Goal: Task Accomplishment & Management: Manage account settings

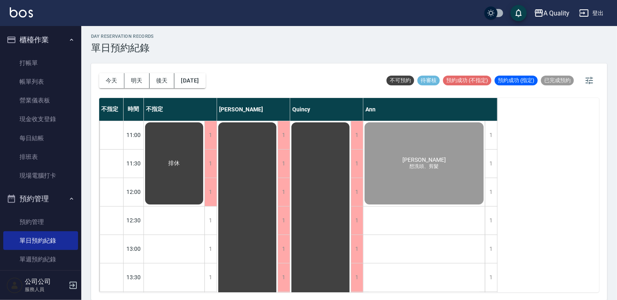
scroll to position [122, 0]
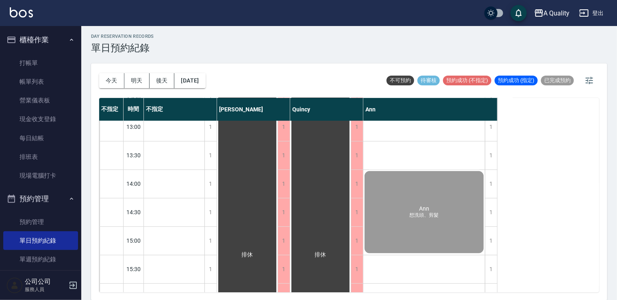
click at [137, 79] on button "明天" at bounding box center [136, 80] width 25 height 15
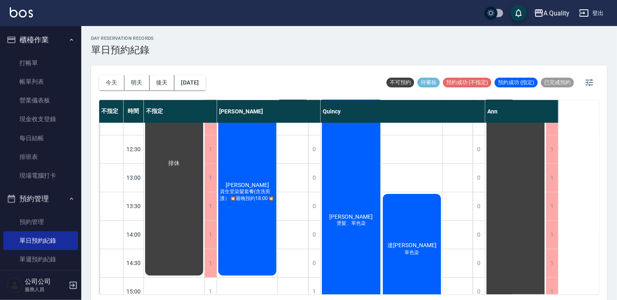
scroll to position [144, 0]
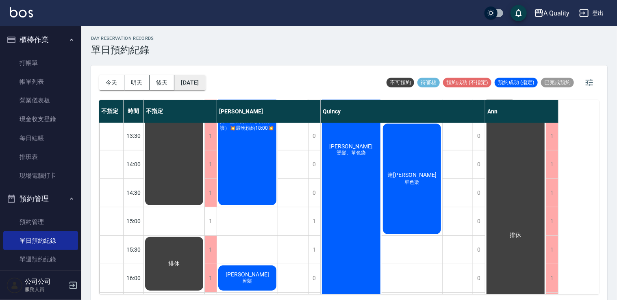
click at [204, 81] on button "[DATE]" at bounding box center [189, 82] width 31 height 15
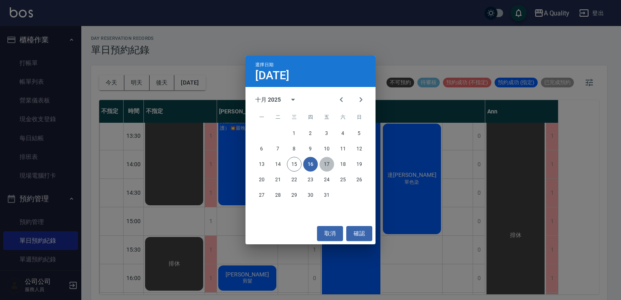
click at [325, 164] on button "17" at bounding box center [327, 164] width 15 height 15
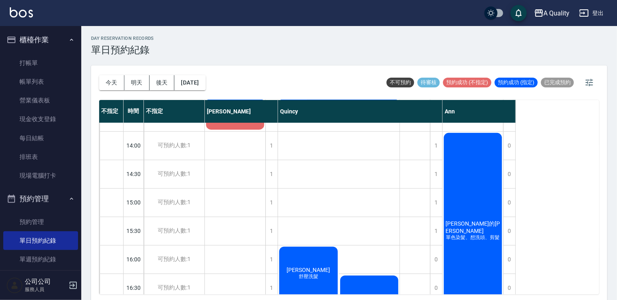
scroll to position [163, 0]
drag, startPoint x: 101, startPoint y: 76, endPoint x: 106, endPoint y: 74, distance: 5.7
click at [102, 77] on button "今天" at bounding box center [111, 82] width 25 height 15
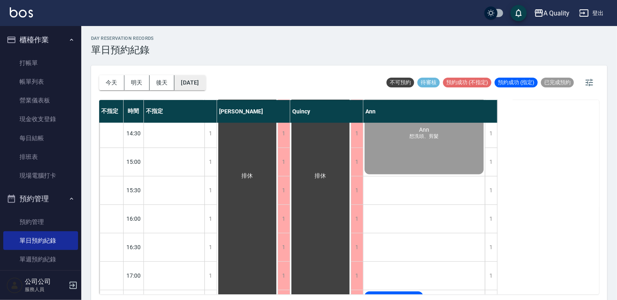
scroll to position [203, 0]
click at [133, 82] on button "明天" at bounding box center [136, 82] width 25 height 15
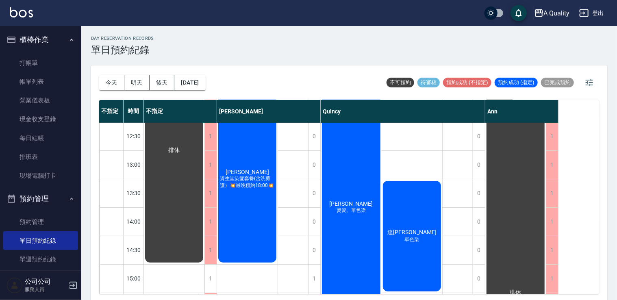
scroll to position [41, 0]
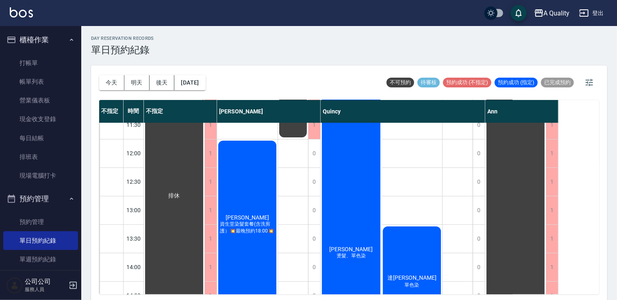
click at [270, 198] on div "李小姐 資生堂染髮套餐(含洗剪護）💥最晚預約18:00💥" at bounding box center [247, 224] width 61 height 170
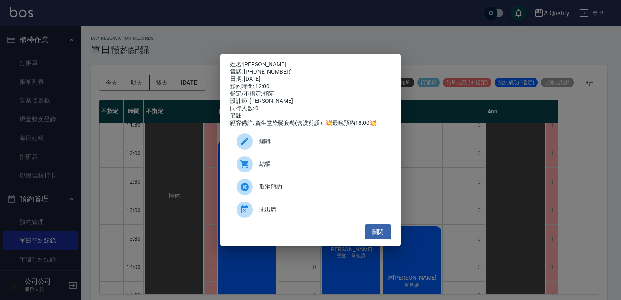
click at [312, 144] on span "編輯" at bounding box center [321, 141] width 125 height 9
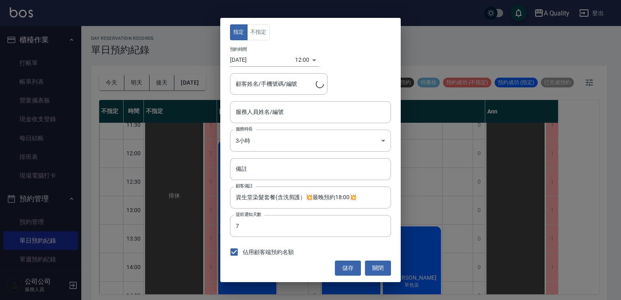
type input "Taylor(無代號)"
type input "李小姐/0975600638/"
click at [375, 264] on button "關閉" at bounding box center [378, 268] width 26 height 15
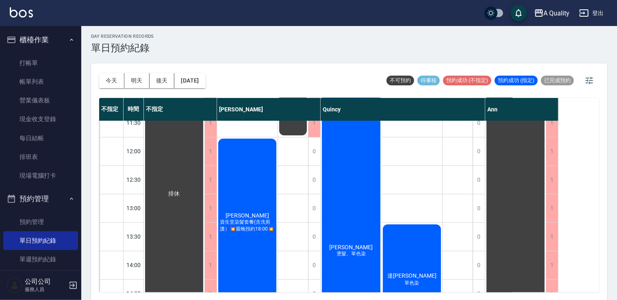
click at [349, 168] on div "劉育君 燙髮、單色染" at bounding box center [351, 251] width 61 height 341
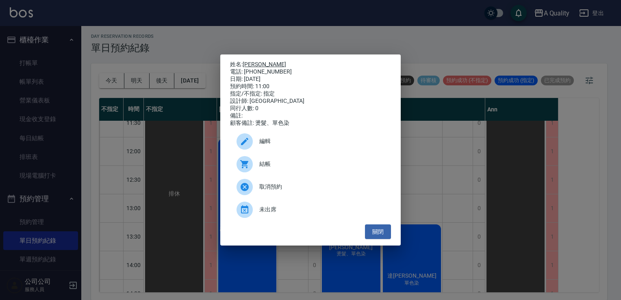
click at [255, 61] on link "[PERSON_NAME]" at bounding box center [265, 64] width 44 height 7
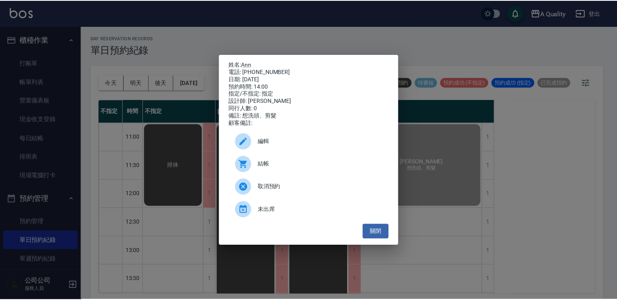
scroll to position [163, 0]
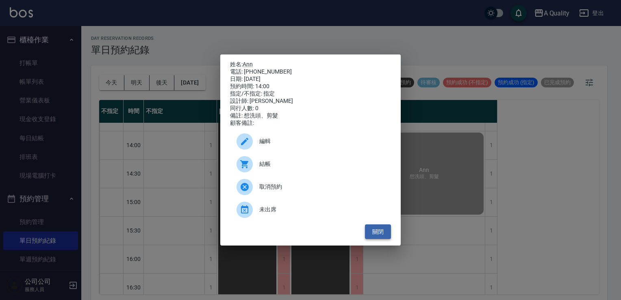
click at [377, 233] on button "關閉" at bounding box center [378, 231] width 26 height 15
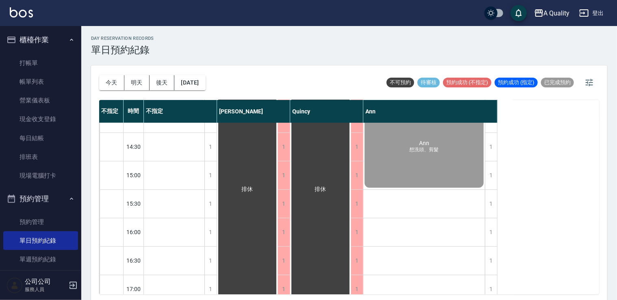
scroll to position [203, 0]
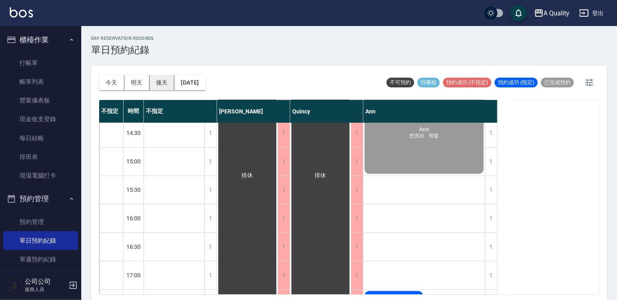
click at [150, 75] on button "後天" at bounding box center [162, 82] width 25 height 15
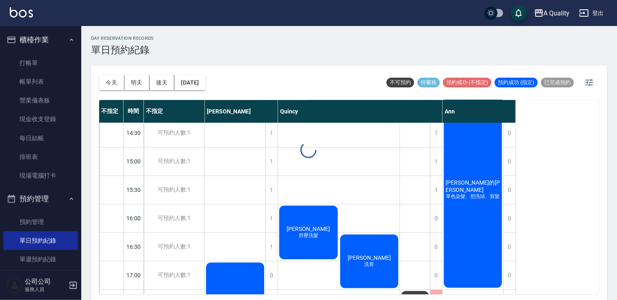
click at [138, 82] on div at bounding box center [308, 150] width 617 height 300
click at [138, 82] on button "明天" at bounding box center [136, 82] width 25 height 15
click at [138, 82] on div at bounding box center [308, 150] width 617 height 300
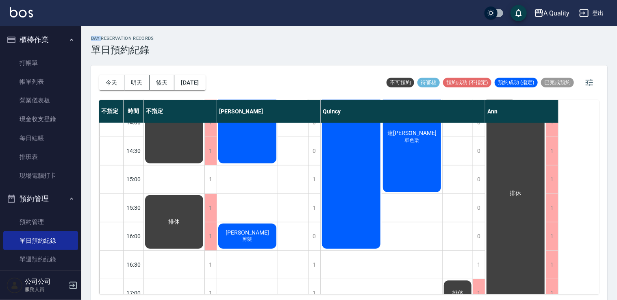
scroll to position [184, 0]
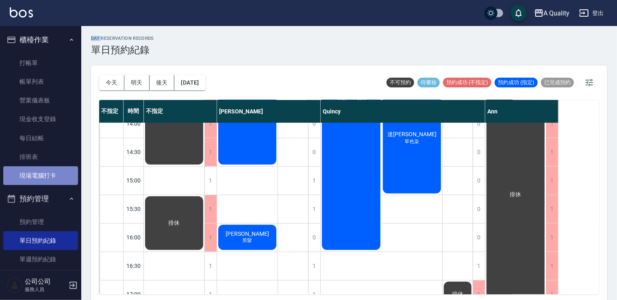
click at [40, 170] on link "現場電腦打卡" at bounding box center [40, 175] width 75 height 19
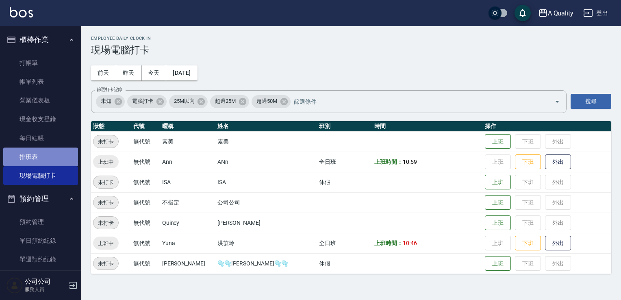
click at [47, 154] on link "排班表" at bounding box center [40, 157] width 75 height 19
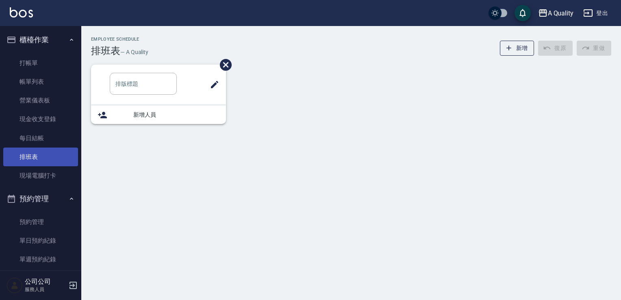
type input "SC"
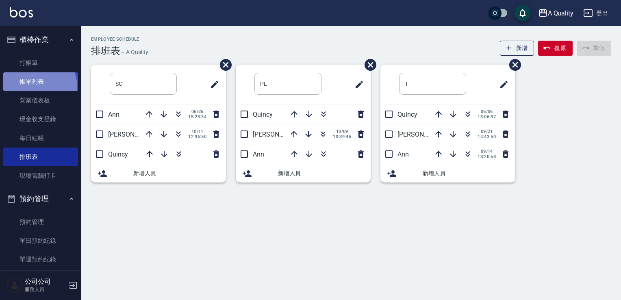
click at [39, 87] on link "帳單列表" at bounding box center [40, 81] width 75 height 19
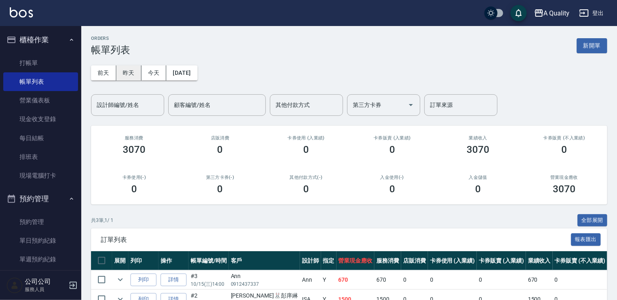
click at [135, 77] on button "昨天" at bounding box center [128, 72] width 25 height 15
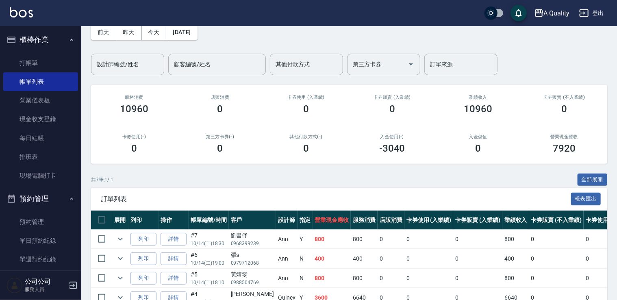
scroll to position [41, 0]
click at [111, 35] on button "前天" at bounding box center [103, 32] width 25 height 15
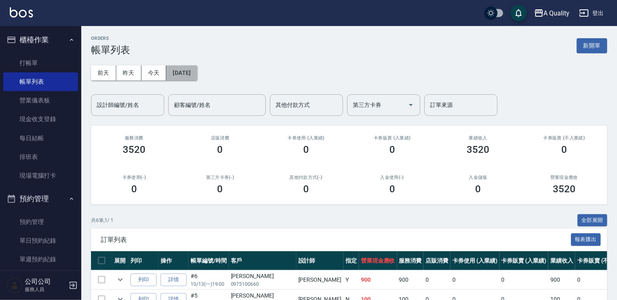
click at [197, 71] on button "[DATE]" at bounding box center [181, 72] width 31 height 15
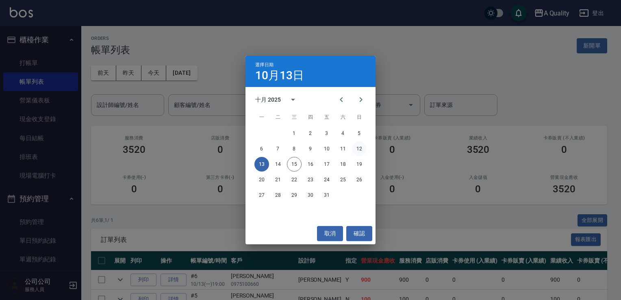
click at [361, 153] on button "12" at bounding box center [359, 149] width 15 height 15
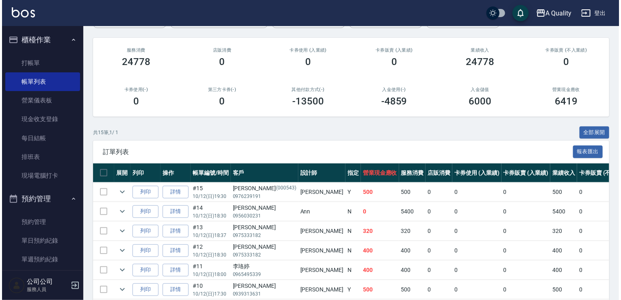
scroll to position [41, 0]
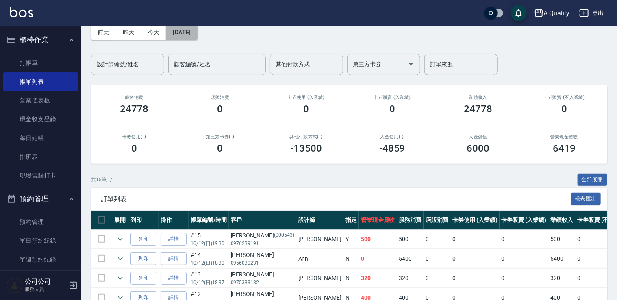
click at [197, 37] on button "[DATE]" at bounding box center [181, 32] width 31 height 15
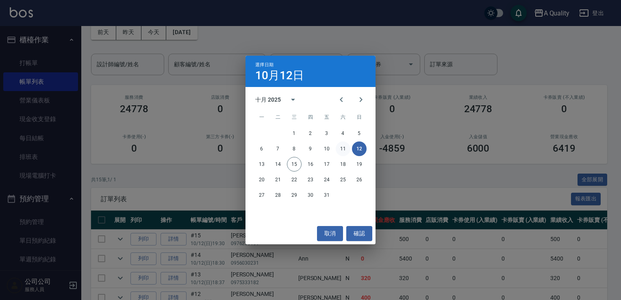
click at [342, 147] on button "11" at bounding box center [343, 149] width 15 height 15
drag, startPoint x: 342, startPoint y: 147, endPoint x: 341, endPoint y: 143, distance: 4.1
click at [342, 147] on div "ORDERS 帳單列表 新開單 前天 昨天 今天 2025/10/12 設計師編號/姓名 設計師編號/姓名 顧客編號/姓名 顧客編號/姓名 其他付款方式 其他…" at bounding box center [349, 269] width 536 height 569
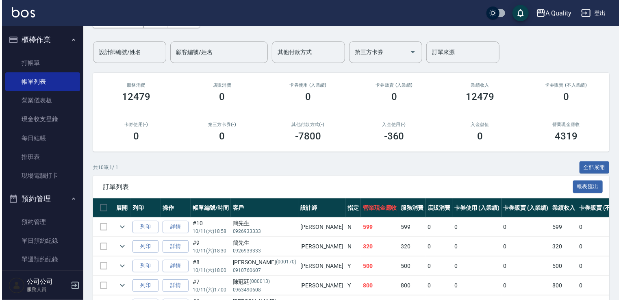
scroll to position [39, 0]
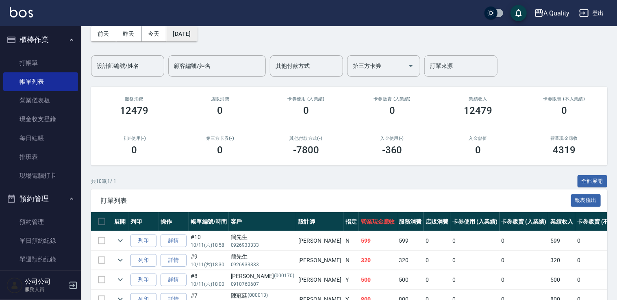
click at [190, 37] on button "[DATE]" at bounding box center [181, 33] width 31 height 15
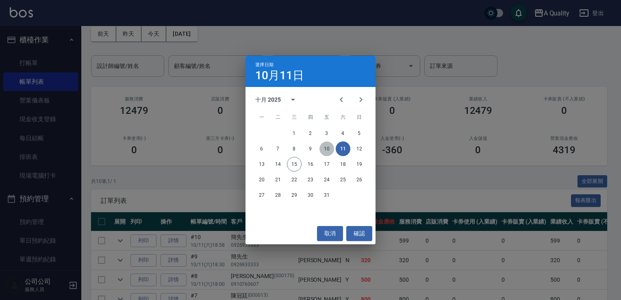
click at [330, 152] on button "10" at bounding box center [327, 149] width 15 height 15
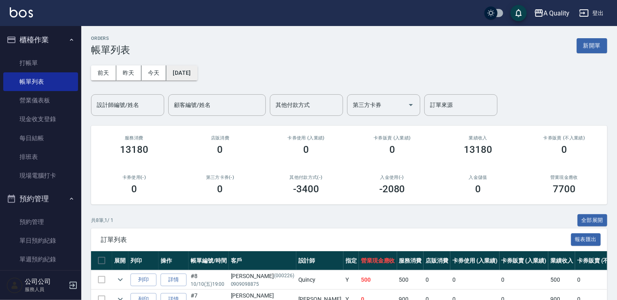
click at [193, 68] on button "[DATE]" at bounding box center [181, 72] width 31 height 15
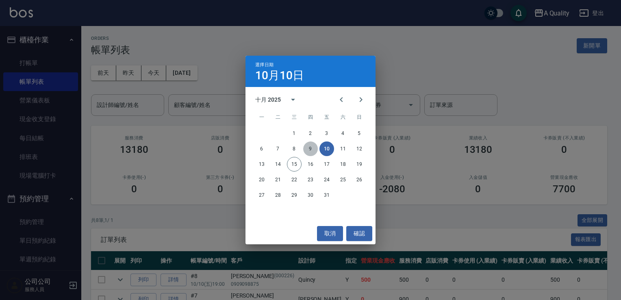
click at [309, 152] on button "9" at bounding box center [310, 149] width 15 height 15
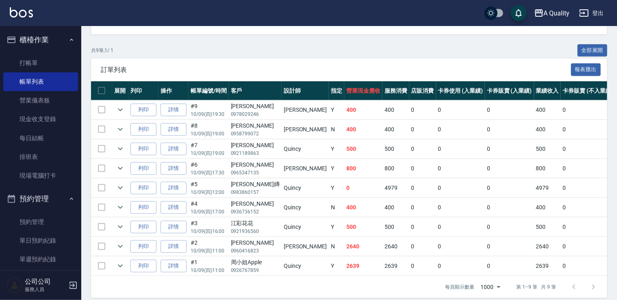
scroll to position [182, 0]
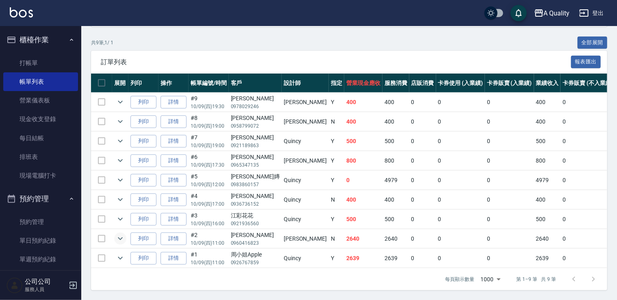
click at [120, 234] on icon "expand row" at bounding box center [120, 239] width 10 height 10
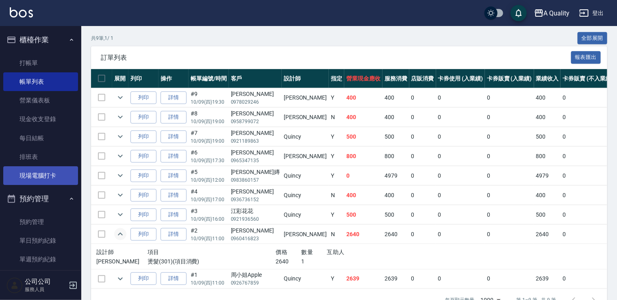
click at [46, 178] on link "現場電腦打卡" at bounding box center [40, 175] width 75 height 19
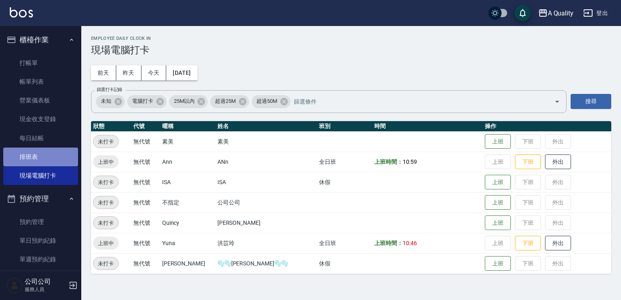
click at [44, 160] on link "排班表" at bounding box center [40, 157] width 75 height 19
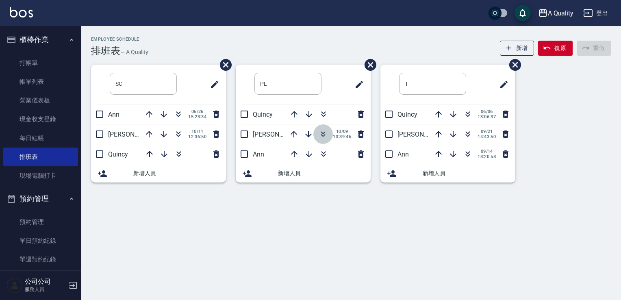
click at [326, 137] on icon "button" at bounding box center [323, 134] width 10 height 10
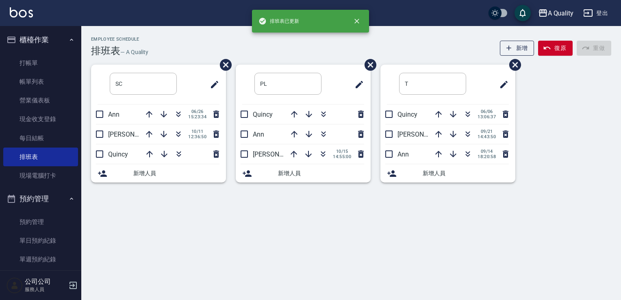
click at [346, 155] on span "14:55:00" at bounding box center [342, 156] width 18 height 5
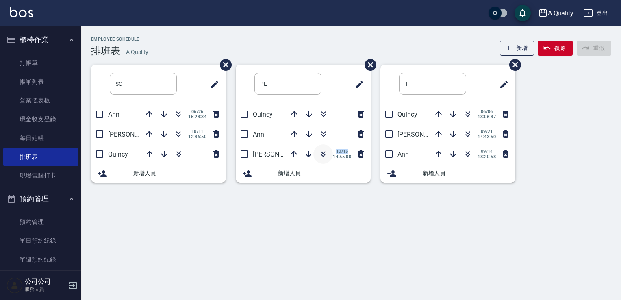
drag, startPoint x: 347, startPoint y: 151, endPoint x: 322, endPoint y: 151, distance: 25.2
click at [322, 151] on div "10/15 14:55:00" at bounding box center [325, 154] width 82 height 20
drag, startPoint x: 322, startPoint y: 151, endPoint x: 319, endPoint y: 192, distance: 41.2
click at [319, 192] on div "Employee Schedule 排班表 — A Quality 新增 復原 重做 SC ​ Ann 06/26 15:23:34 Taylor 10/11…" at bounding box center [351, 111] width 540 height 170
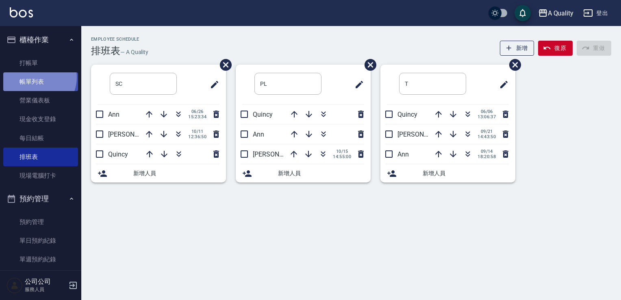
click at [35, 77] on link "帳單列表" at bounding box center [40, 81] width 75 height 19
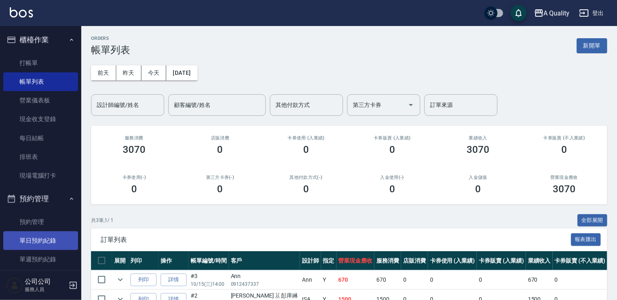
click at [39, 238] on link "單日預約紀錄" at bounding box center [40, 240] width 75 height 19
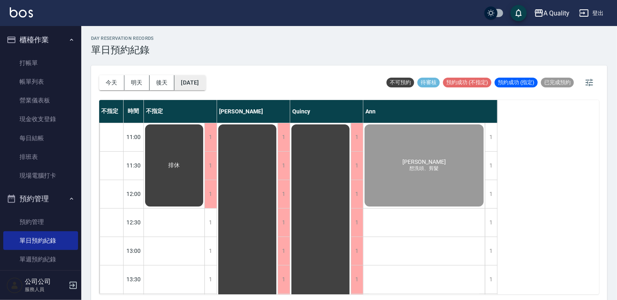
click at [205, 85] on button "[DATE]" at bounding box center [189, 82] width 31 height 15
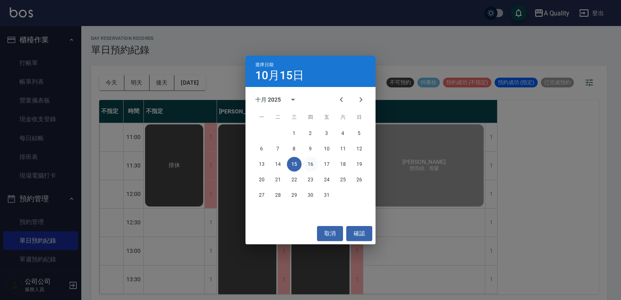
click at [312, 165] on button "16" at bounding box center [310, 164] width 15 height 15
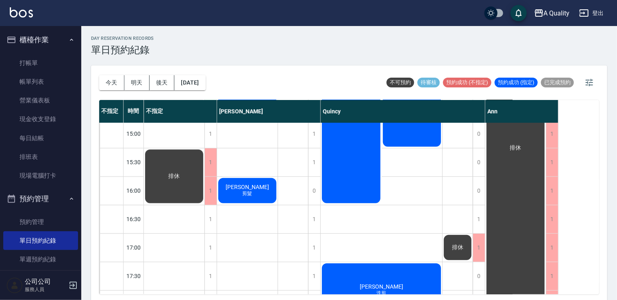
scroll to position [163, 0]
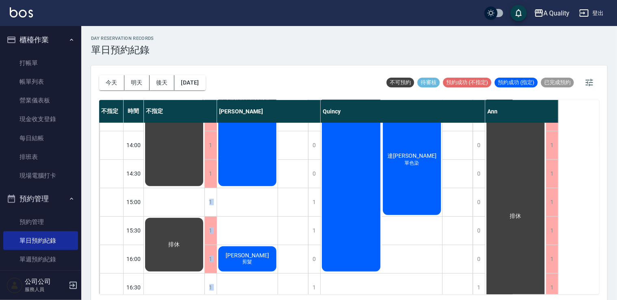
click at [205, 197] on div "1 1 1 1 1 1 1 1 1 1 1 1 1 1 1 1 1 1 排休 排休" at bounding box center [180, 216] width 73 height 512
drag, startPoint x: 205, startPoint y: 197, endPoint x: 210, endPoint y: 201, distance: 7.0
click at [210, 201] on div "1" at bounding box center [211, 202] width 12 height 28
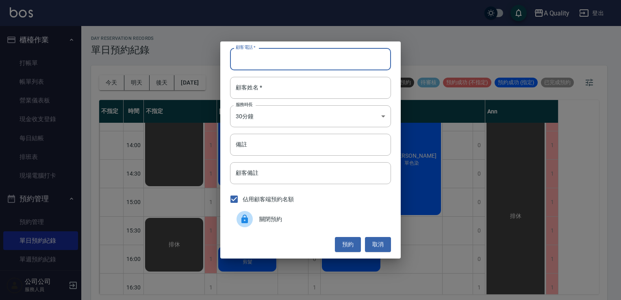
drag, startPoint x: 262, startPoint y: 50, endPoint x: 251, endPoint y: 63, distance: 17.3
paste input "0953210836"
type input "0953210836"
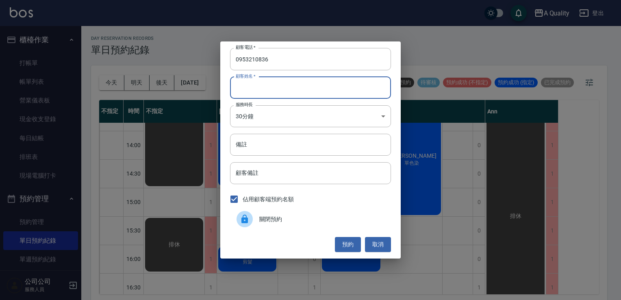
drag, startPoint x: 260, startPoint y: 87, endPoint x: 234, endPoint y: 92, distance: 26.7
click at [259, 87] on input "顧客姓名   *" at bounding box center [310, 88] width 161 height 22
paste input "[PERSON_NAME]"
type input "[PERSON_NAME]"
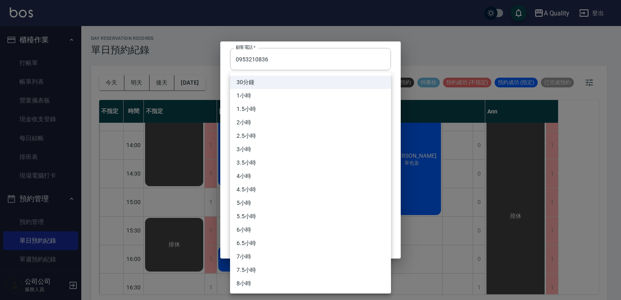
click at [257, 120] on body "A Quality 登出 櫃檯作業 打帳單 帳單列表 營業儀表板 現金收支登錄 每日結帳 排班表 現場電腦打卡 預約管理 預約管理 單日預約紀錄 單週預約紀錄…" at bounding box center [310, 151] width 621 height 303
click at [255, 172] on li "4小時" at bounding box center [310, 176] width 161 height 13
type input "8"
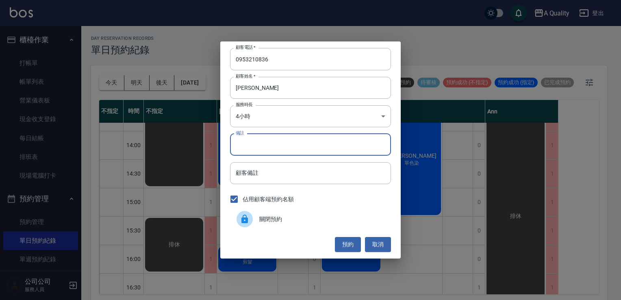
click at [245, 144] on input "備註" at bounding box center [310, 145] width 161 height 22
type input "n"
type input "縮毛"
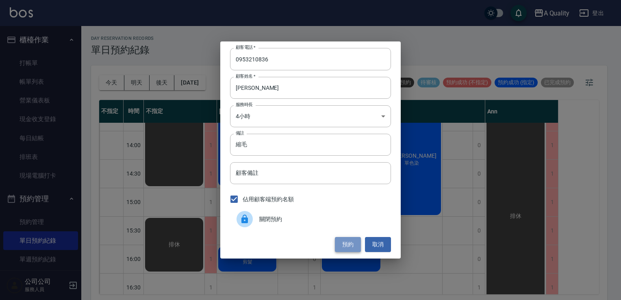
click at [348, 242] on button "預約" at bounding box center [348, 244] width 26 height 15
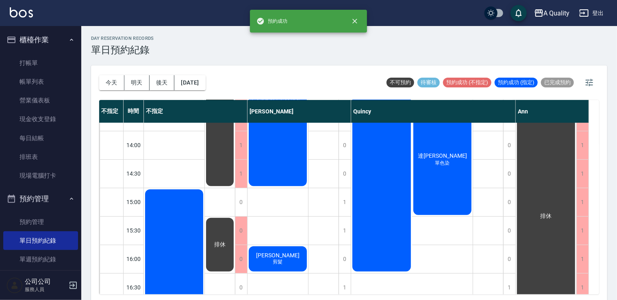
click at [234, 232] on div "排休" at bounding box center [220, 245] width 30 height 56
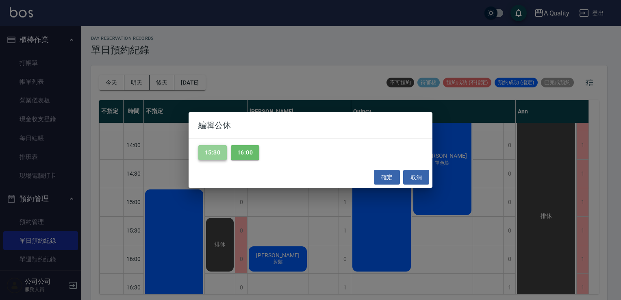
drag, startPoint x: 208, startPoint y: 150, endPoint x: 240, endPoint y: 151, distance: 32.1
click at [209, 150] on button "15:30" at bounding box center [212, 152] width 28 height 15
click at [246, 150] on button "16:00" at bounding box center [245, 152] width 28 height 15
click at [386, 175] on button "確定" at bounding box center [387, 177] width 26 height 15
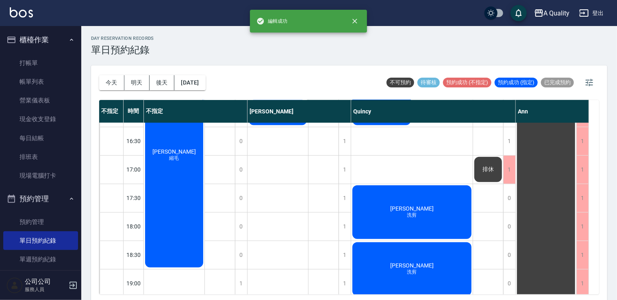
scroll to position [347, 0]
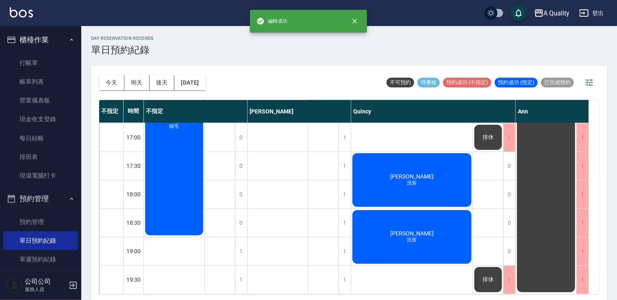
click at [176, 178] on div "葉盈伶 縮毛" at bounding box center [174, 123] width 61 height 227
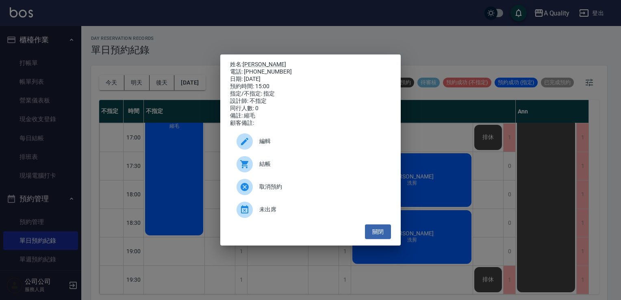
click at [275, 153] on div "編輯" at bounding box center [310, 141] width 161 height 23
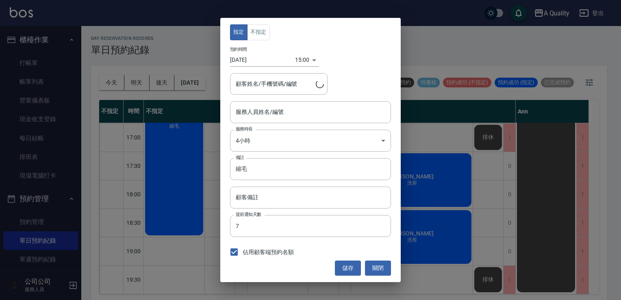
type input "不指定(無代號)"
type input "葉盈伶/0953210836"
drag, startPoint x: 264, startPoint y: 35, endPoint x: 320, endPoint y: 147, distance: 125.3
click at [264, 36] on button "不指定" at bounding box center [258, 32] width 23 height 16
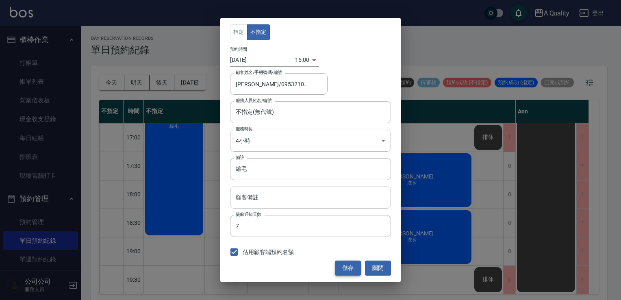
click at [340, 264] on button "儲存" at bounding box center [348, 268] width 26 height 15
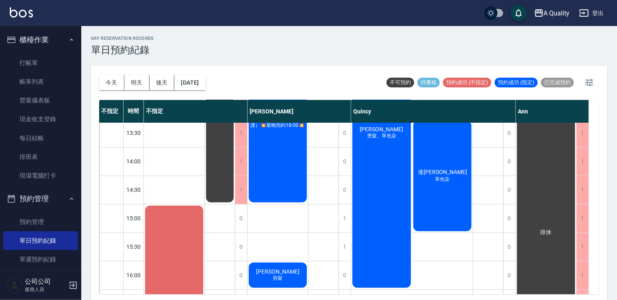
scroll to position [103, 0]
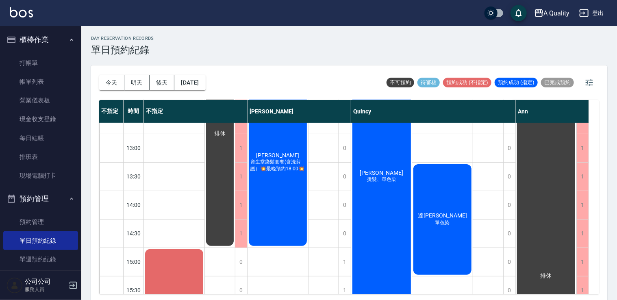
click at [477, 223] on div "排休 排休" at bounding box center [488, 276] width 31 height 512
click at [445, 211] on div "達晉婷 單色染" at bounding box center [442, 219] width 61 height 113
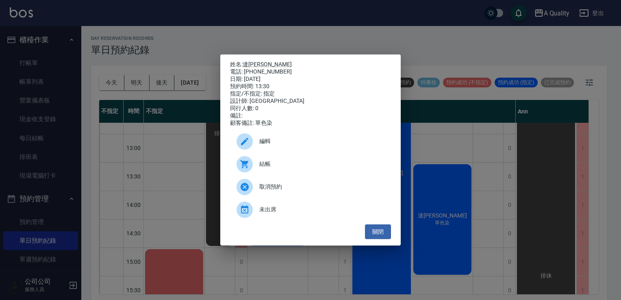
click at [281, 144] on span "編輯" at bounding box center [321, 141] width 125 height 9
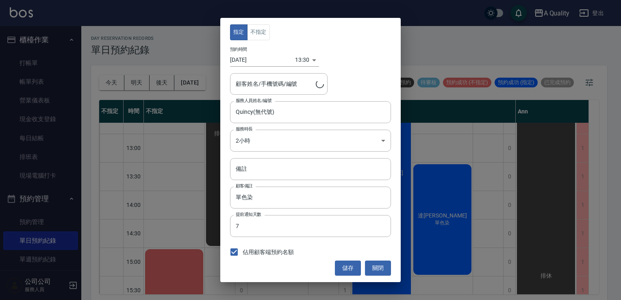
type input "達晉婷/0932317090/"
click at [281, 144] on body "A Quality 登出 櫃檯作業 打帳單 帳單列表 營業儀表板 現金收支登錄 每日結帳 排班表 現場電腦打卡 預約管理 預約管理 單日預約紀錄 單週預約紀錄…" at bounding box center [310, 151] width 621 height 303
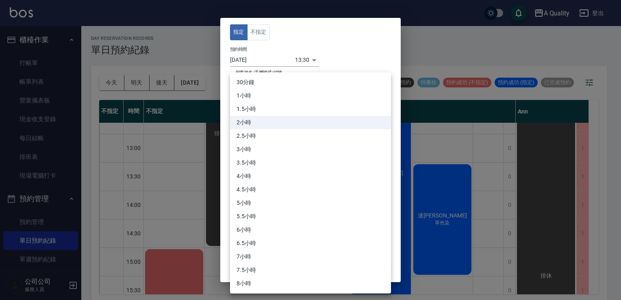
click at [257, 130] on li "2.5小時" at bounding box center [310, 135] width 161 height 13
type input "5"
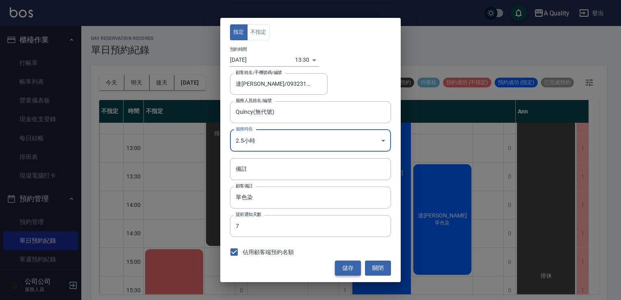
click at [351, 265] on button "儲存" at bounding box center [348, 268] width 26 height 15
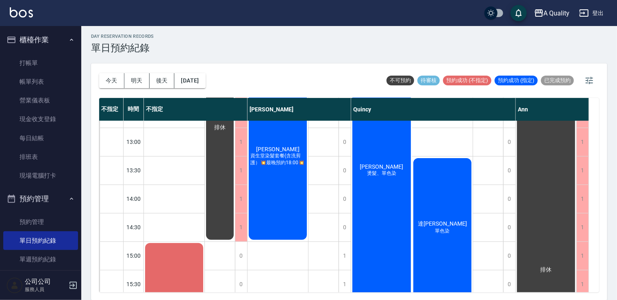
scroll to position [0, 0]
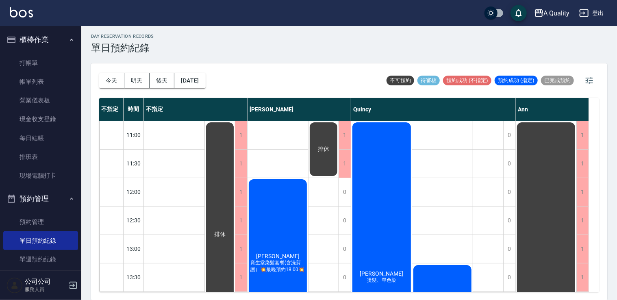
click at [377, 180] on div "劉育君 燙髮、單色染" at bounding box center [381, 277] width 61 height 312
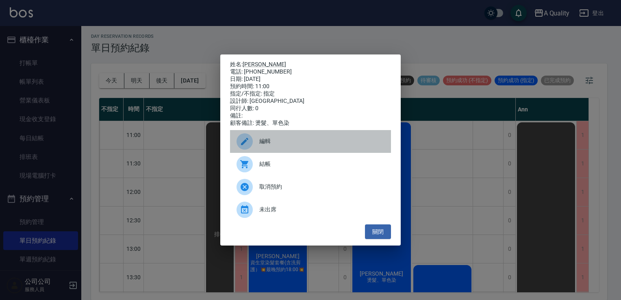
click at [316, 146] on span "編輯" at bounding box center [321, 141] width 125 height 9
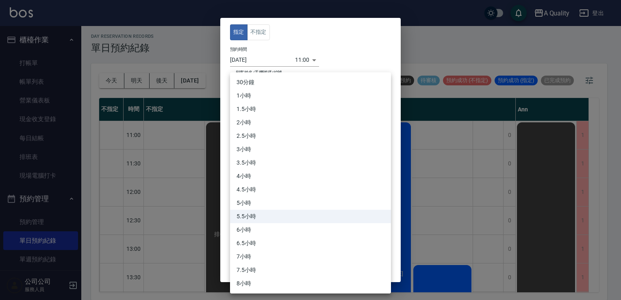
click at [277, 139] on body "A Quality 登出 櫃檯作業 打帳單 帳單列表 營業儀表板 現金收支登錄 每日結帳 排班表 現場電腦打卡 預約管理 預約管理 單日預約紀錄 單週預約紀錄…" at bounding box center [310, 149] width 621 height 303
click at [257, 227] on li "6小時" at bounding box center [310, 229] width 161 height 13
type input "12"
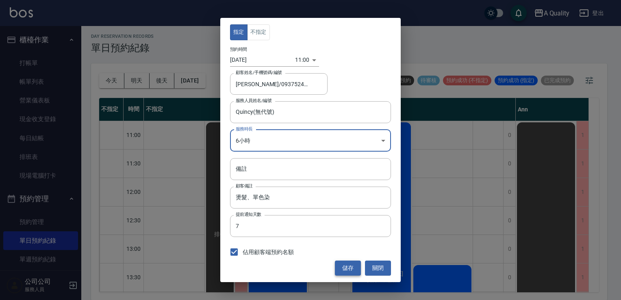
click at [350, 265] on button "儲存" at bounding box center [348, 268] width 26 height 15
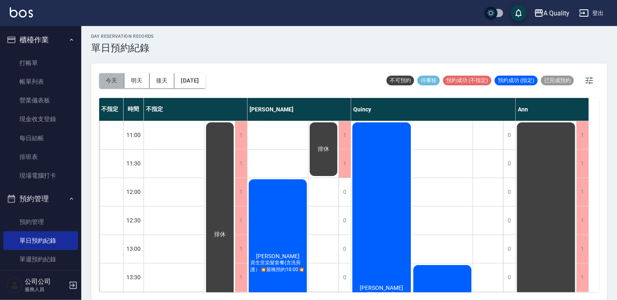
click at [122, 83] on button "今天" at bounding box center [111, 80] width 25 height 15
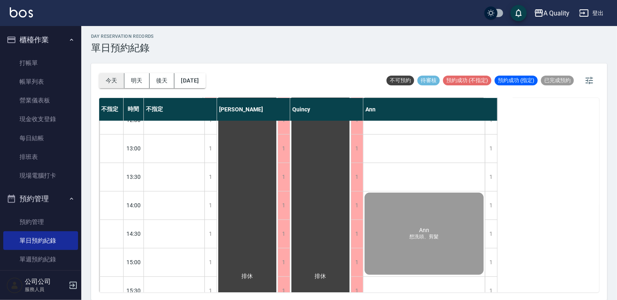
scroll to position [163, 0]
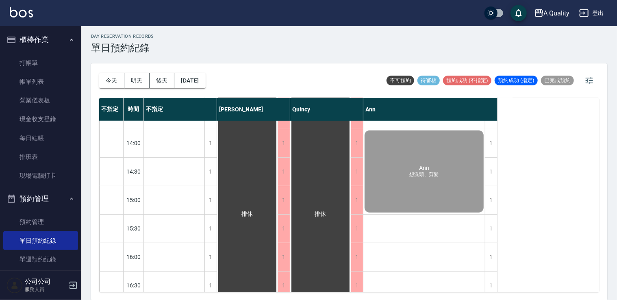
drag, startPoint x: 41, startPoint y: 81, endPoint x: 351, endPoint y: 174, distance: 323.6
click at [41, 81] on link "帳單列表" at bounding box center [40, 81] width 75 height 19
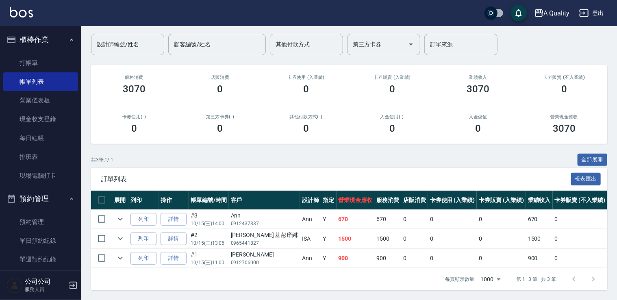
scroll to position [66, 0]
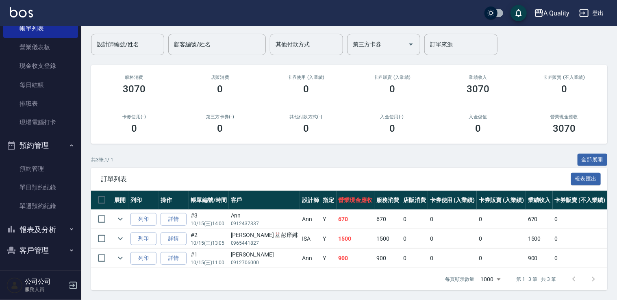
drag, startPoint x: 36, startPoint y: 253, endPoint x: 39, endPoint y: 245, distance: 8.2
click at [36, 253] on button "客戶管理" at bounding box center [40, 250] width 75 height 21
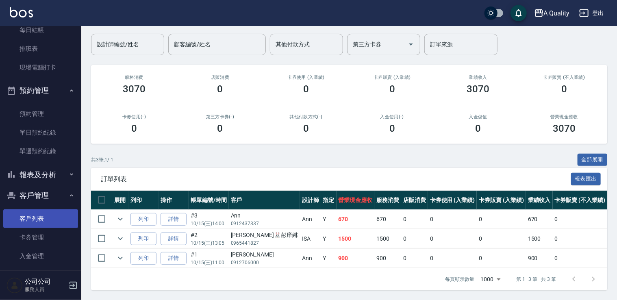
scroll to position [109, 0]
click at [44, 216] on link "客戶列表" at bounding box center [40, 218] width 75 height 19
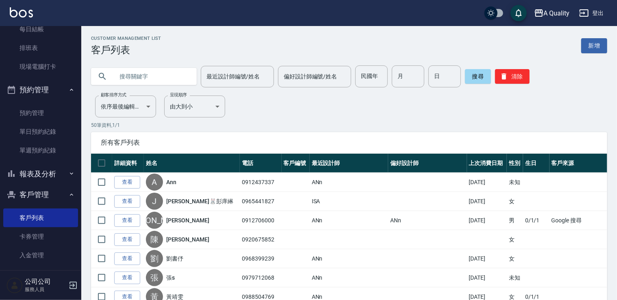
paste input "0933080920"
type input "0933080920"
click at [477, 71] on button "搜尋" at bounding box center [478, 76] width 26 height 15
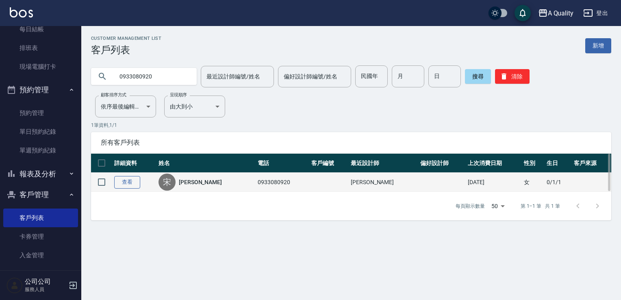
click at [125, 179] on link "查看" at bounding box center [127, 182] width 26 height 13
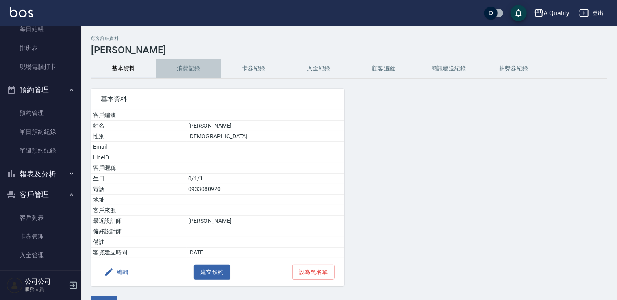
click at [202, 66] on button "消費記錄" at bounding box center [188, 69] width 65 height 20
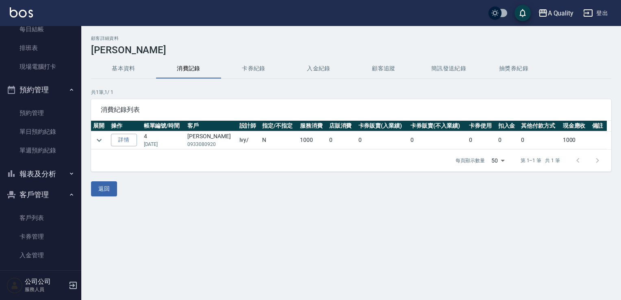
click at [94, 144] on td at bounding box center [100, 140] width 18 height 18
click at [94, 145] on td at bounding box center [100, 140] width 18 height 18
click at [98, 143] on icon "expand row" at bounding box center [99, 140] width 10 height 10
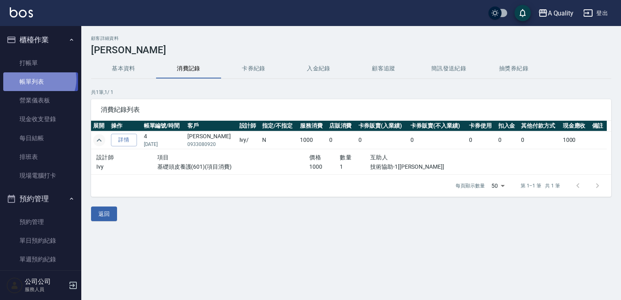
click at [38, 79] on link "帳單列表" at bounding box center [40, 81] width 75 height 19
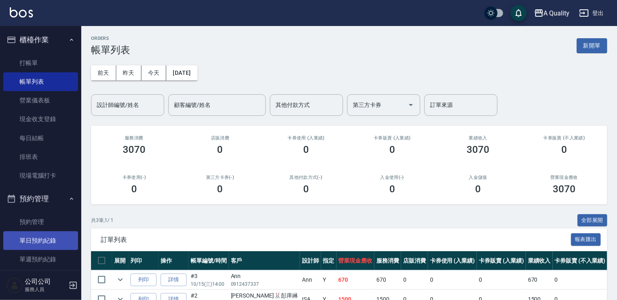
click at [53, 240] on link "單日預約紀錄" at bounding box center [40, 240] width 75 height 19
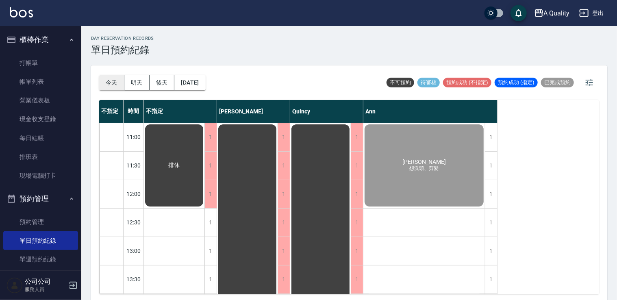
click at [117, 82] on button "今天" at bounding box center [111, 82] width 25 height 15
click at [137, 85] on button "明天" at bounding box center [136, 82] width 25 height 15
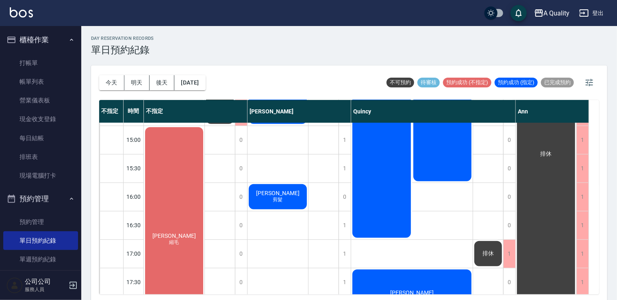
scroll to position [22, 0]
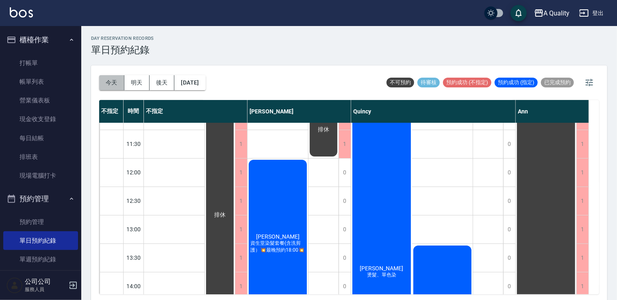
drag, startPoint x: 115, startPoint y: 83, endPoint x: 129, endPoint y: 7, distance: 77.4
click at [115, 83] on button "今天" at bounding box center [111, 82] width 25 height 15
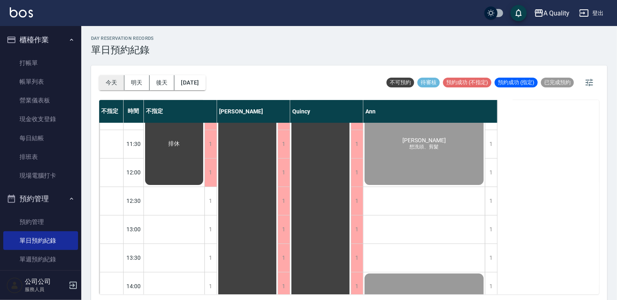
click at [109, 78] on button "今天" at bounding box center [111, 82] width 25 height 15
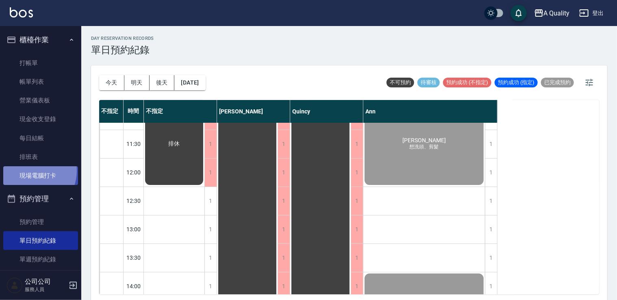
click at [31, 171] on link "現場電腦打卡" at bounding box center [40, 175] width 75 height 19
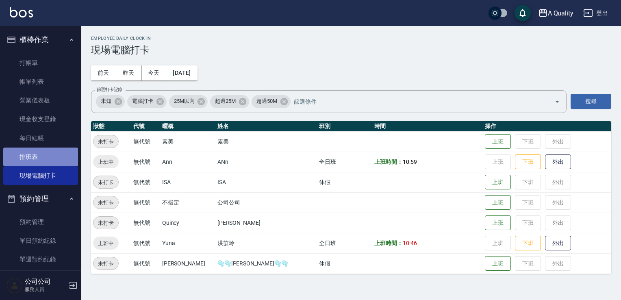
click at [48, 162] on link "排班表" at bounding box center [40, 157] width 75 height 19
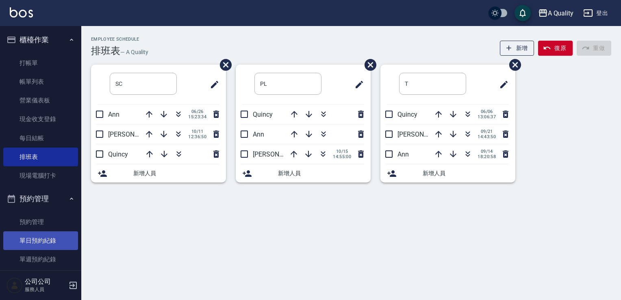
drag, startPoint x: 50, startPoint y: 244, endPoint x: 71, endPoint y: 233, distance: 23.6
click at [50, 244] on link "單日預約紀錄" at bounding box center [40, 240] width 75 height 19
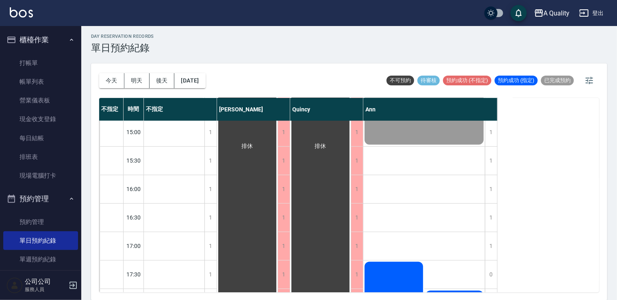
scroll to position [225, 0]
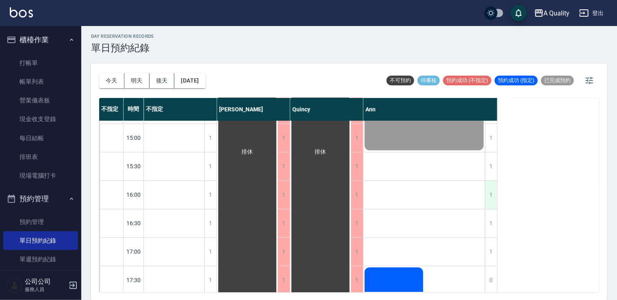
click at [492, 193] on div "1" at bounding box center [491, 195] width 12 height 28
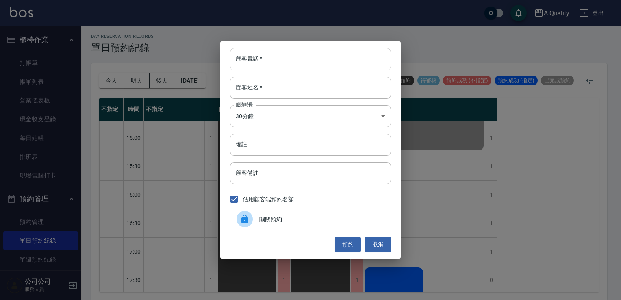
click at [284, 59] on input "顧客電話   *" at bounding box center [310, 59] width 161 height 22
click at [380, 245] on button "取消" at bounding box center [378, 244] width 26 height 15
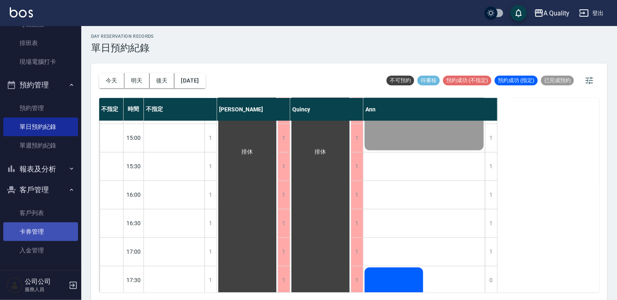
scroll to position [116, 0]
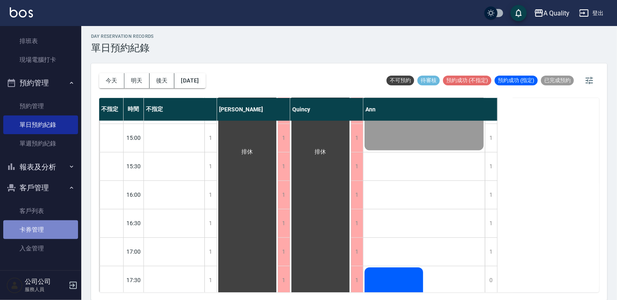
drag, startPoint x: 41, startPoint y: 227, endPoint x: 44, endPoint y: 202, distance: 25.0
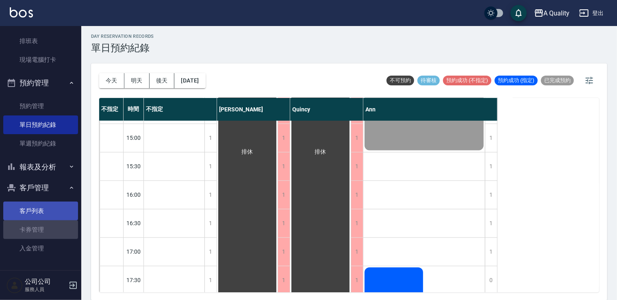
click at [41, 226] on link "卡券管理" at bounding box center [40, 229] width 75 height 19
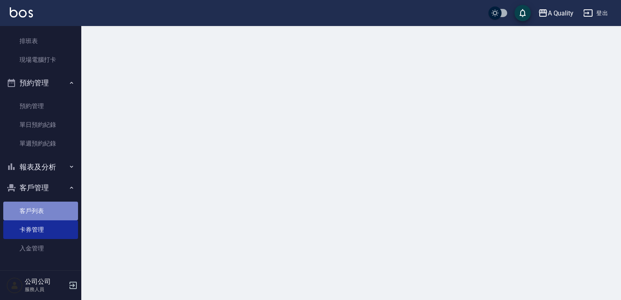
click at [44, 202] on link "客戶列表" at bounding box center [40, 211] width 75 height 19
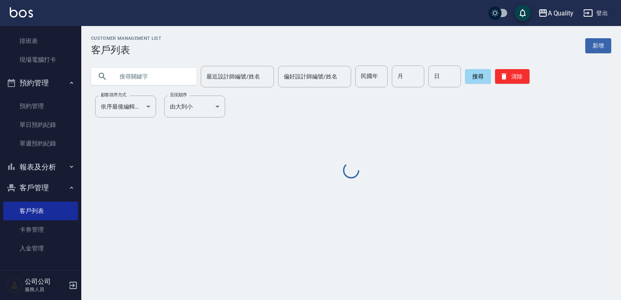
click at [158, 79] on input "text" at bounding box center [152, 76] width 76 height 22
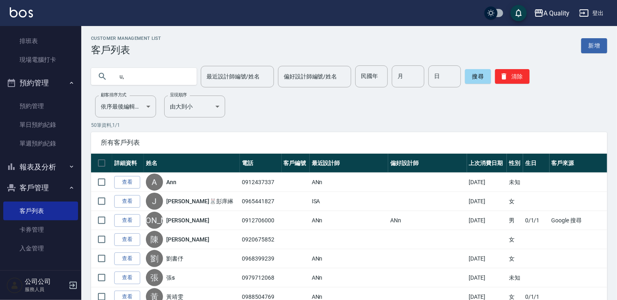
type input "u"
type input "葉"
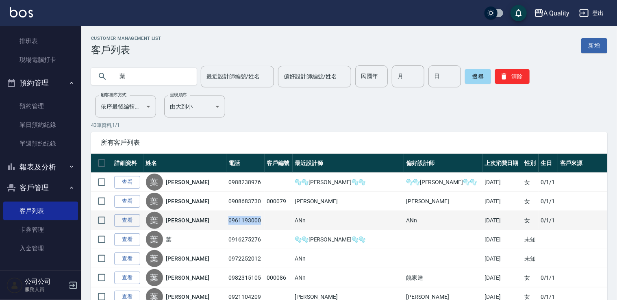
drag, startPoint x: 214, startPoint y: 216, endPoint x: 252, endPoint y: 216, distance: 38.6
click at [252, 216] on td "0961193000" at bounding box center [246, 220] width 38 height 19
drag, startPoint x: 252, startPoint y: 216, endPoint x: 241, endPoint y: 218, distance: 11.6
copy td "0961193000"
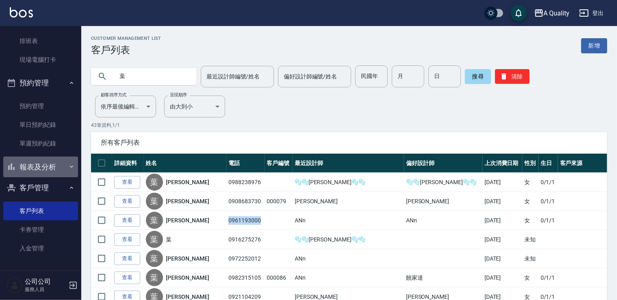
click at [44, 176] on button "報表及分析" at bounding box center [40, 167] width 75 height 21
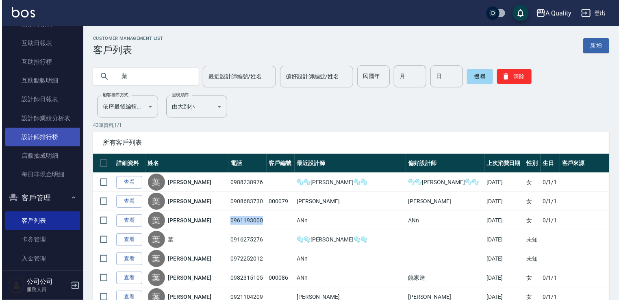
scroll to position [311, 0]
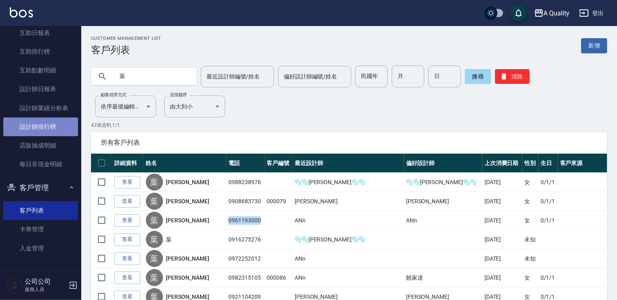
click at [41, 119] on link "設計師排行榜" at bounding box center [40, 127] width 75 height 19
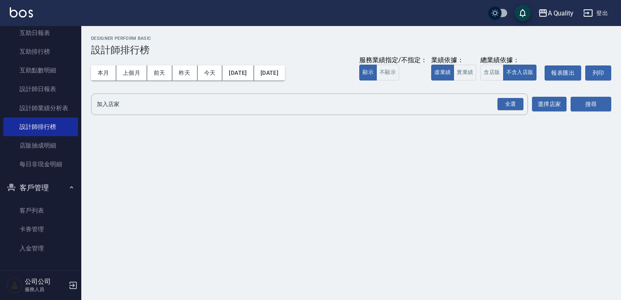
drag, startPoint x: 42, startPoint y: 176, endPoint x: 41, endPoint y: 194, distance: 17.9
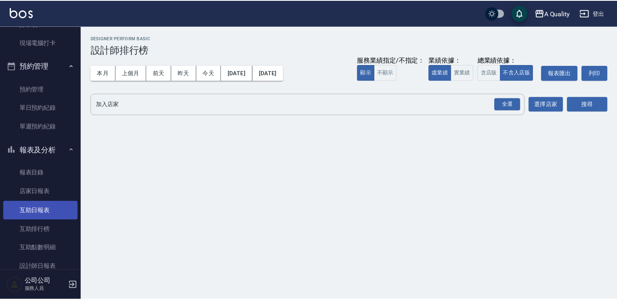
scroll to position [67, 0]
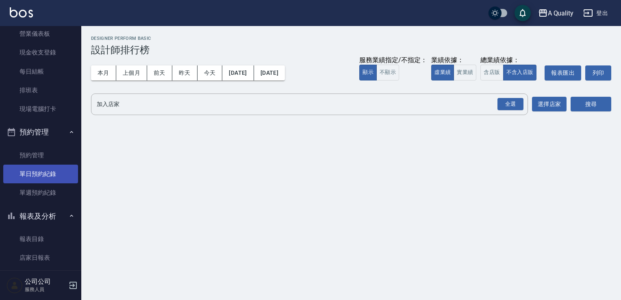
click at [40, 176] on link "單日預約紀錄" at bounding box center [40, 174] width 75 height 19
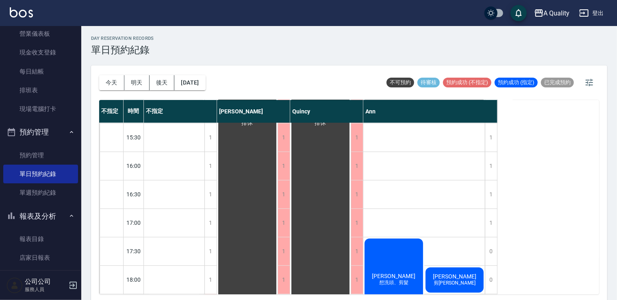
scroll to position [244, 0]
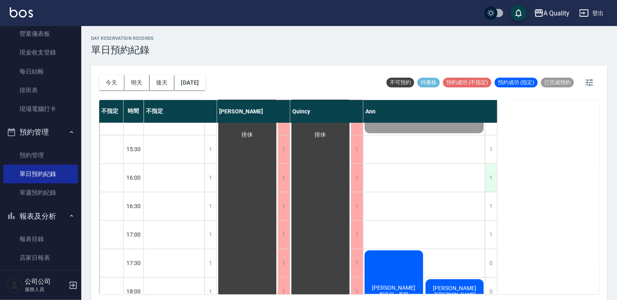
click at [495, 186] on div "1" at bounding box center [491, 178] width 12 height 28
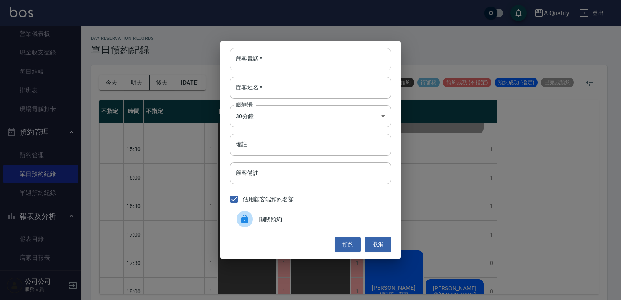
click at [252, 58] on input "顧客電話   *" at bounding box center [310, 59] width 161 height 22
drag, startPoint x: 253, startPoint y: 58, endPoint x: 246, endPoint y: 85, distance: 27.9
click at [246, 82] on input "顧客姓名   *" at bounding box center [310, 88] width 161 height 22
drag, startPoint x: 246, startPoint y: 85, endPoint x: 257, endPoint y: 53, distance: 33.5
paste input "0961193000"
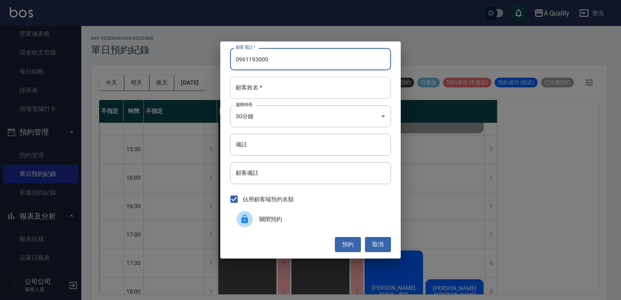
type input "0961193000"
click at [260, 85] on input "顧客姓名   *" at bounding box center [310, 88] width 161 height 22
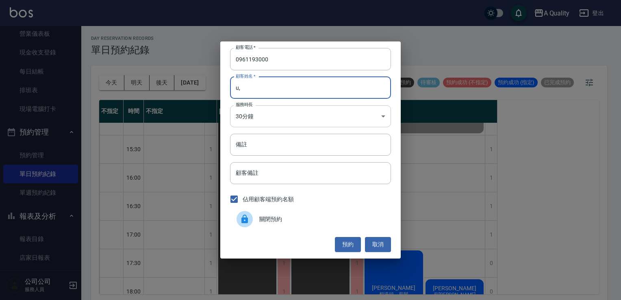
type input "u"
type input "葉"
click at [261, 118] on body "A Quality 登出 櫃檯作業 打帳單 帳單列表 營業儀表板 現金收支登錄 每日結帳 排班表 現場電腦打卡 預約管理 預約管理 單日預約紀錄 單週預約紀錄…" at bounding box center [310, 151] width 621 height 303
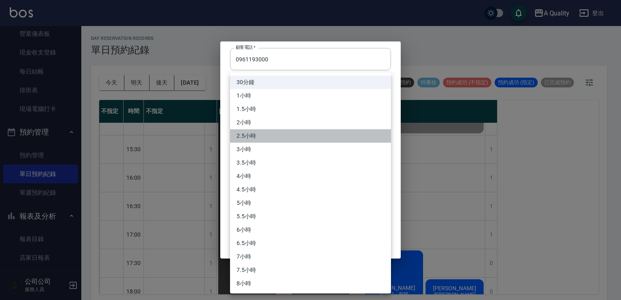
click at [256, 130] on li "2.5小時" at bounding box center [310, 135] width 161 height 13
type input "5"
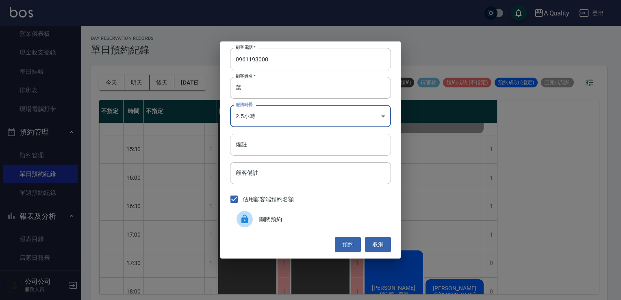
click at [264, 150] on input "備註" at bounding box center [310, 145] width 161 height 22
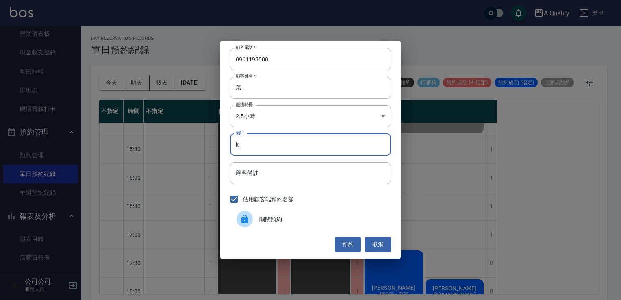
type input "k"
click at [345, 225] on div "關閉預約" at bounding box center [310, 219] width 161 height 23
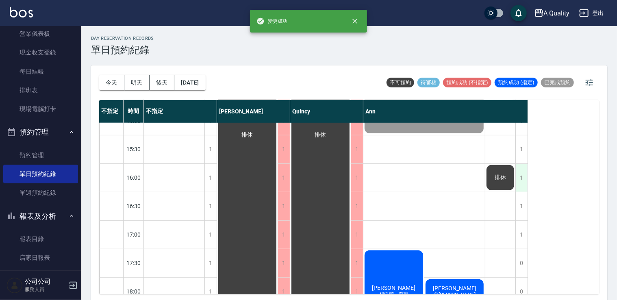
drag, startPoint x: 529, startPoint y: 186, endPoint x: 522, endPoint y: 185, distance: 6.6
click at [529, 185] on div "不指定 時間 不指定 Taylor Quincy Ann 11:00 11:30 12:00 12:30 13:00 13:30 14:00 14:30 15…" at bounding box center [349, 197] width 500 height 194
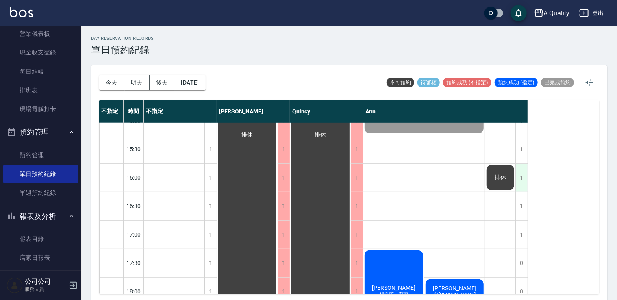
click at [522, 185] on div "1" at bounding box center [522, 178] width 12 height 28
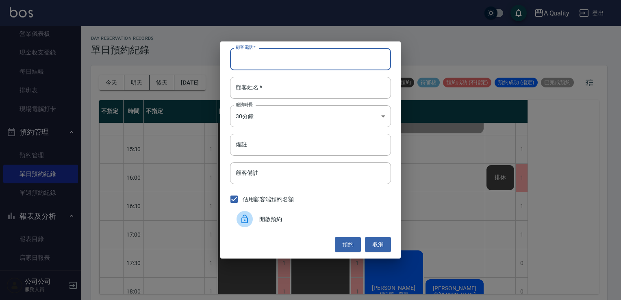
click at [289, 56] on input "顧客電話   *" at bounding box center [310, 59] width 161 height 22
paste input "0961193000"
type input "0961193000"
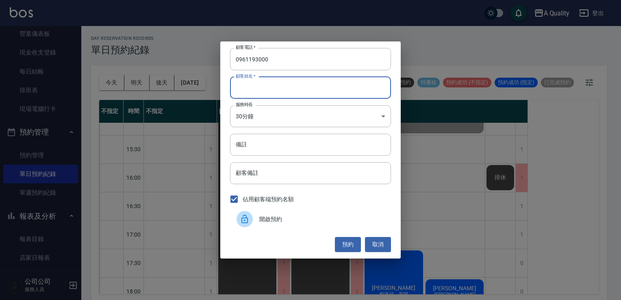
drag, startPoint x: 272, startPoint y: 81, endPoint x: 264, endPoint y: 93, distance: 14.6
click at [272, 81] on input "顧客姓名   *" at bounding box center [310, 88] width 161 height 22
click at [253, 87] on input "顧客姓名   *" at bounding box center [310, 88] width 161 height 22
type input "juyi"
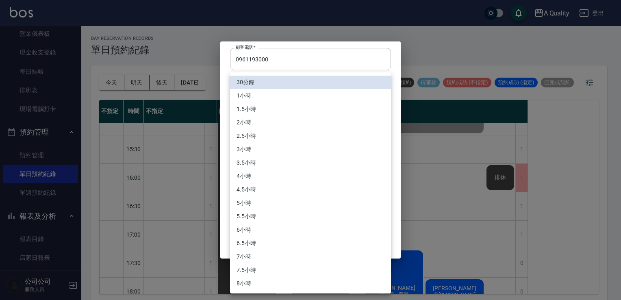
drag, startPoint x: 262, startPoint y: 111, endPoint x: 246, endPoint y: 124, distance: 20.9
click at [262, 111] on body "A Quality 登出 櫃檯作業 打帳單 帳單列表 營業儀表板 現金收支登錄 每日結帳 排班表 現場電腦打卡 預約管理 預約管理 單日預約紀錄 單週預約紀錄…" at bounding box center [310, 151] width 621 height 303
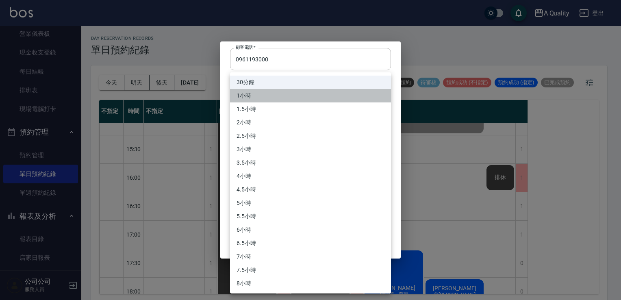
click at [248, 101] on li "1小時" at bounding box center [310, 95] width 161 height 13
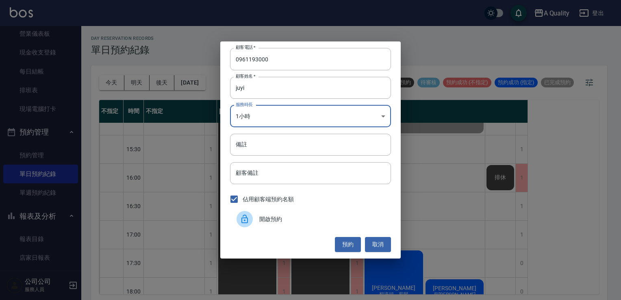
click at [252, 107] on label "服務時長" at bounding box center [244, 105] width 17 height 6
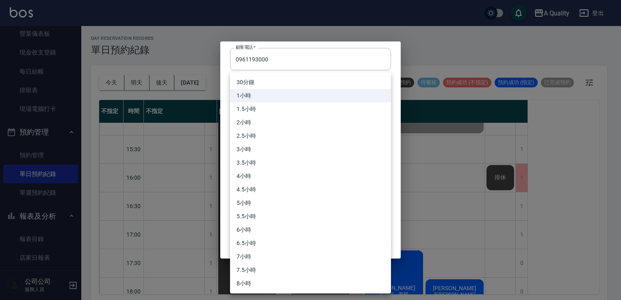
click at [251, 126] on body "A Quality 登出 櫃檯作業 打帳單 帳單列表 營業儀表板 現金收支登錄 每日結帳 排班表 現場電腦打卡 預約管理 預約管理 單日預約紀錄 單週預約紀錄…" at bounding box center [310, 151] width 621 height 303
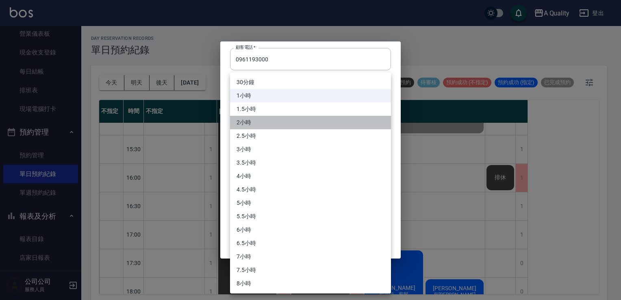
click at [251, 121] on li "2小時" at bounding box center [310, 122] width 161 height 13
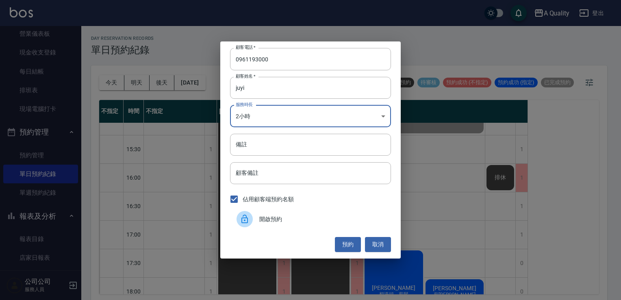
click at [266, 113] on body "A Quality 登出 櫃檯作業 打帳單 帳單列表 營業儀表板 現金收支登錄 每日結帳 排班表 現場電腦打卡 預約管理 預約管理 單日預約紀錄 單週預約紀錄…" at bounding box center [310, 151] width 621 height 303
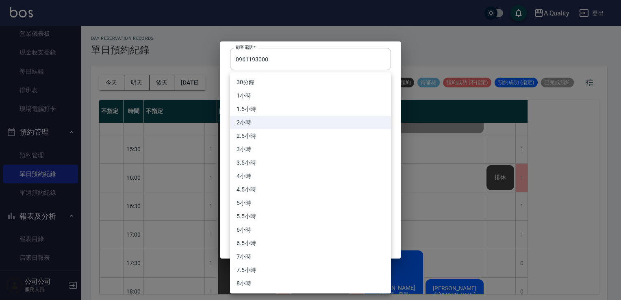
click at [252, 120] on li "2小時" at bounding box center [310, 122] width 161 height 13
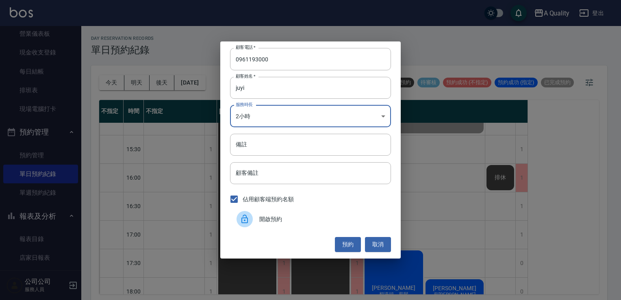
click at [264, 126] on body "A Quality 登出 櫃檯作業 打帳單 帳單列表 營業儀表板 現金收支登錄 每日結帳 排班表 現場電腦打卡 預約管理 預約管理 單日預約紀錄 單週預約紀錄…" at bounding box center [310, 151] width 621 height 303
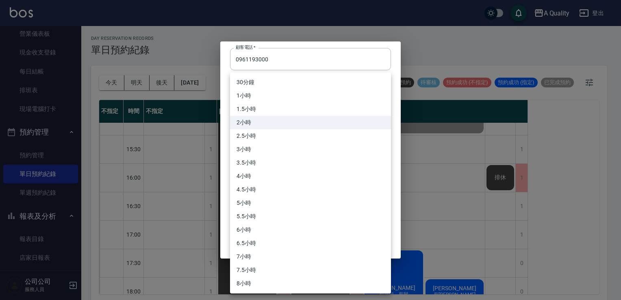
click at [265, 113] on li "1.5小時" at bounding box center [310, 108] width 161 height 13
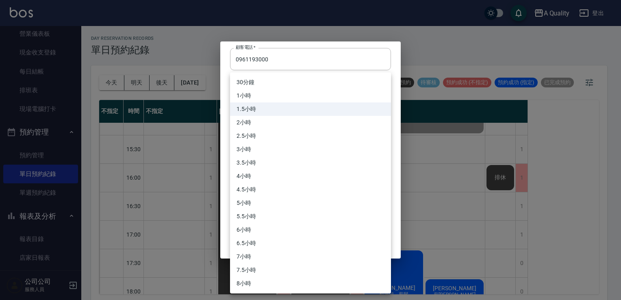
click at [260, 110] on body "A Quality 登出 櫃檯作業 打帳單 帳單列表 營業儀表板 現金收支登錄 每日結帳 排班表 現場電腦打卡 預約管理 預約管理 單日預約紀錄 單週預約紀錄…" at bounding box center [310, 151] width 621 height 303
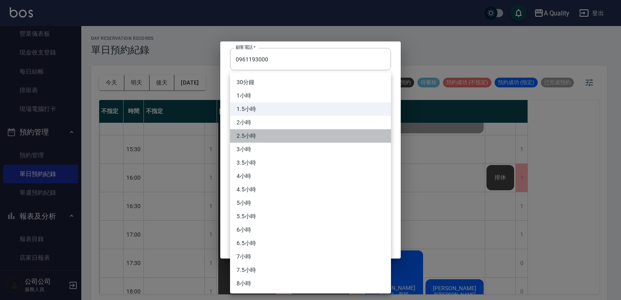
click at [257, 138] on li "2.5小時" at bounding box center [310, 135] width 161 height 13
type input "5"
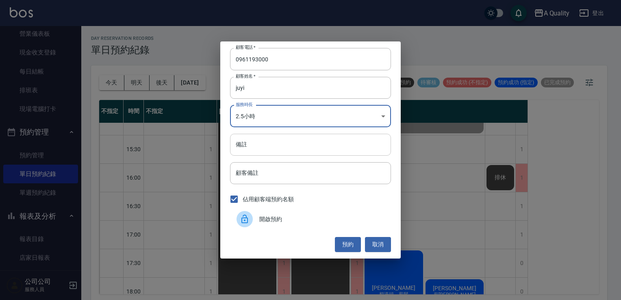
click at [257, 147] on input "備註" at bounding box center [310, 145] width 161 height 22
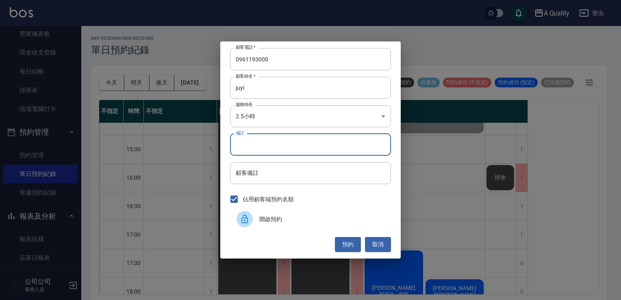
click at [257, 145] on input "備註" at bounding box center [310, 145] width 161 height 22
type input "k"
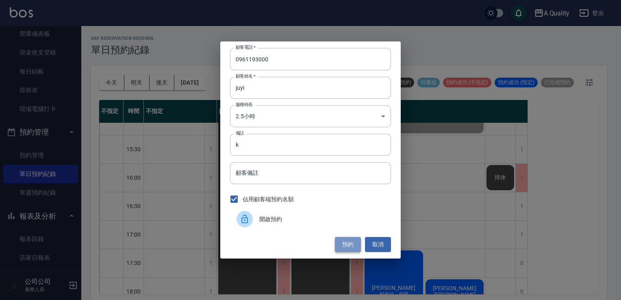
click at [346, 242] on button "預約" at bounding box center [348, 244] width 26 height 15
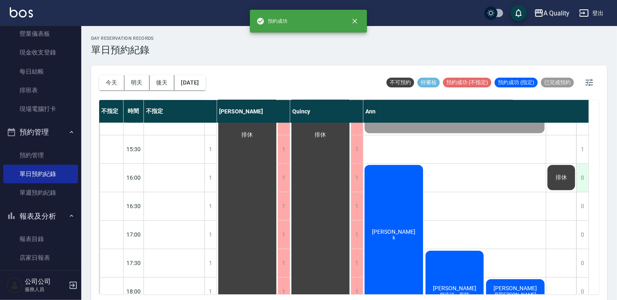
click at [582, 183] on div "0" at bounding box center [583, 178] width 12 height 28
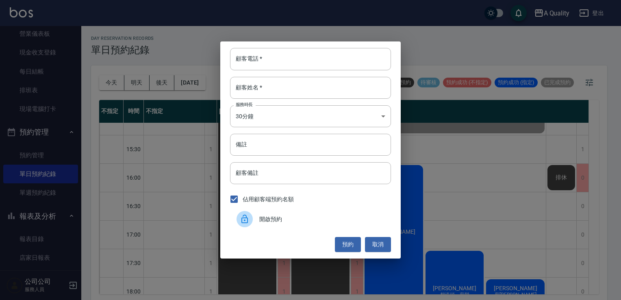
click at [270, 221] on span "開啟預約" at bounding box center [321, 219] width 125 height 9
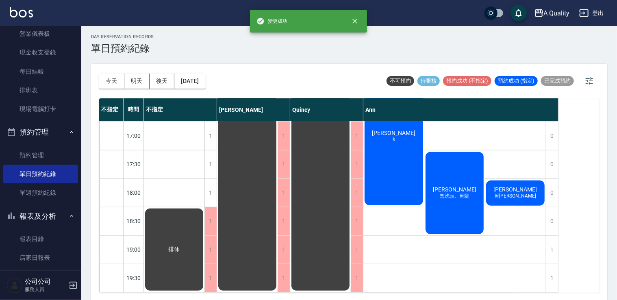
scroll to position [2, 0]
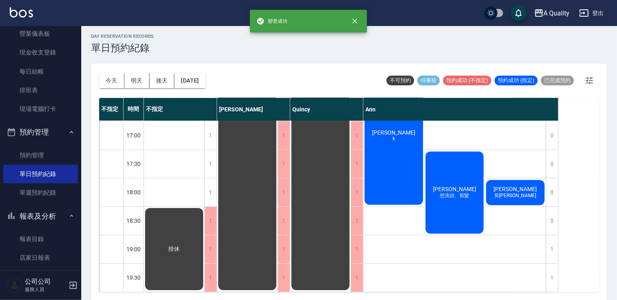
click at [407, 182] on div "[PERSON_NAME]" at bounding box center [394, 136] width 61 height 142
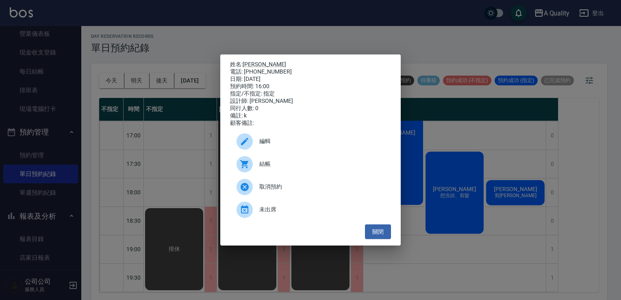
click at [308, 146] on span "編輯" at bounding box center [321, 141] width 125 height 9
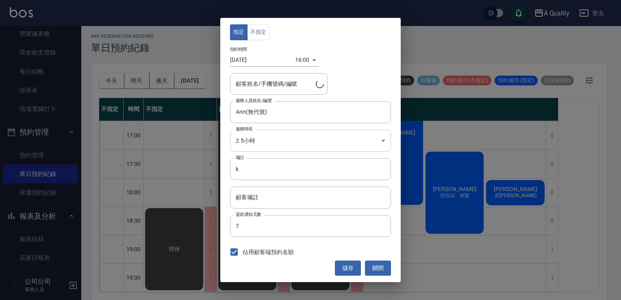
type input "葉欣嵐/0961193000/"
click at [318, 144] on body "A Quality 登出 櫃檯作業 打帳單 帳單列表 營業儀表板 現金收支登錄 每日結帳 排班表 現場電腦打卡 預約管理 預約管理 單日預約紀錄 單週預約紀錄…" at bounding box center [310, 149] width 621 height 303
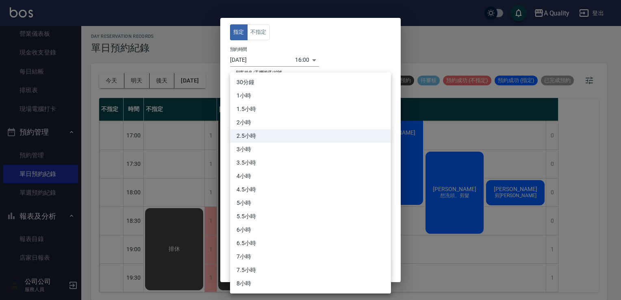
click at [261, 155] on li "3小時" at bounding box center [310, 149] width 161 height 13
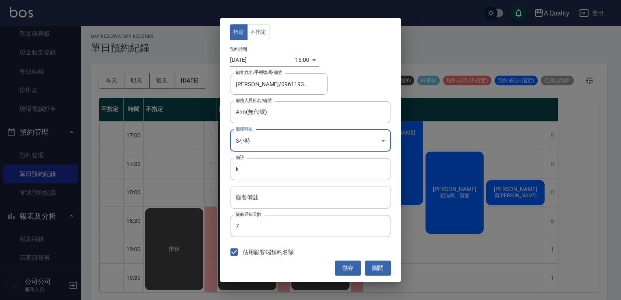
type input "6"
click at [355, 266] on button "儲存" at bounding box center [348, 268] width 26 height 15
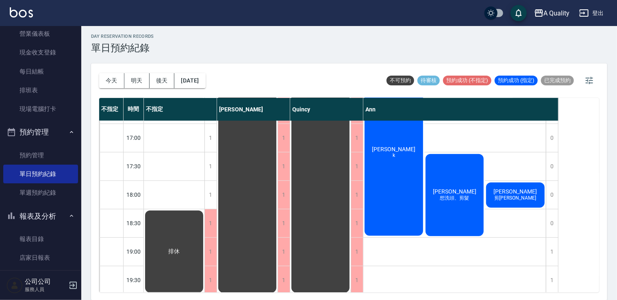
scroll to position [347, 0]
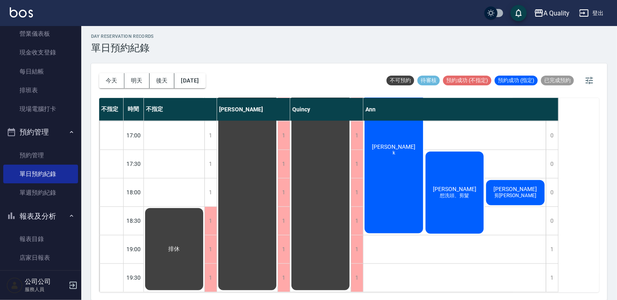
click at [198, 220] on div "排休" at bounding box center [174, 249] width 61 height 85
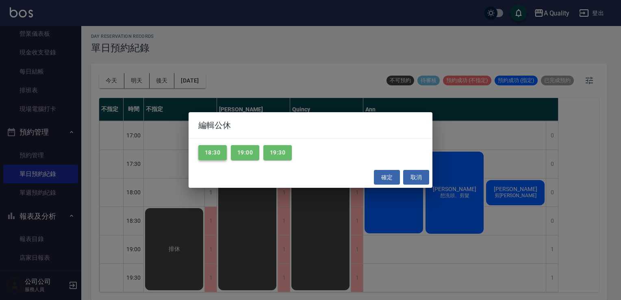
click at [214, 149] on button "18:30" at bounding box center [212, 152] width 28 height 15
drag, startPoint x: 254, startPoint y: 153, endPoint x: 264, endPoint y: 155, distance: 9.6
click at [255, 154] on button "19:00" at bounding box center [245, 152] width 28 height 15
drag, startPoint x: 286, startPoint y: 152, endPoint x: 291, endPoint y: 156, distance: 6.4
click at [286, 152] on button "19:30" at bounding box center [278, 152] width 28 height 15
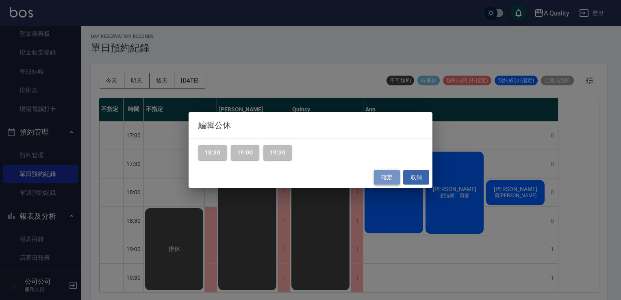
click at [389, 178] on button "確定" at bounding box center [387, 177] width 26 height 15
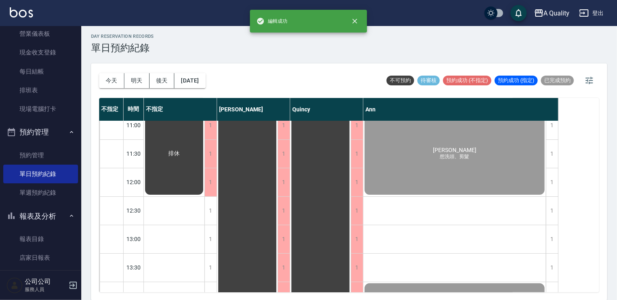
scroll to position [0, 0]
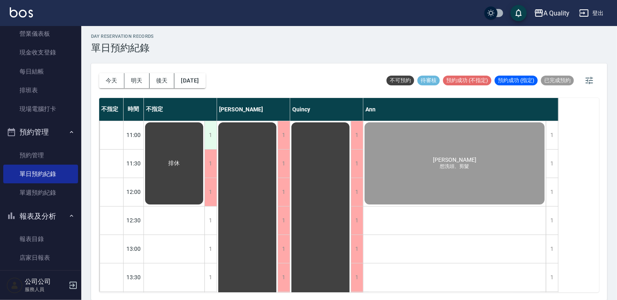
click at [207, 129] on div "1" at bounding box center [211, 135] width 12 height 28
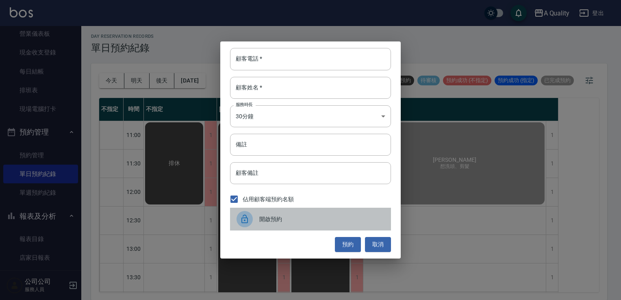
click at [270, 220] on span "開啟預約" at bounding box center [321, 219] width 125 height 9
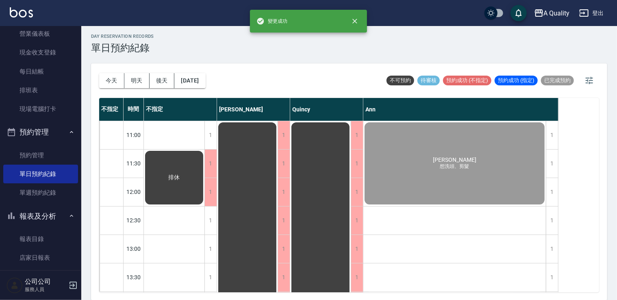
click at [198, 176] on div "排休" at bounding box center [174, 178] width 61 height 56
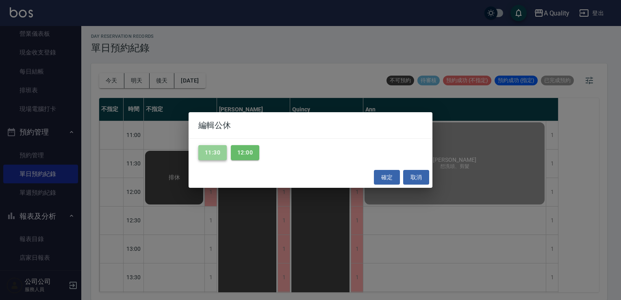
drag, startPoint x: 222, startPoint y: 155, endPoint x: 242, endPoint y: 155, distance: 19.9
click at [222, 155] on button "11:30" at bounding box center [212, 152] width 28 height 15
drag, startPoint x: 242, startPoint y: 155, endPoint x: 308, endPoint y: 166, distance: 67.1
click at [243, 156] on button "12:00" at bounding box center [245, 152] width 28 height 15
click at [386, 172] on button "確定" at bounding box center [387, 177] width 26 height 15
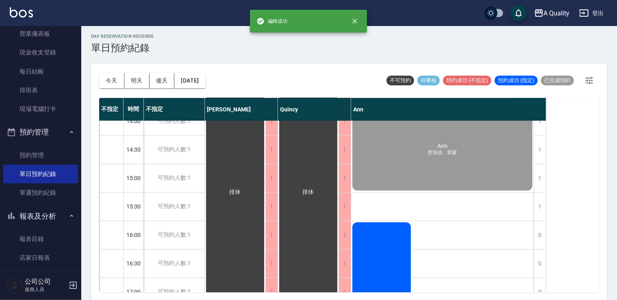
scroll to position [203, 0]
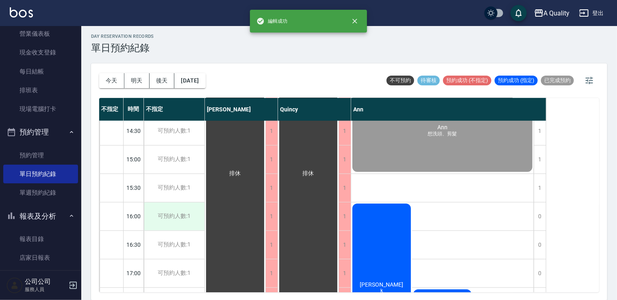
click at [188, 204] on div "可預約人數:1" at bounding box center [174, 217] width 61 height 28
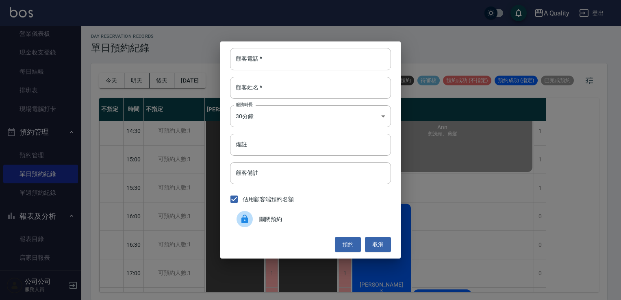
click at [265, 220] on span "關閉預約" at bounding box center [321, 219] width 125 height 9
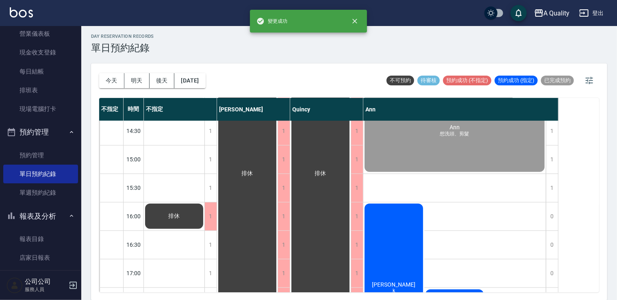
click at [185, 209] on div "排休" at bounding box center [174, 217] width 61 height 28
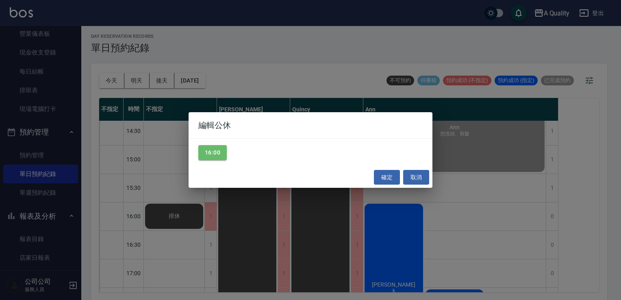
click at [219, 144] on div "16:00" at bounding box center [311, 153] width 244 height 28
drag, startPoint x: 221, startPoint y: 150, endPoint x: 244, endPoint y: 158, distance: 23.5
click at [221, 151] on button "16:00" at bounding box center [212, 152] width 28 height 15
click at [402, 176] on div "確定 取消" at bounding box center [311, 178] width 244 height 22
click at [387, 178] on button "確定" at bounding box center [387, 177] width 26 height 15
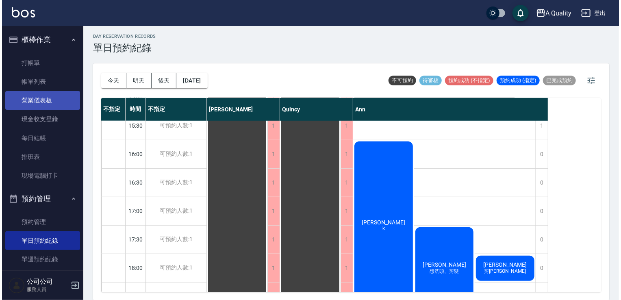
scroll to position [0, 0]
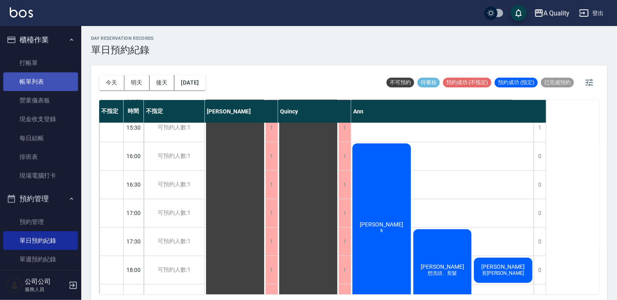
click at [25, 83] on link "帳單列表" at bounding box center [40, 81] width 75 height 19
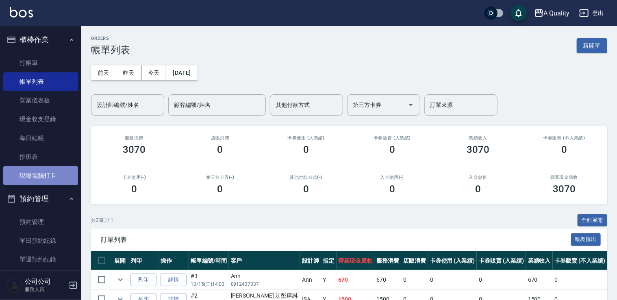
click at [48, 176] on link "現場電腦打卡" at bounding box center [40, 175] width 75 height 19
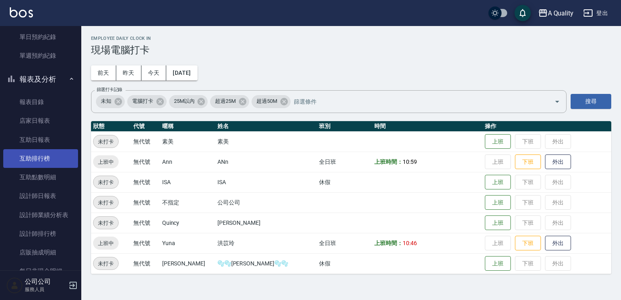
scroll to position [244, 0]
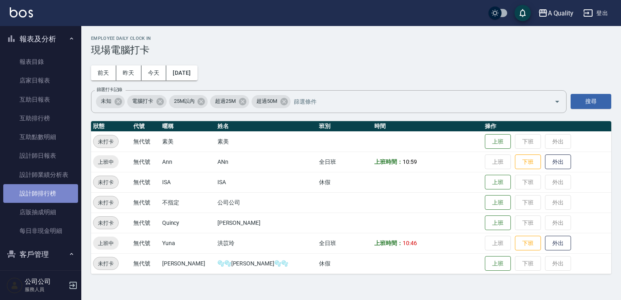
click at [50, 189] on link "設計師排行榜" at bounding box center [40, 193] width 75 height 19
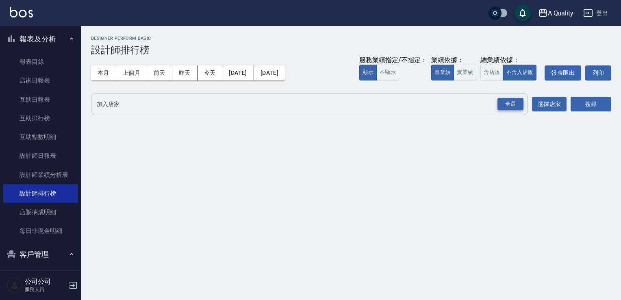
click at [512, 103] on div "全選" at bounding box center [511, 104] width 26 height 13
click at [580, 106] on button "搜尋" at bounding box center [591, 104] width 41 height 15
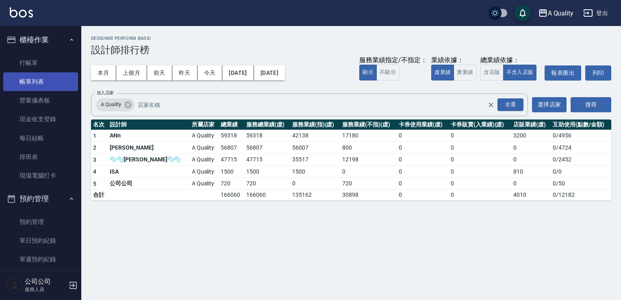
click at [43, 84] on link "帳單列表" at bounding box center [40, 81] width 75 height 19
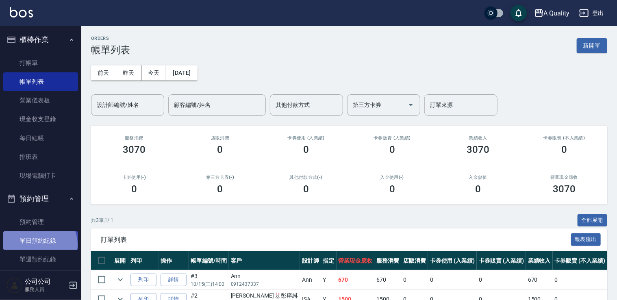
click at [39, 245] on link "單日預約紀錄" at bounding box center [40, 240] width 75 height 19
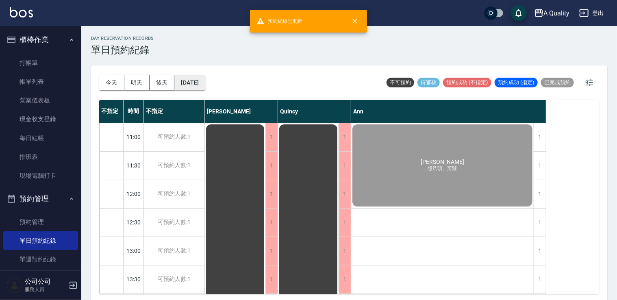
click at [193, 83] on button "[DATE]" at bounding box center [189, 82] width 31 height 15
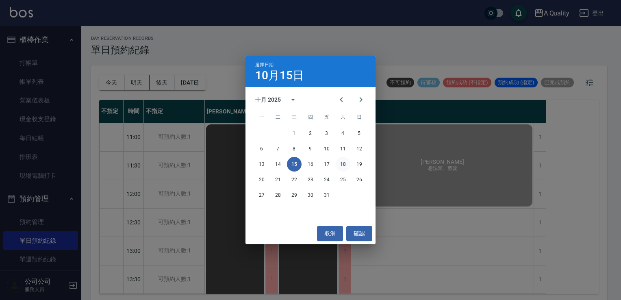
click at [340, 167] on button "18" at bounding box center [343, 164] width 15 height 15
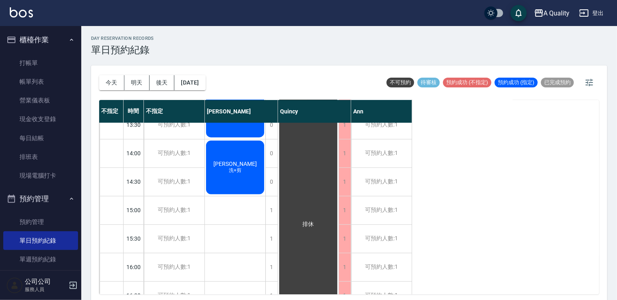
scroll to position [122, 0]
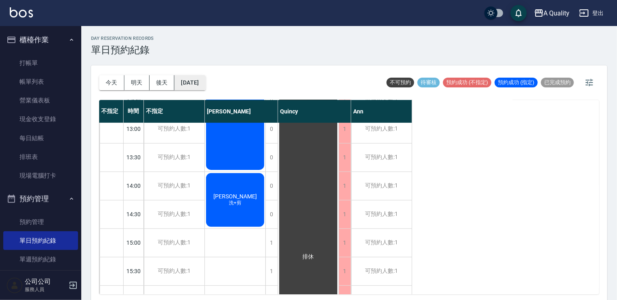
click at [182, 79] on button "2025/10/18" at bounding box center [189, 82] width 31 height 15
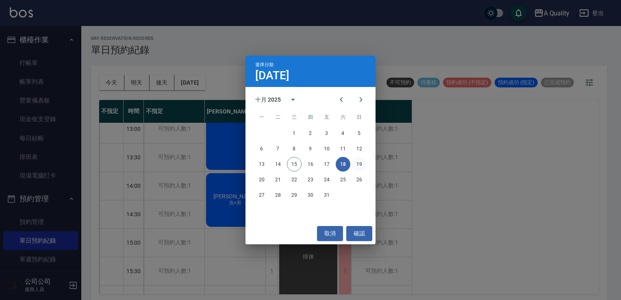
click at [362, 166] on button "19" at bounding box center [359, 164] width 15 height 15
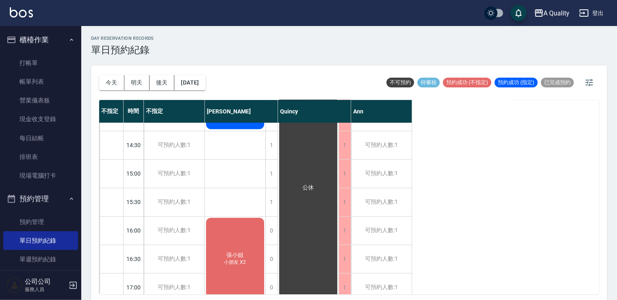
scroll to position [244, 0]
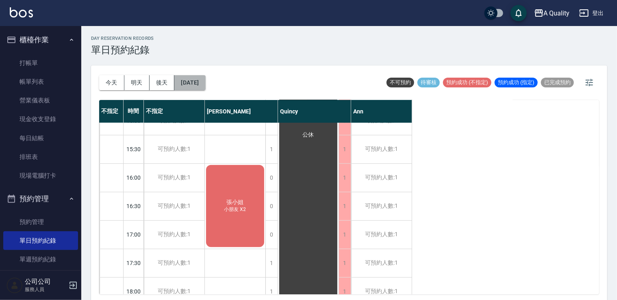
click at [204, 84] on button "2025/10/19" at bounding box center [189, 82] width 31 height 15
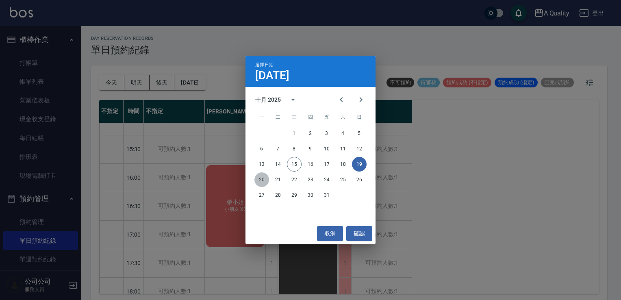
click at [266, 179] on button "20" at bounding box center [262, 179] width 15 height 15
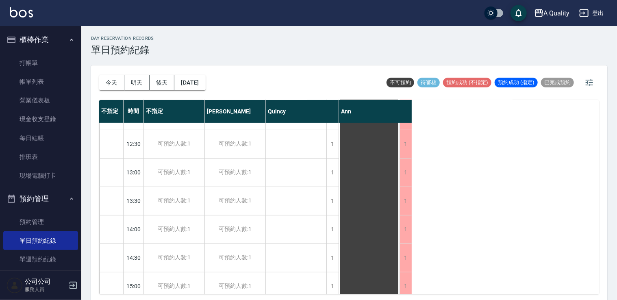
scroll to position [62, 0]
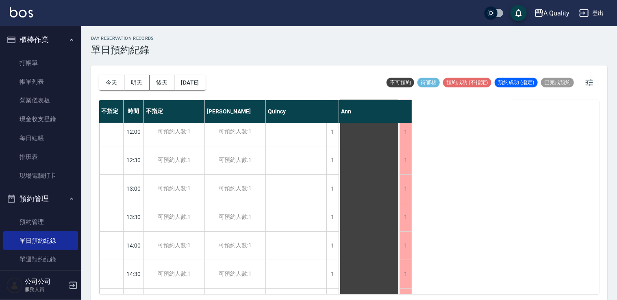
click at [226, 96] on div "今天 明天 後天 2025/10/20 不可預約 待審核 預約成功 (不指定) 預約成功 (指定) 已完成預約" at bounding box center [349, 82] width 500 height 35
click at [205, 81] on button "2025/10/20" at bounding box center [189, 82] width 31 height 15
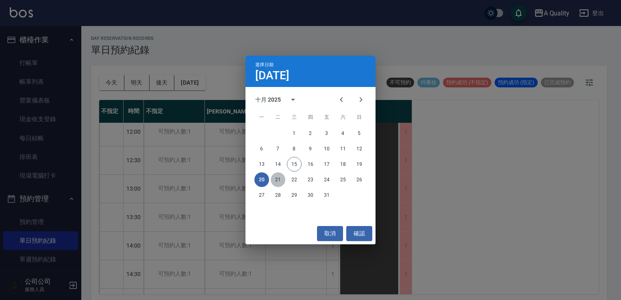
click at [278, 179] on button "21" at bounding box center [278, 179] width 15 height 15
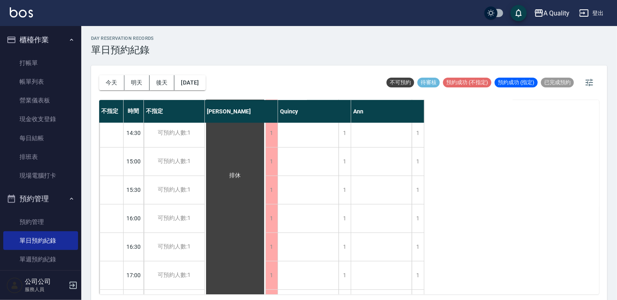
scroll to position [325, 0]
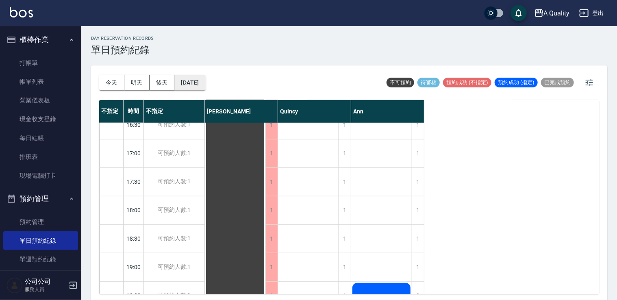
click at [204, 81] on button "2025/10/21" at bounding box center [189, 82] width 31 height 15
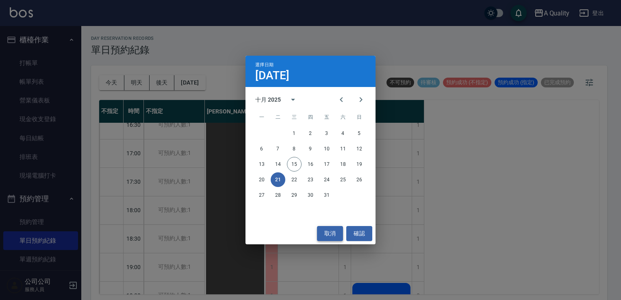
click at [328, 230] on button "取消" at bounding box center [330, 233] width 26 height 15
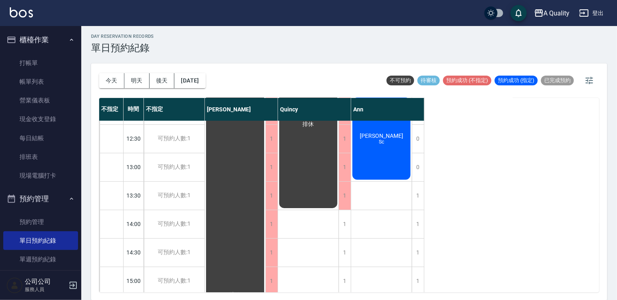
scroll to position [9, 0]
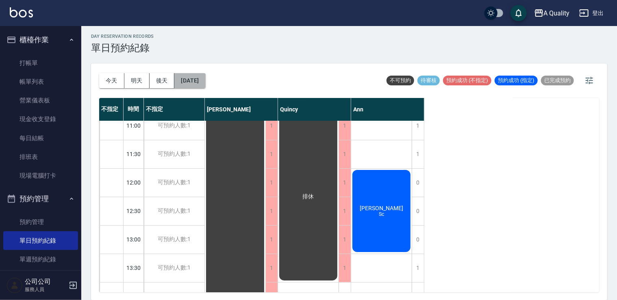
click at [205, 76] on button "2025/10/21" at bounding box center [189, 80] width 31 height 15
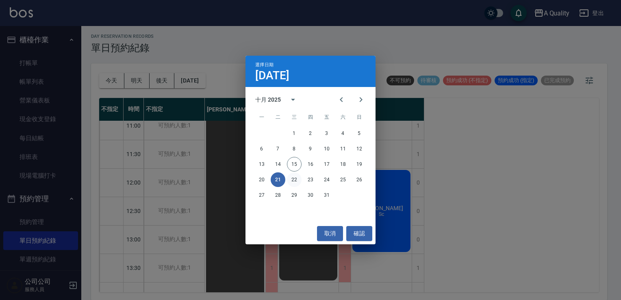
click at [292, 185] on button "22" at bounding box center [294, 179] width 15 height 15
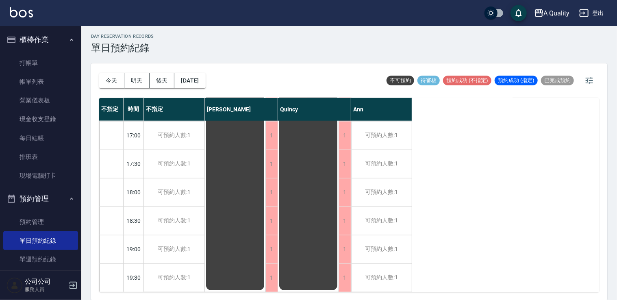
scroll to position [347, 0]
click at [203, 74] on button "2025/10/22" at bounding box center [189, 80] width 31 height 15
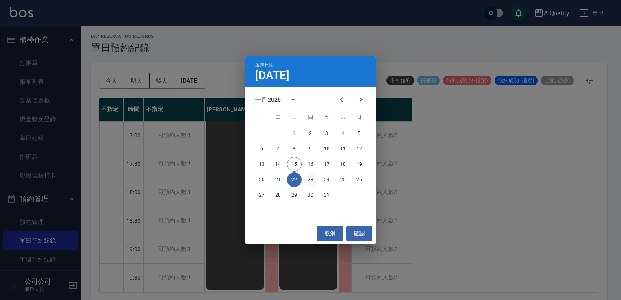
click at [309, 183] on button "23" at bounding box center [310, 179] width 15 height 15
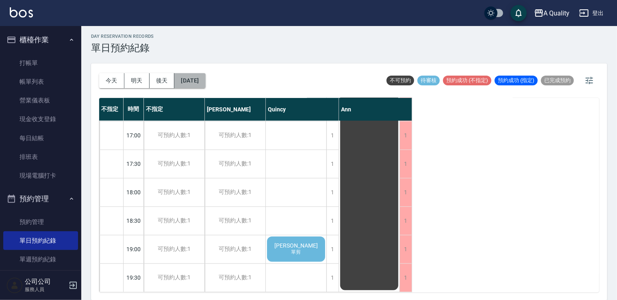
click at [205, 77] on button "2025/10/23" at bounding box center [189, 80] width 31 height 15
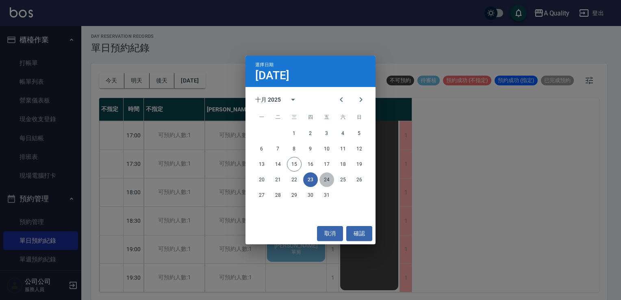
click at [325, 180] on button "24" at bounding box center [327, 179] width 15 height 15
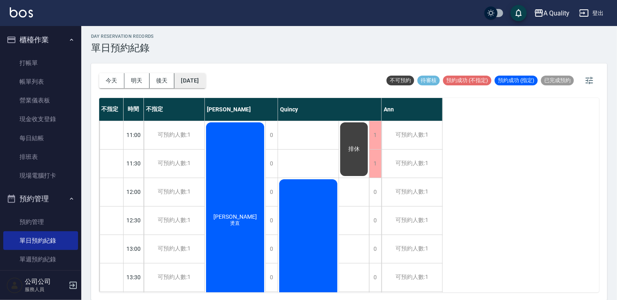
click at [205, 82] on button "2025/10/24" at bounding box center [189, 80] width 31 height 15
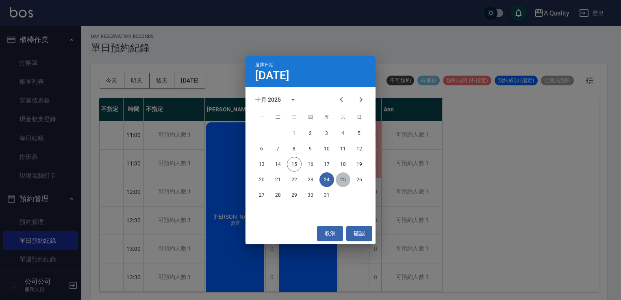
click at [345, 180] on button "25" at bounding box center [343, 179] width 15 height 15
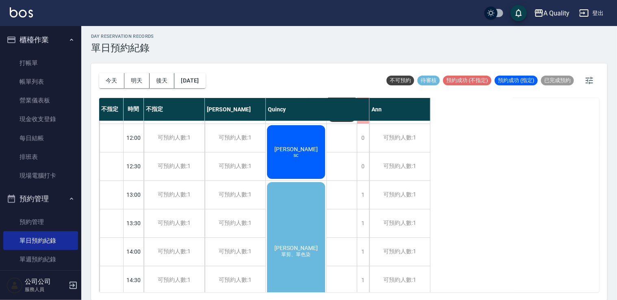
scroll to position [122, 0]
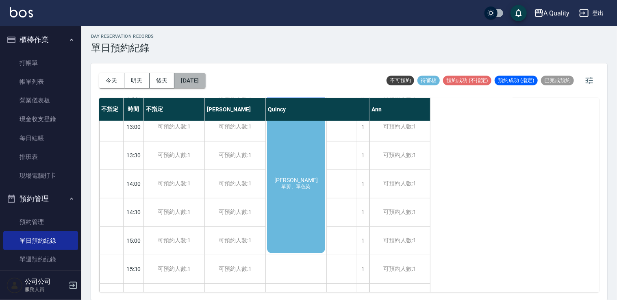
click at [205, 81] on button "2025/10/25" at bounding box center [189, 80] width 31 height 15
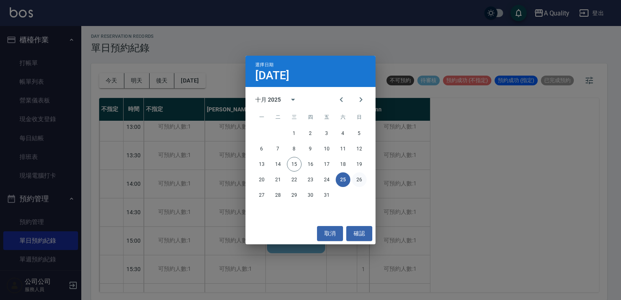
click at [358, 175] on button "26" at bounding box center [359, 179] width 15 height 15
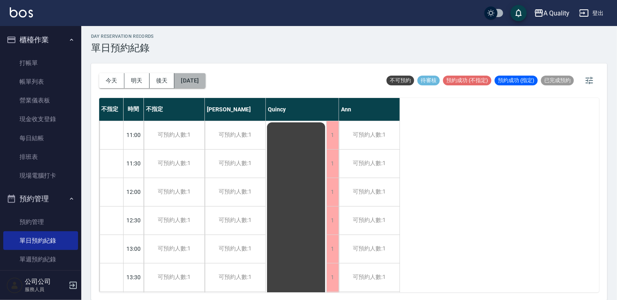
click at [197, 77] on button "2025/10/26" at bounding box center [189, 80] width 31 height 15
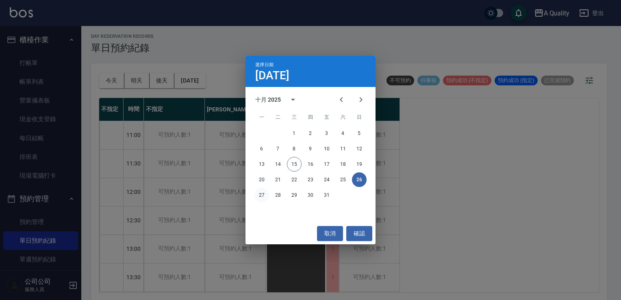
click at [260, 195] on button "27" at bounding box center [262, 195] width 15 height 15
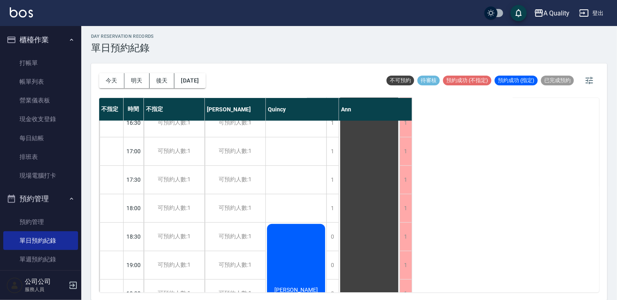
scroll to position [404, 0]
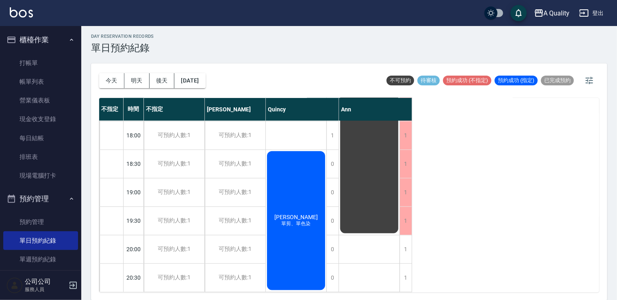
click at [283, 211] on div "林伶芷 單剪、單色染" at bounding box center [296, 221] width 61 height 142
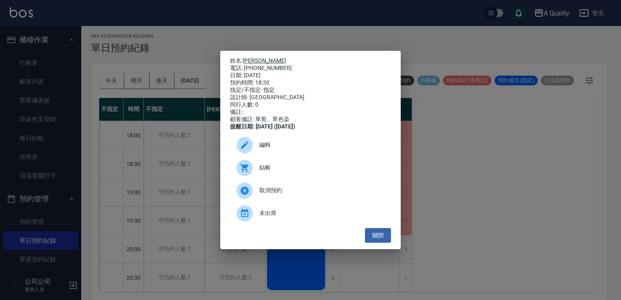
click at [257, 60] on link "林伶芷" at bounding box center [265, 60] width 44 height 7
click at [375, 238] on button "關閉" at bounding box center [378, 235] width 26 height 15
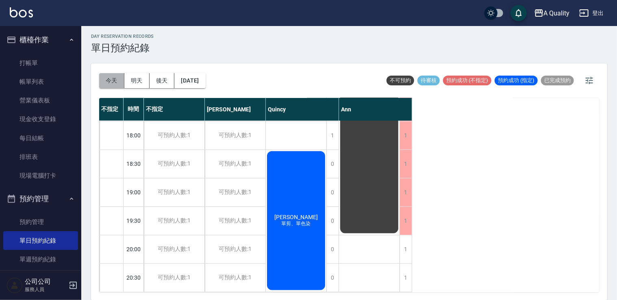
click at [108, 73] on button "今天" at bounding box center [111, 80] width 25 height 15
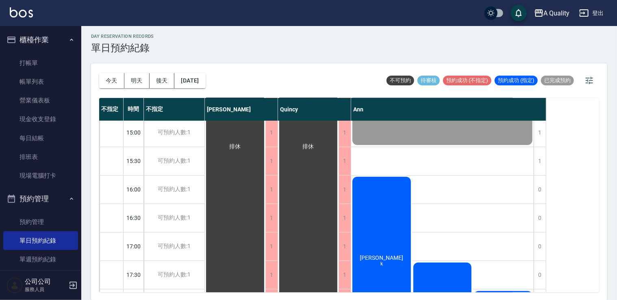
scroll to position [225, 0]
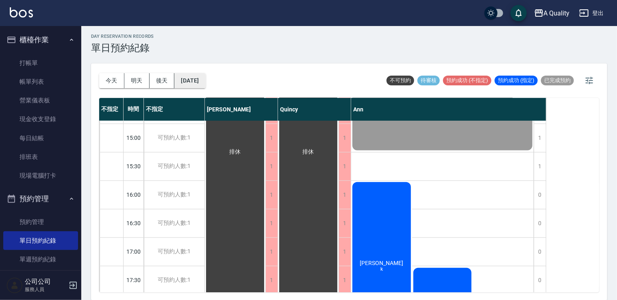
click at [197, 77] on button "[DATE]" at bounding box center [189, 80] width 31 height 15
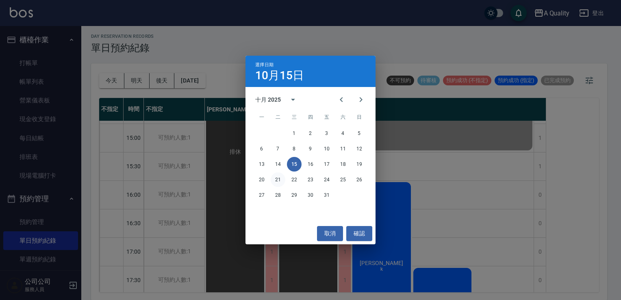
click at [280, 177] on button "21" at bounding box center [278, 179] width 15 height 15
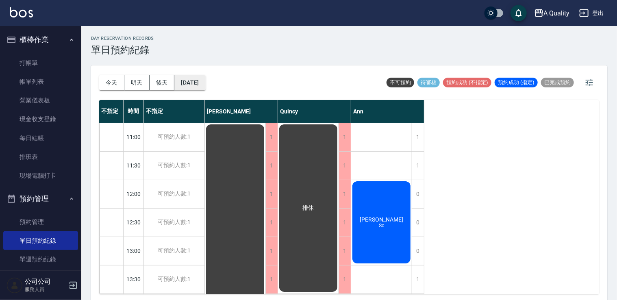
click at [205, 83] on button "2025/10/21" at bounding box center [189, 82] width 31 height 15
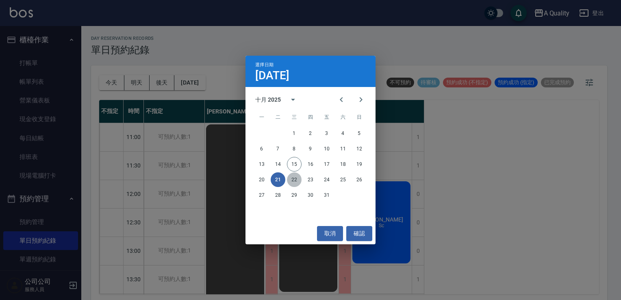
click at [295, 180] on button "22" at bounding box center [294, 179] width 15 height 15
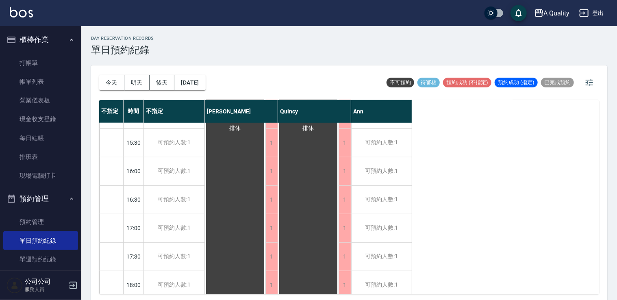
scroll to position [325, 0]
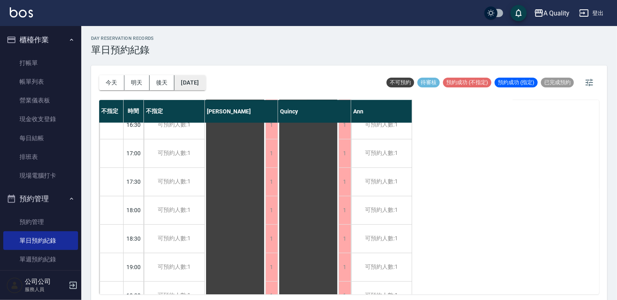
click at [196, 78] on button "2025/10/22" at bounding box center [189, 82] width 31 height 15
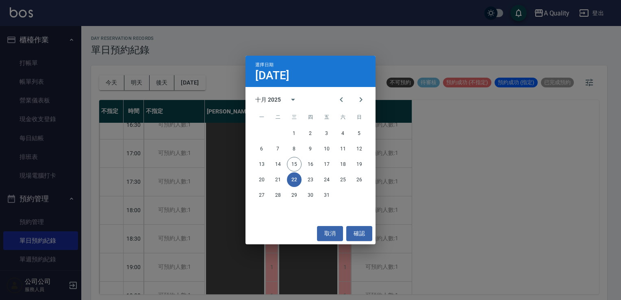
click at [273, 170] on div "13 14 15 16 17 18 19" at bounding box center [311, 164] width 130 height 15
click at [280, 187] on div "20 21 22 23 24 25 26" at bounding box center [311, 179] width 130 height 15
click at [281, 184] on button "21" at bounding box center [278, 179] width 15 height 15
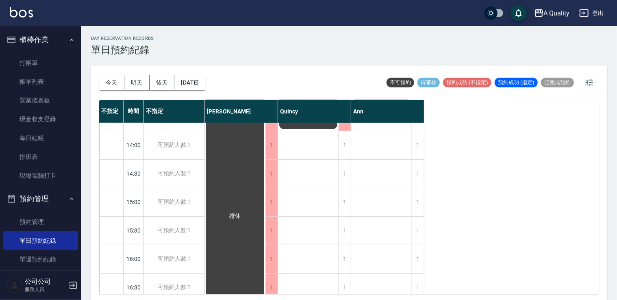
scroll to position [41, 0]
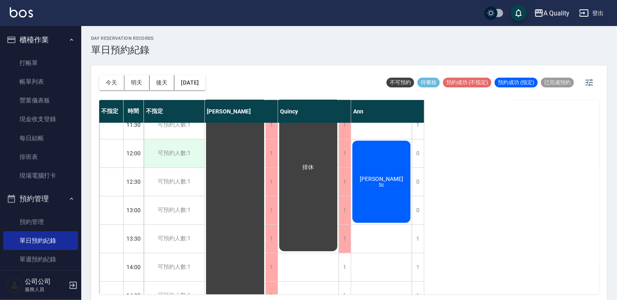
click at [196, 149] on div "可預約人數:1" at bounding box center [174, 153] width 61 height 28
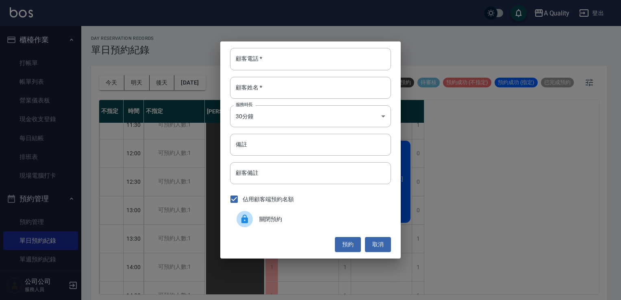
click at [247, 213] on div at bounding box center [245, 219] width 16 height 16
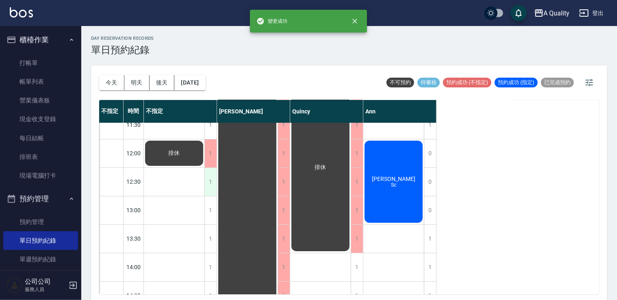
click at [210, 179] on div "1" at bounding box center [211, 182] width 12 height 28
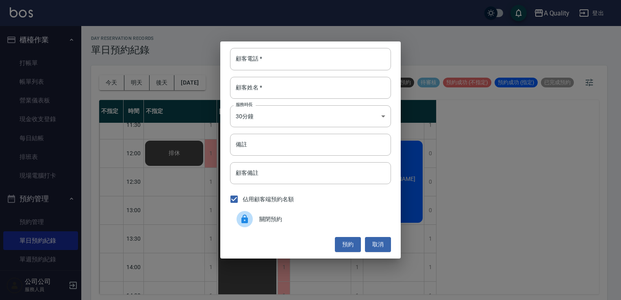
drag, startPoint x: 261, startPoint y: 223, endPoint x: 234, endPoint y: 210, distance: 29.8
click at [261, 222] on span "關閉預約" at bounding box center [321, 219] width 125 height 9
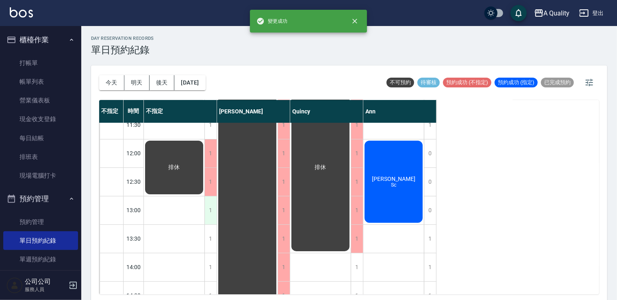
click at [213, 209] on div "1" at bounding box center [211, 210] width 12 height 28
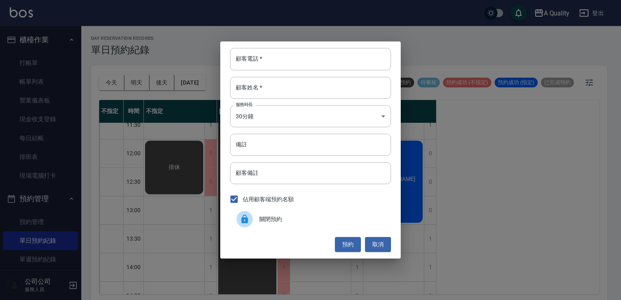
click at [273, 212] on div "關閉預約" at bounding box center [310, 219] width 161 height 23
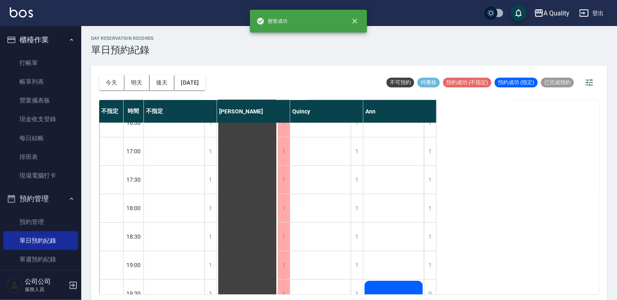
scroll to position [375, 0]
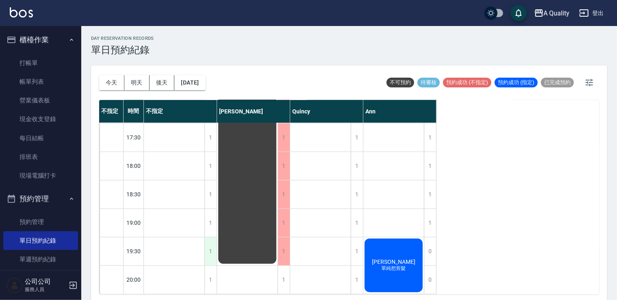
click at [209, 240] on div "1" at bounding box center [211, 251] width 12 height 28
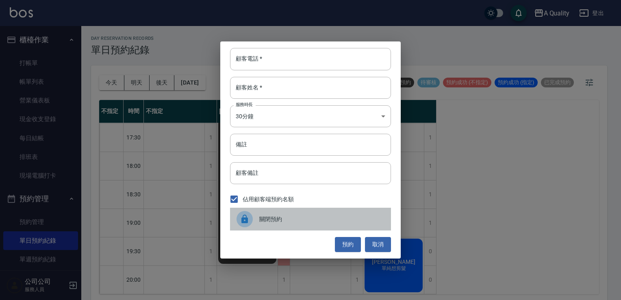
click at [262, 214] on div "關閉預約" at bounding box center [310, 219] width 161 height 23
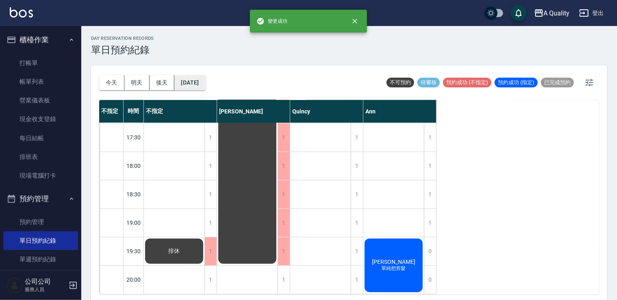
click at [205, 81] on button "2025/10/21" at bounding box center [189, 82] width 31 height 15
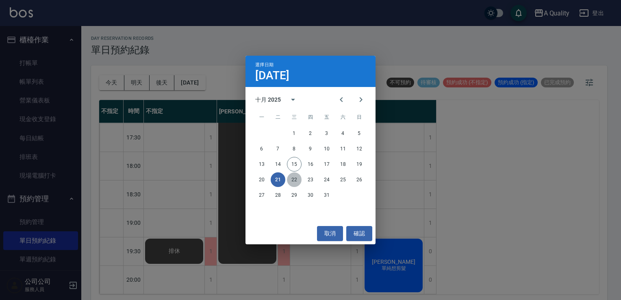
click at [297, 180] on button "22" at bounding box center [294, 179] width 15 height 15
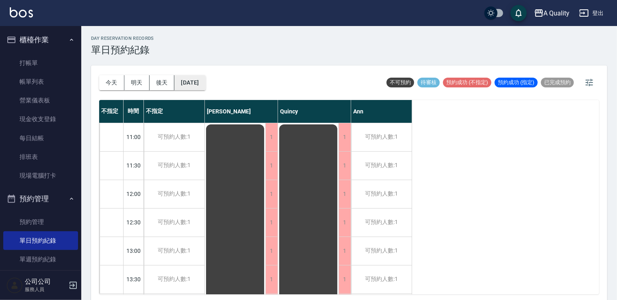
click at [198, 77] on button "2025/10/22" at bounding box center [189, 82] width 31 height 15
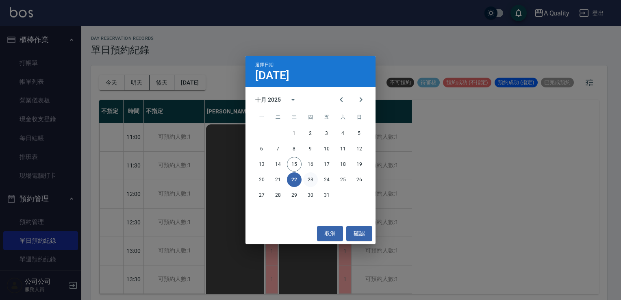
click at [307, 176] on button "23" at bounding box center [310, 179] width 15 height 15
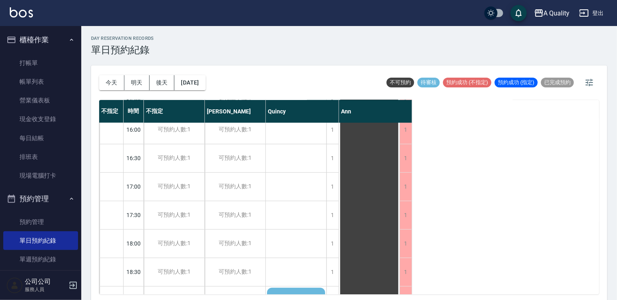
scroll to position [347, 0]
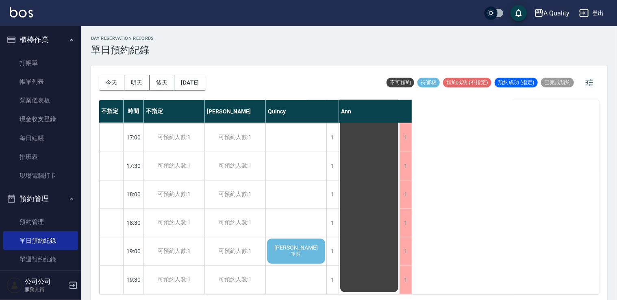
click at [303, 254] on div "黃朝駿 單剪" at bounding box center [296, 251] width 61 height 28
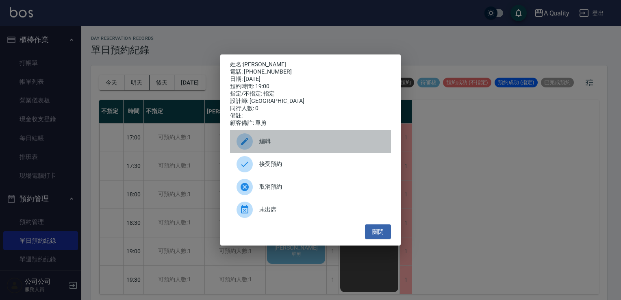
click at [280, 146] on span "編輯" at bounding box center [321, 141] width 125 height 9
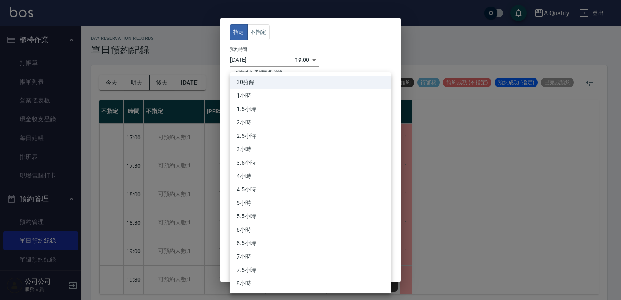
click at [262, 139] on body "A Quality 登出 櫃檯作業 打帳單 帳單列表 營業儀表板 現金收支登錄 每日結帳 排班表 現場電腦打卡 預約管理 預約管理 單日預約紀錄 單週預約紀錄…" at bounding box center [310, 151] width 621 height 303
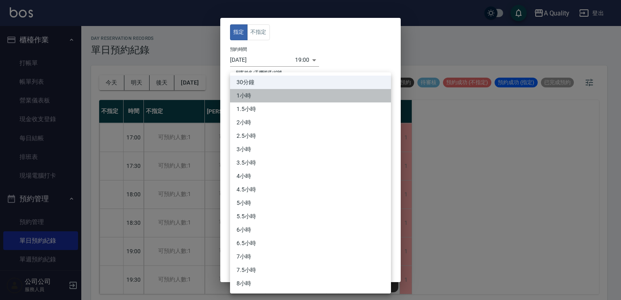
click at [252, 98] on li "1小時" at bounding box center [310, 95] width 161 height 13
type input "2"
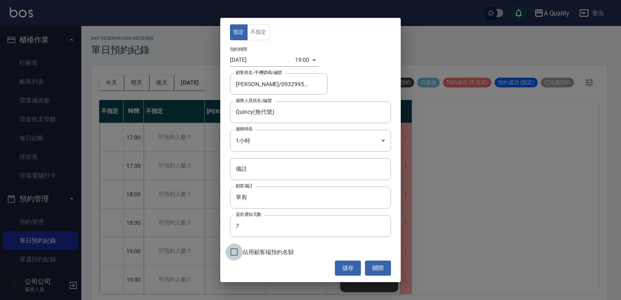
drag, startPoint x: 236, startPoint y: 253, endPoint x: 286, endPoint y: 255, distance: 50.0
click at [236, 253] on input "佔用顧客端預約名額" at bounding box center [234, 252] width 17 height 17
checkbox input "true"
click at [340, 267] on button "儲存" at bounding box center [348, 268] width 26 height 15
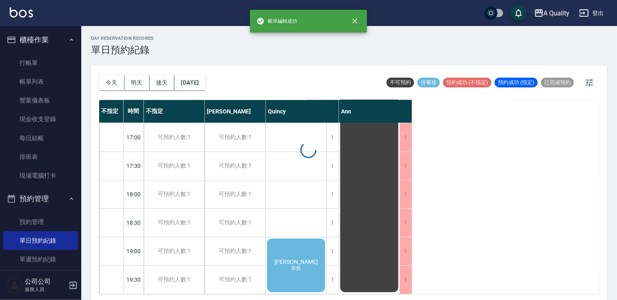
click at [205, 84] on button "2025/10/23" at bounding box center [189, 82] width 31 height 15
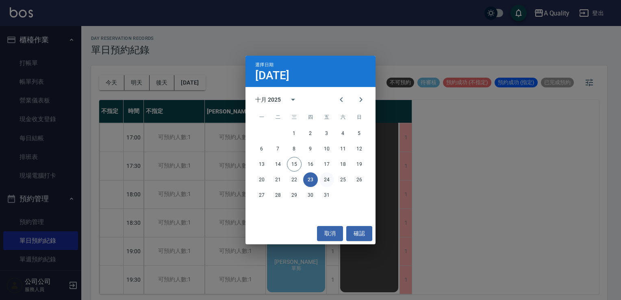
click at [329, 176] on button "24" at bounding box center [327, 179] width 15 height 15
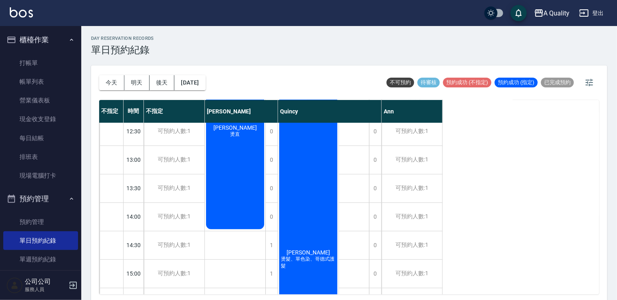
scroll to position [163, 0]
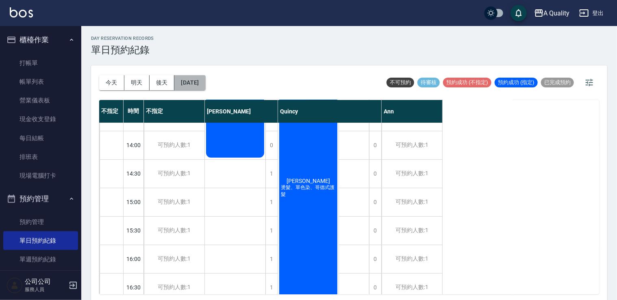
click at [202, 77] on button "2025/10/24" at bounding box center [189, 82] width 31 height 15
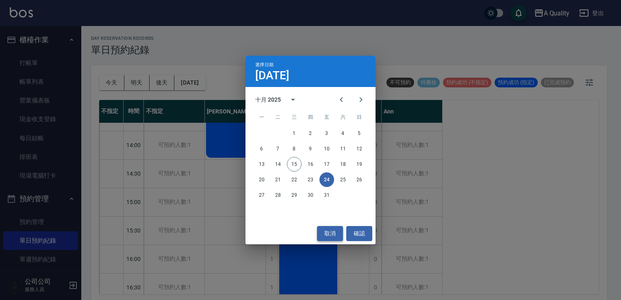
click at [335, 226] on button "取消" at bounding box center [330, 233] width 26 height 15
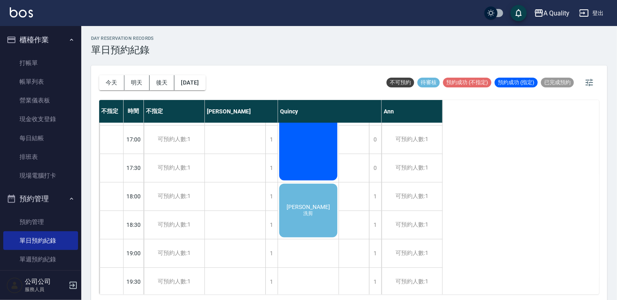
scroll to position [347, 0]
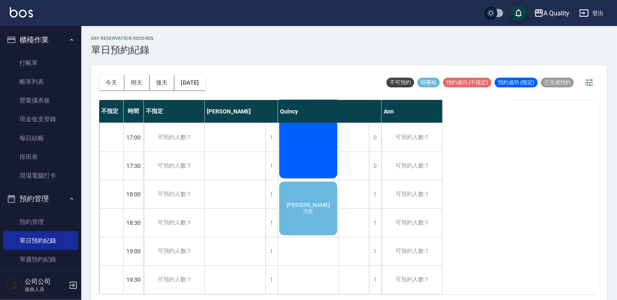
click at [316, 207] on div "Jonas 洗剪" at bounding box center [308, 209] width 61 height 56
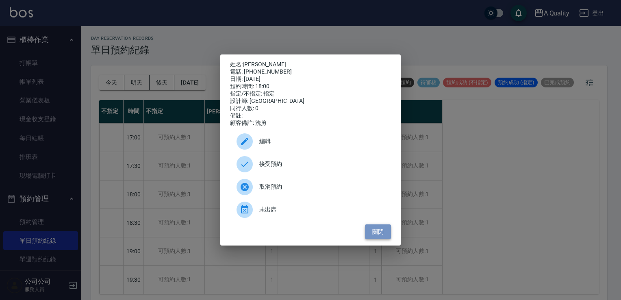
click at [373, 235] on button "關閉" at bounding box center [378, 231] width 26 height 15
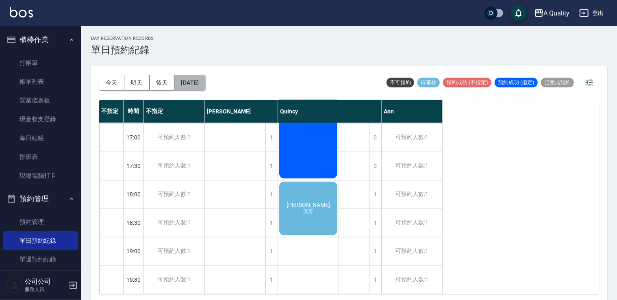
click at [189, 79] on button "2025/10/24" at bounding box center [189, 82] width 31 height 15
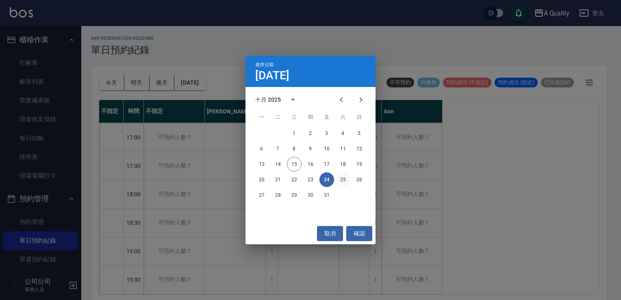
click at [341, 176] on button "25" at bounding box center [343, 179] width 15 height 15
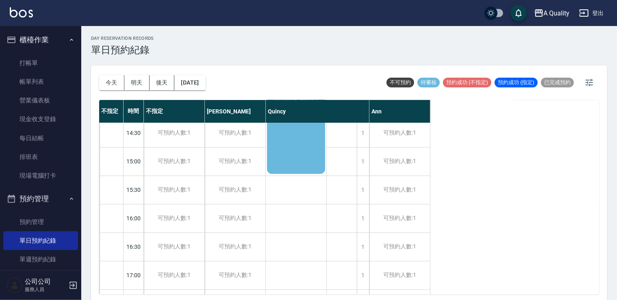
scroll to position [41, 0]
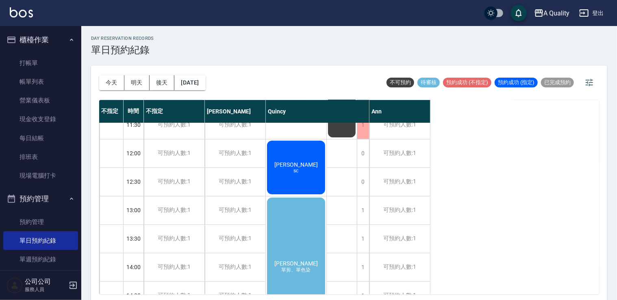
click at [301, 221] on div "陳詩怡 單剪、單色染" at bounding box center [296, 267] width 61 height 142
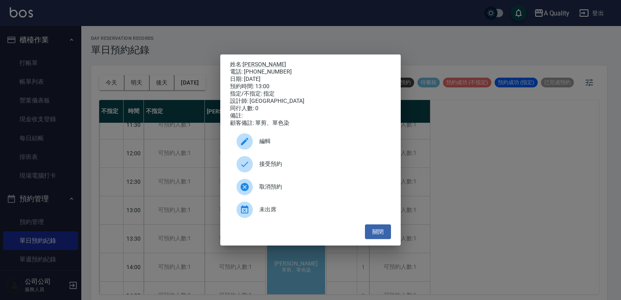
click at [282, 146] on span "編輯" at bounding box center [321, 141] width 125 height 9
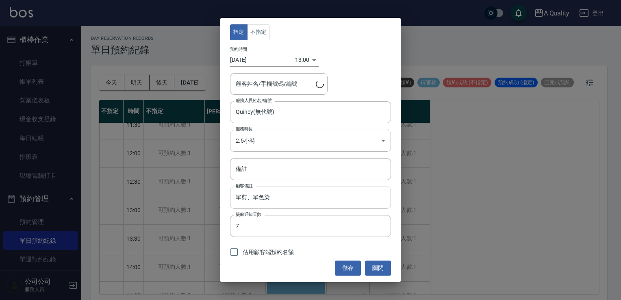
type input "陳詩怡/0920675852"
click at [275, 135] on body "A Quality 登出 櫃檯作業 打帳單 帳單列表 營業儀表板 現金收支登錄 每日結帳 排班表 現場電腦打卡 預約管理 預約管理 單日預約紀錄 單週預約紀錄…" at bounding box center [310, 151] width 621 height 303
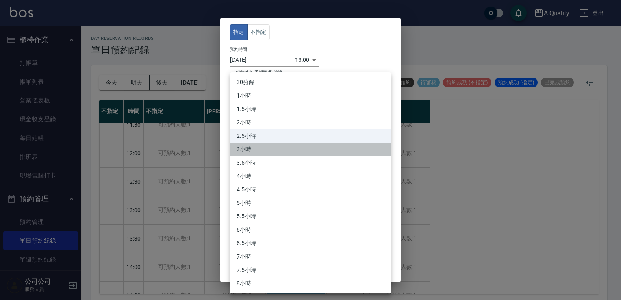
click at [255, 154] on li "3小時" at bounding box center [310, 149] width 161 height 13
type input "6"
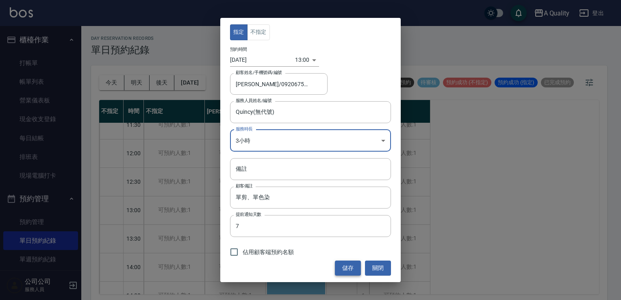
click at [350, 270] on button "儲存" at bounding box center [348, 268] width 26 height 15
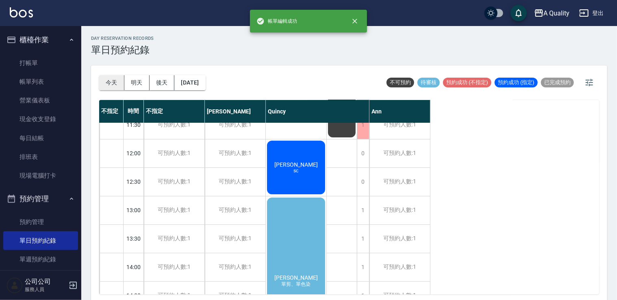
click at [106, 81] on button "今天" at bounding box center [111, 82] width 25 height 15
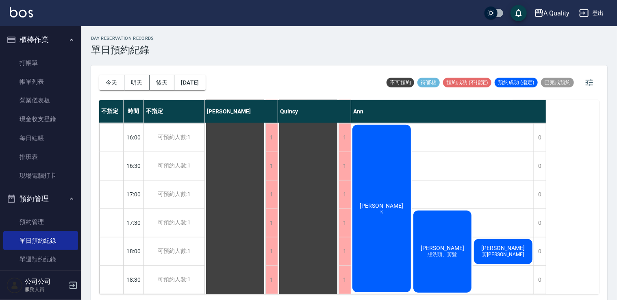
scroll to position [285, 0]
click at [202, 81] on button "[DATE]" at bounding box center [189, 82] width 31 height 15
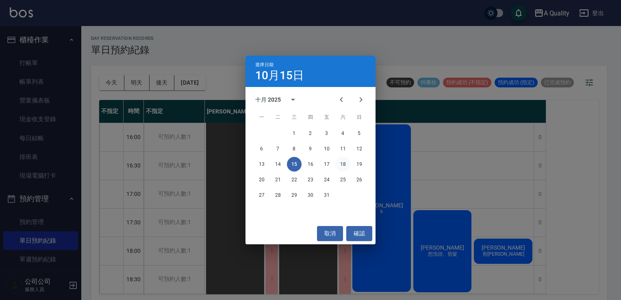
click at [342, 162] on button "18" at bounding box center [343, 164] width 15 height 15
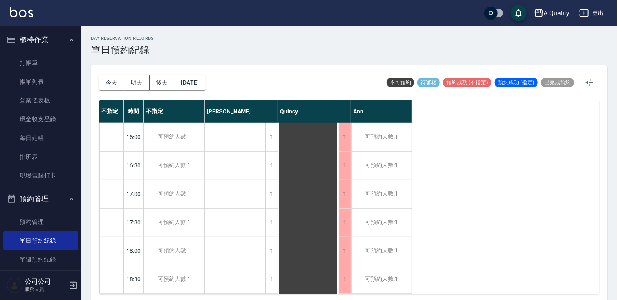
drag, startPoint x: 216, startPoint y: 81, endPoint x: 221, endPoint y: 81, distance: 5.3
click at [220, 81] on div "今天 明天 後天 2025/10/18 不可預約 待審核 預約成功 (不指定) 預約成功 (指定) 已完成預約" at bounding box center [349, 82] width 500 height 35
click at [205, 83] on button "2025/10/18" at bounding box center [189, 82] width 31 height 15
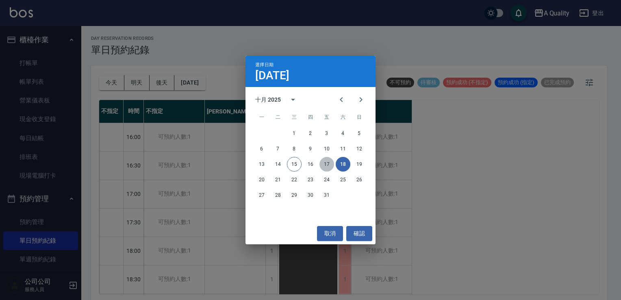
click at [324, 164] on button "17" at bounding box center [327, 164] width 15 height 15
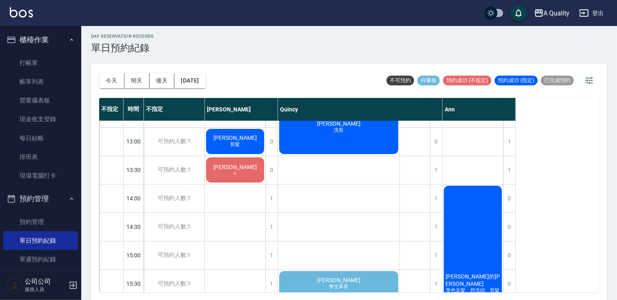
scroll to position [163, 0]
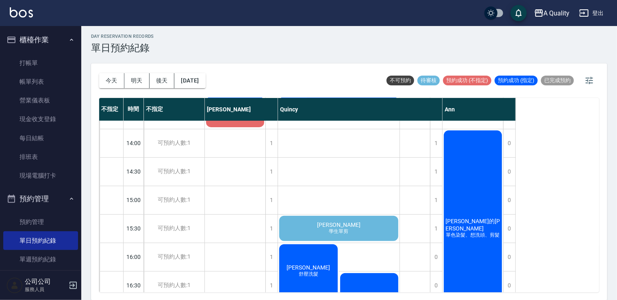
click at [370, 227] on div "童瑞洋 學生單剪" at bounding box center [339, 229] width 122 height 28
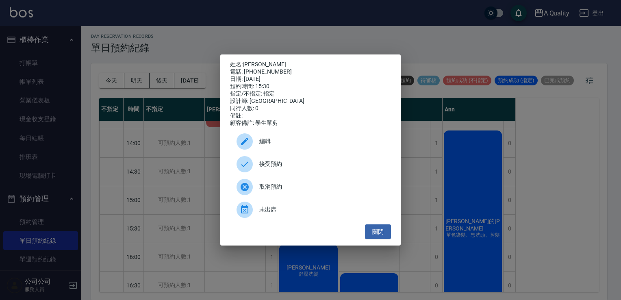
click at [286, 167] on span "接受預約" at bounding box center [321, 164] width 125 height 9
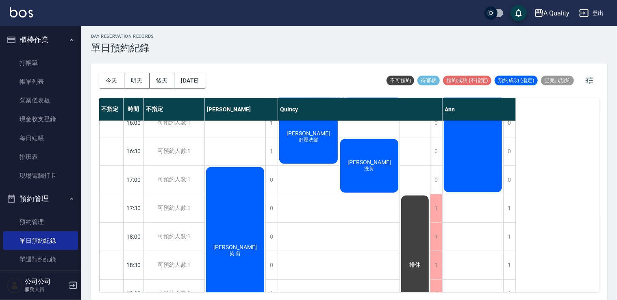
scroll to position [347, 0]
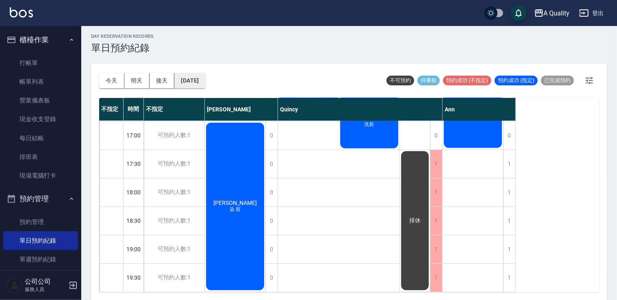
click at [203, 85] on button "[DATE]" at bounding box center [189, 80] width 31 height 15
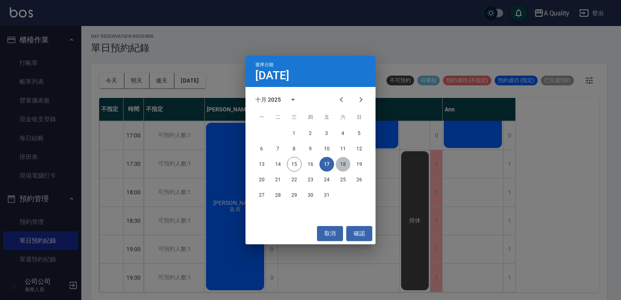
click at [344, 167] on button "18" at bounding box center [343, 164] width 15 height 15
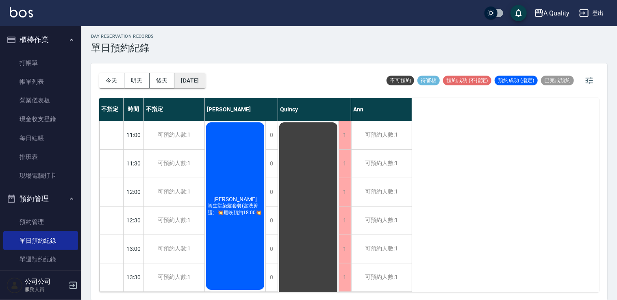
click at [205, 75] on button "2025/10/18" at bounding box center [189, 80] width 31 height 15
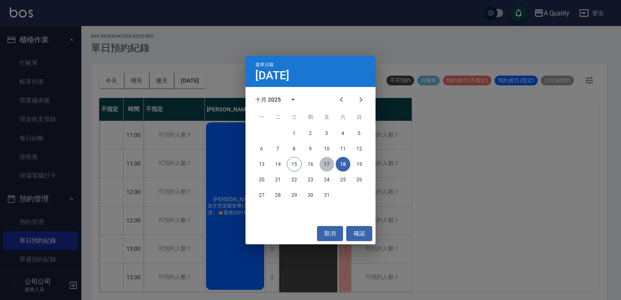
click at [326, 162] on button "17" at bounding box center [327, 164] width 15 height 15
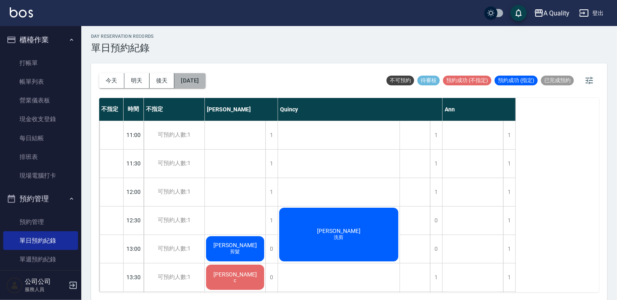
click at [205, 84] on button "[DATE]" at bounding box center [189, 80] width 31 height 15
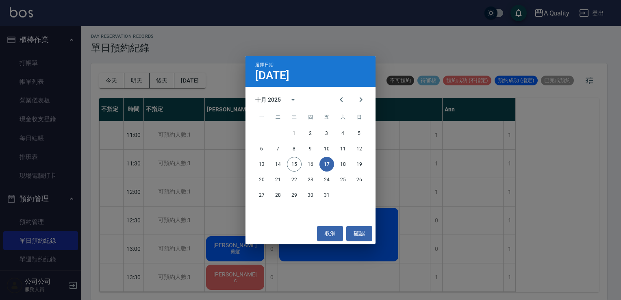
click at [325, 169] on button "17" at bounding box center [327, 164] width 15 height 15
click at [332, 233] on button "取消" at bounding box center [330, 233] width 26 height 15
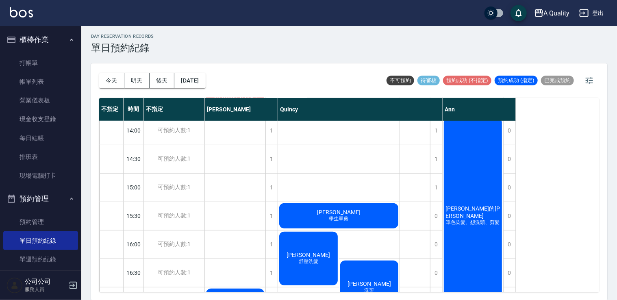
scroll to position [163, 0]
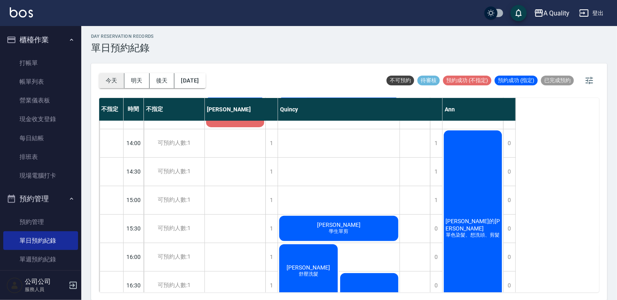
click at [112, 79] on button "今天" at bounding box center [111, 80] width 25 height 15
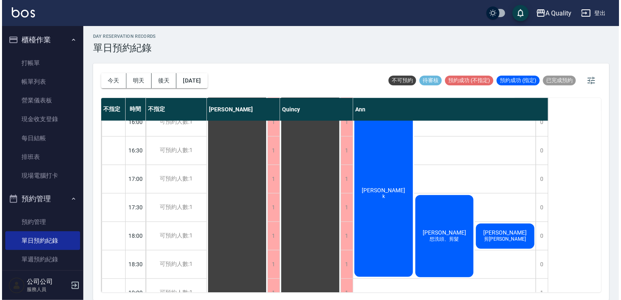
scroll to position [285, 0]
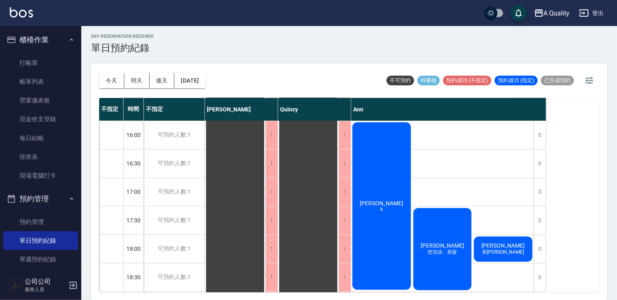
click at [573, 245] on div "不指定 時間 不指定 Taylor Quincy Ann 11:00 11:30 12:00 12:30 13:00 13:30 14:00 14:30 15…" at bounding box center [349, 195] width 500 height 194
click at [450, 253] on span "想洗頭、剪髮" at bounding box center [443, 252] width 33 height 7
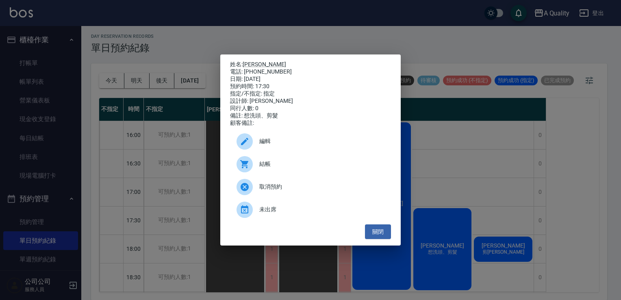
click at [281, 158] on div "結帳" at bounding box center [310, 164] width 161 height 23
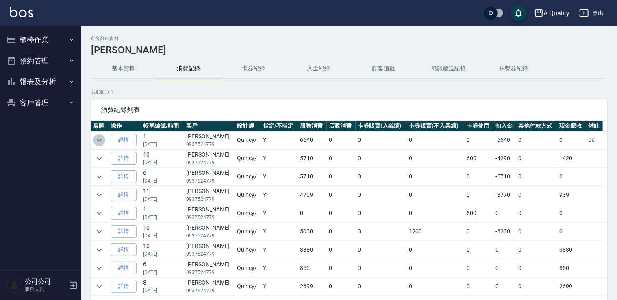
click at [101, 137] on icon "expand row" at bounding box center [99, 140] width 10 height 10
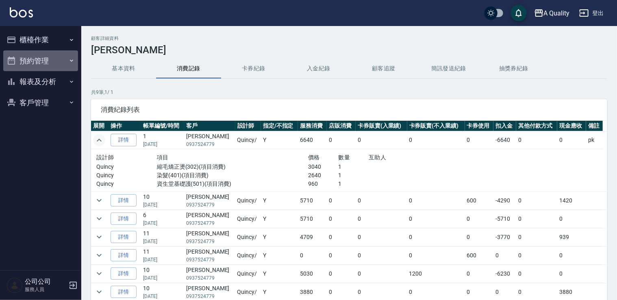
click at [26, 61] on button "預約管理" at bounding box center [40, 60] width 75 height 21
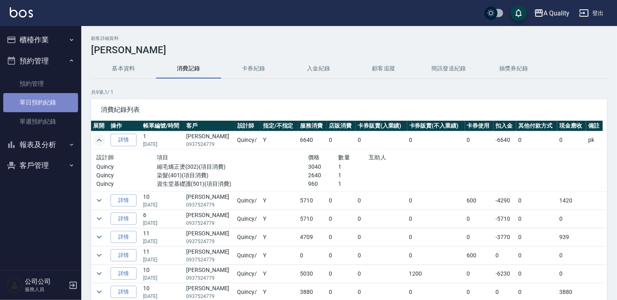
click at [56, 110] on link "單日預約紀錄" at bounding box center [40, 102] width 75 height 19
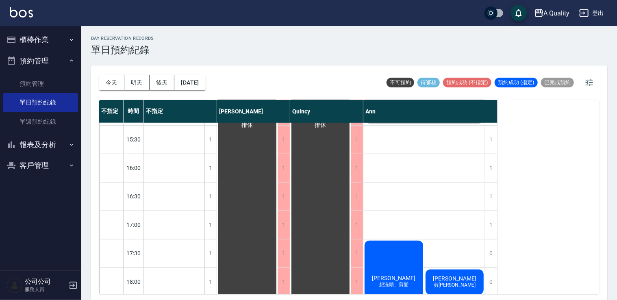
scroll to position [285, 0]
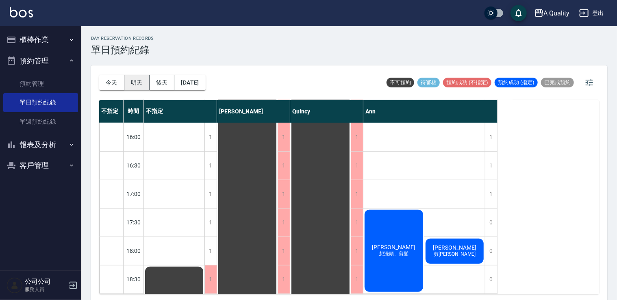
click at [136, 76] on button "明天" at bounding box center [136, 82] width 25 height 15
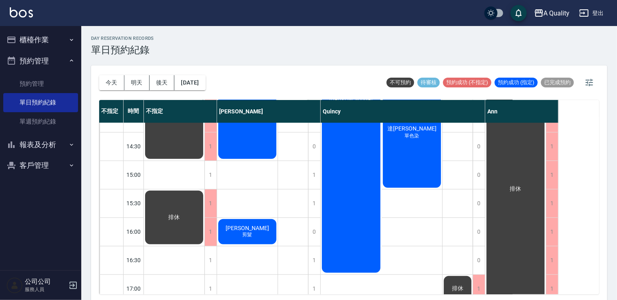
scroll to position [122, 0]
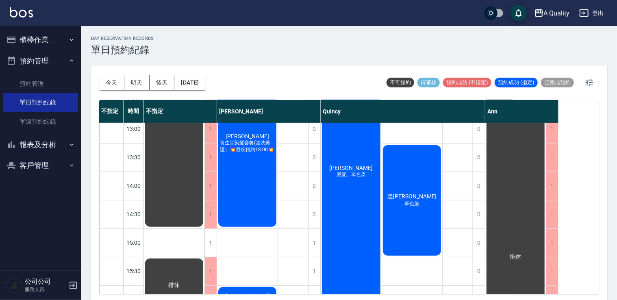
click at [359, 134] on div "[PERSON_NAME] 燙髮、單色染" at bounding box center [351, 171] width 61 height 341
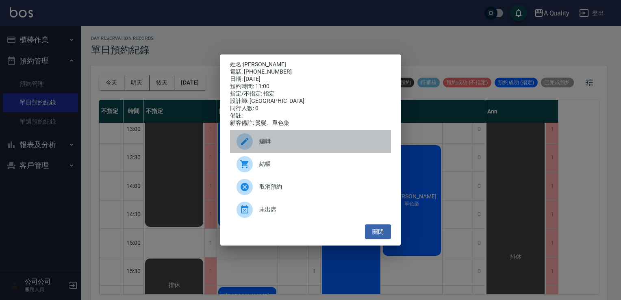
click at [281, 135] on div "編輯" at bounding box center [310, 141] width 161 height 23
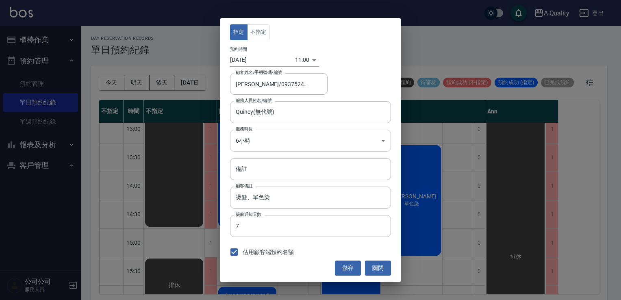
click at [265, 150] on body "A Quality 登出 櫃檯作業 打帳單 帳單列表 營業儀表板 現金收支登錄 每日結帳 排班表 現場電腦打卡 預約管理 預約管理 單日預約紀錄 單週預約紀錄…" at bounding box center [310, 151] width 621 height 303
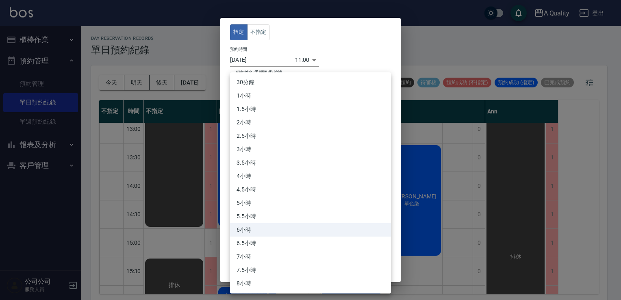
click at [458, 52] on div at bounding box center [310, 150] width 621 height 300
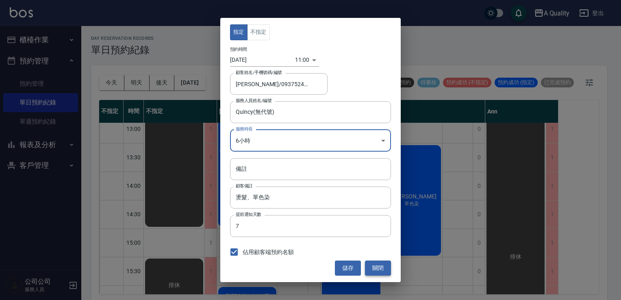
click at [384, 268] on button "關閉" at bounding box center [378, 268] width 26 height 15
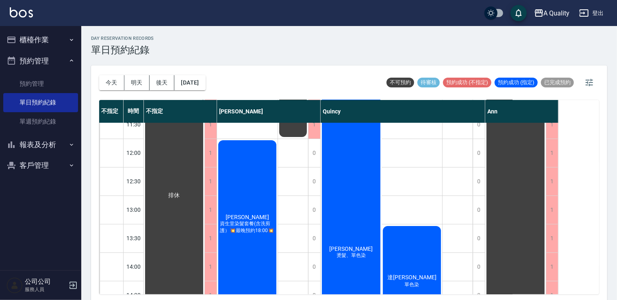
scroll to position [41, 0]
click at [352, 167] on div "劉育君 燙髮、單色染" at bounding box center [351, 253] width 61 height 341
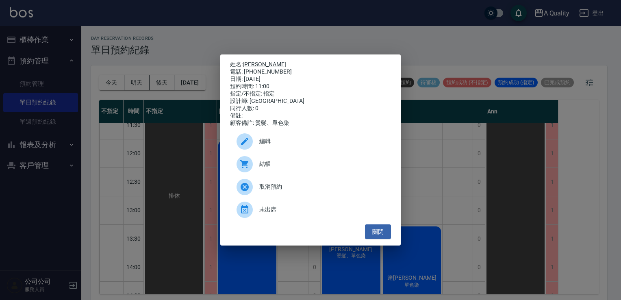
click at [252, 61] on link "[PERSON_NAME]" at bounding box center [265, 64] width 44 height 7
click at [379, 224] on ul "編輯 結帳 取消預約 未出席" at bounding box center [310, 176] width 161 height 98
click at [380, 235] on button "關閉" at bounding box center [378, 231] width 26 height 15
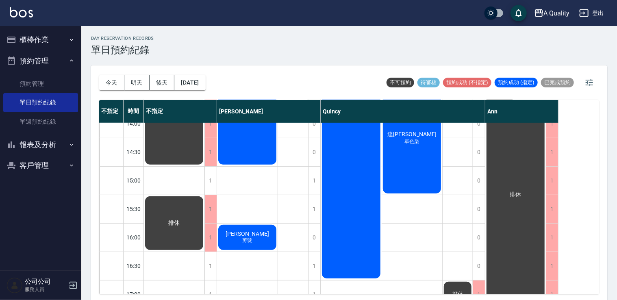
scroll to position [103, 0]
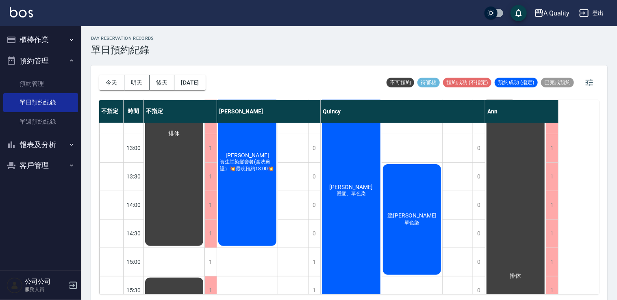
click at [361, 154] on div "劉育君 燙髮、單色染" at bounding box center [351, 190] width 61 height 341
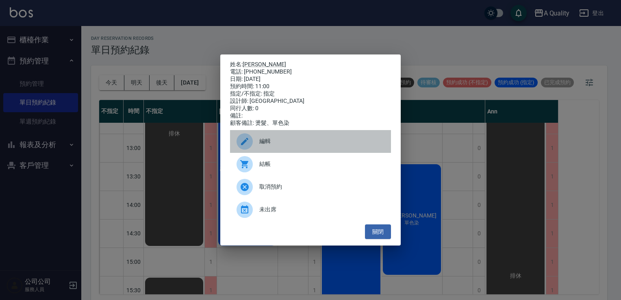
click at [293, 137] on div "編輯" at bounding box center [310, 141] width 161 height 23
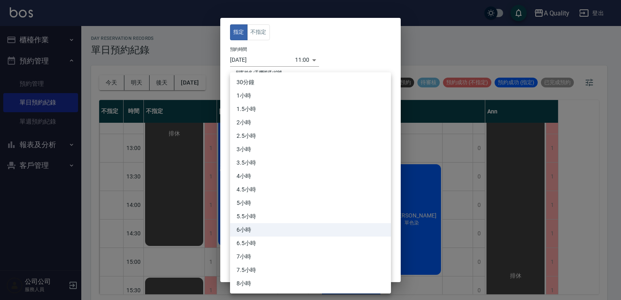
click at [268, 139] on body "A Quality 登出 櫃檯作業 打帳單 帳單列表 營業儀表板 現金收支登錄 每日結帳 排班表 現場電腦打卡 預約管理 預約管理 單日預約紀錄 單週預約紀錄…" at bounding box center [310, 151] width 621 height 303
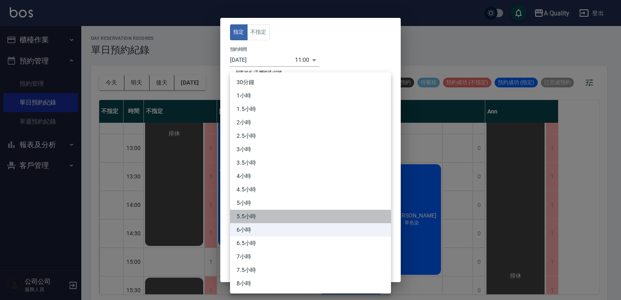
click at [250, 214] on li "5.5小時" at bounding box center [310, 216] width 161 height 13
type input "11"
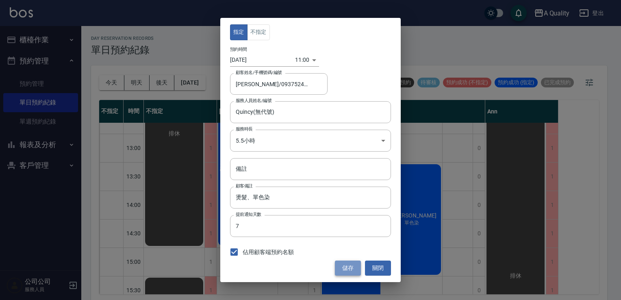
click at [351, 269] on button "儲存" at bounding box center [348, 268] width 26 height 15
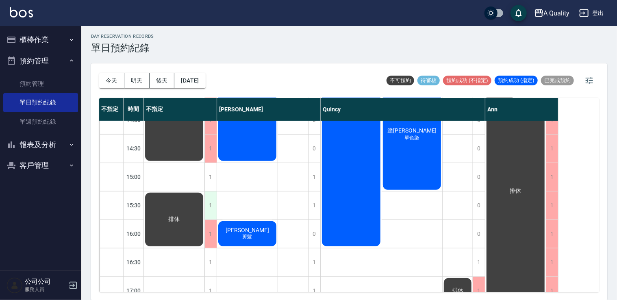
scroll to position [184, 0]
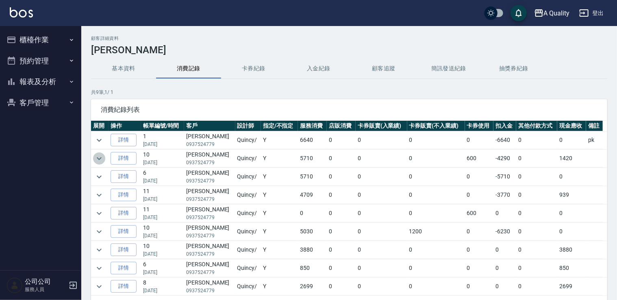
click at [96, 163] on button "expand row" at bounding box center [99, 159] width 12 height 12
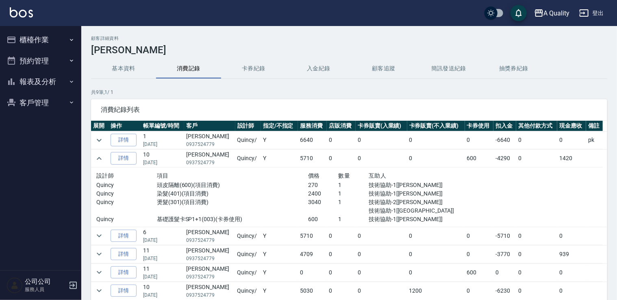
click at [98, 133] on td at bounding box center [99, 140] width 17 height 18
click at [101, 162] on icon "expand row" at bounding box center [99, 159] width 10 height 10
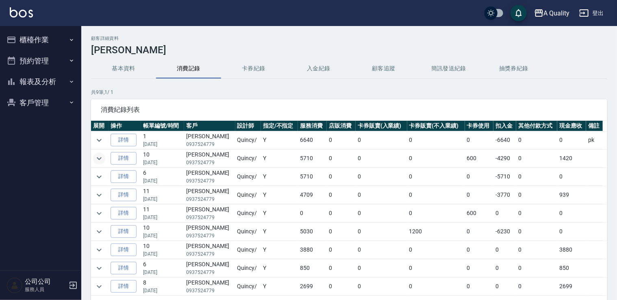
click at [100, 131] on td at bounding box center [99, 140] width 17 height 18
click at [103, 235] on td at bounding box center [99, 232] width 17 height 18
click at [102, 232] on icon "expand row" at bounding box center [99, 232] width 10 height 10
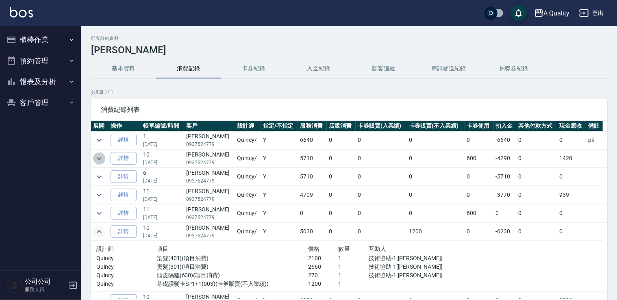
click at [97, 161] on icon "expand row" at bounding box center [99, 159] width 10 height 10
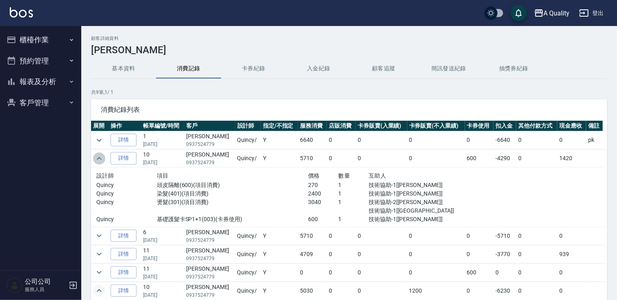
click at [97, 161] on icon "expand row" at bounding box center [99, 159] width 10 height 10
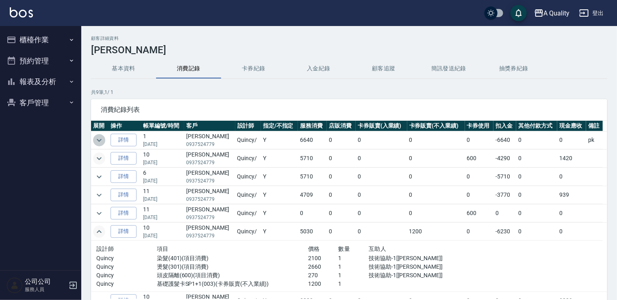
click at [98, 135] on icon "expand row" at bounding box center [99, 140] width 10 height 10
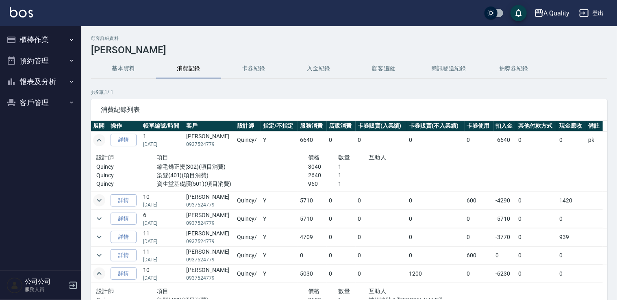
click at [98, 135] on icon "expand row" at bounding box center [99, 140] width 10 height 10
click at [99, 140] on icon "expand row" at bounding box center [99, 140] width 10 height 10
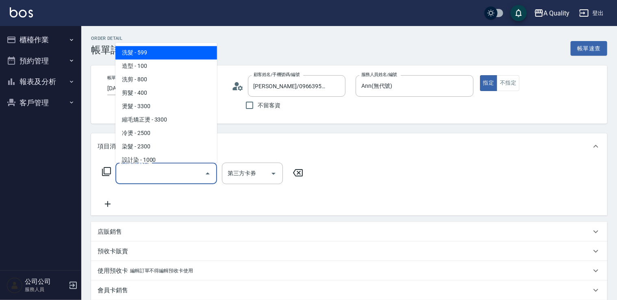
click at [168, 175] on input "服務名稱/代號" at bounding box center [160, 173] width 82 height 14
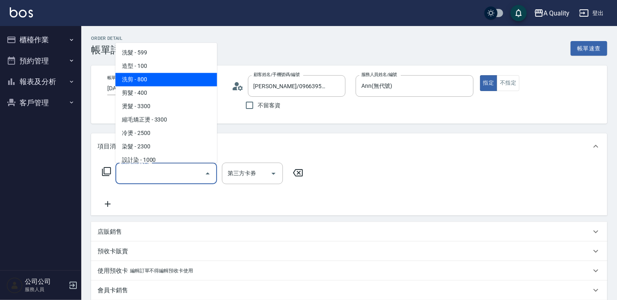
click at [150, 81] on span "洗剪 - 800" at bounding box center [166, 79] width 102 height 13
type input "洗剪(103)"
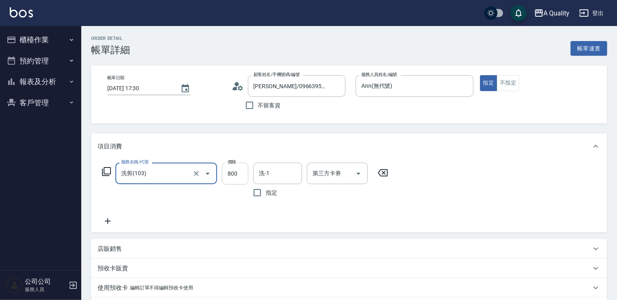
click at [243, 170] on input "800" at bounding box center [235, 174] width 26 height 22
type input "900"
click at [268, 170] on input "洗-1" at bounding box center [277, 173] width 41 height 14
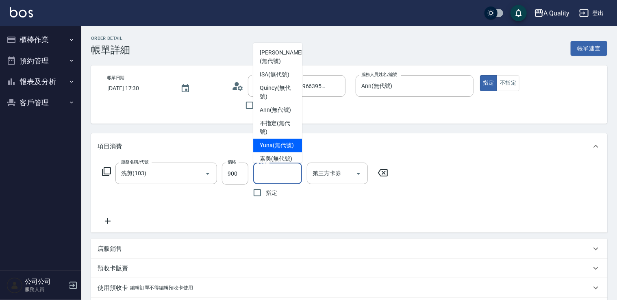
click at [278, 150] on span "Yuna (無代號)" at bounding box center [277, 145] width 34 height 9
type input "Yuna(無代號)"
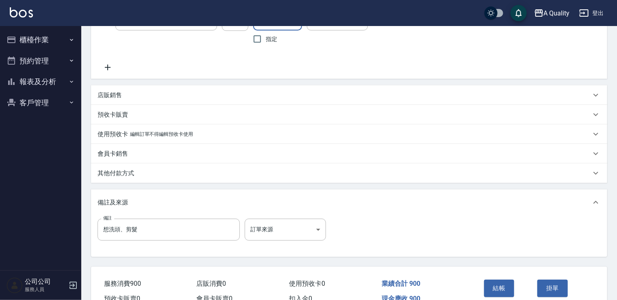
scroll to position [163, 0]
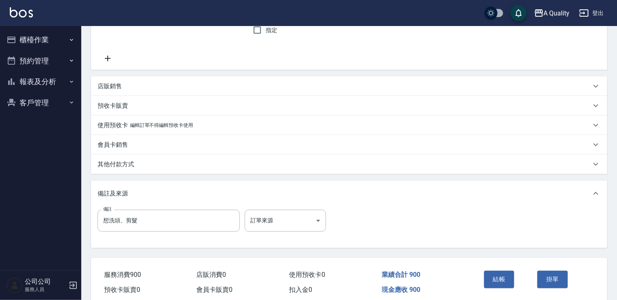
click at [494, 268] on div "結帳" at bounding box center [508, 285] width 54 height 35
click at [495, 272] on button "結帳" at bounding box center [499, 279] width 31 height 17
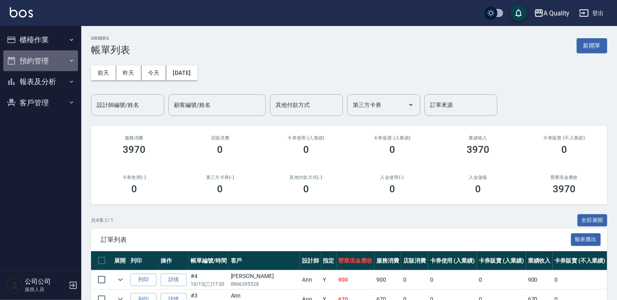
drag, startPoint x: 44, startPoint y: 65, endPoint x: 35, endPoint y: 74, distance: 12.4
click at [44, 65] on button "預約管理" at bounding box center [40, 60] width 75 height 21
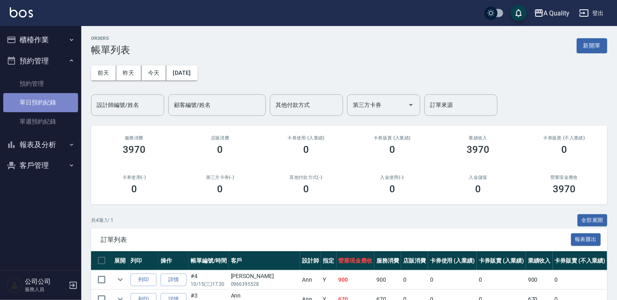
click at [30, 97] on link "單日預約紀錄" at bounding box center [40, 102] width 75 height 19
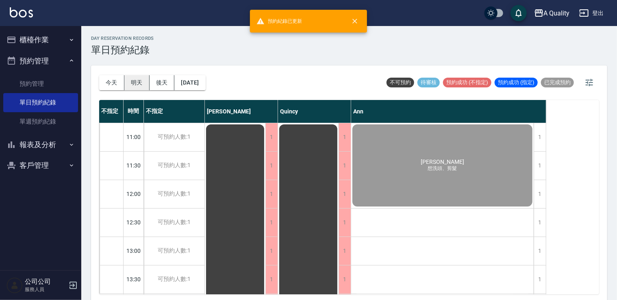
click at [144, 84] on button "明天" at bounding box center [136, 82] width 25 height 15
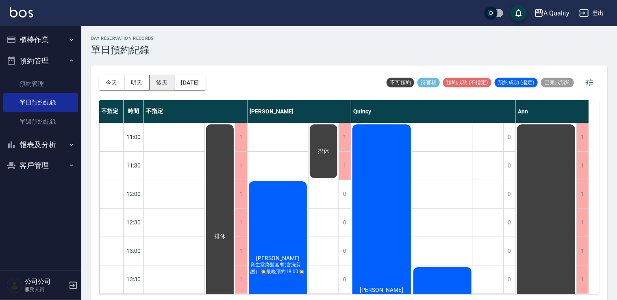
click at [161, 77] on button "後天" at bounding box center [162, 82] width 25 height 15
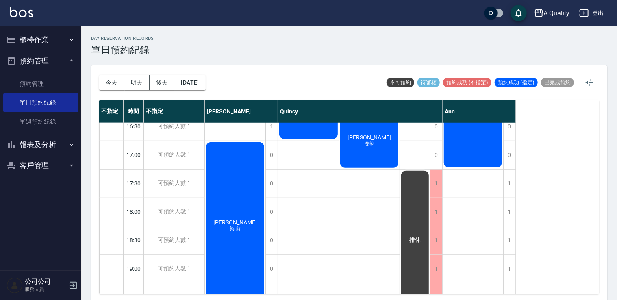
scroll to position [347, 0]
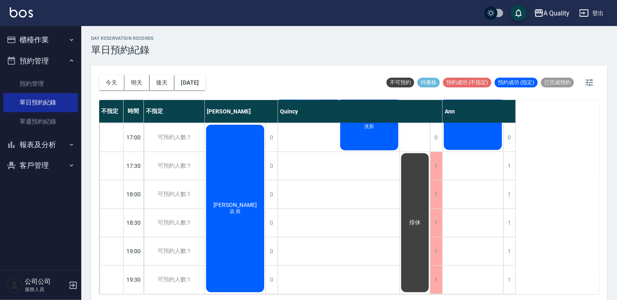
drag, startPoint x: 38, startPoint y: 141, endPoint x: 42, endPoint y: 144, distance: 4.4
click at [38, 141] on button "報表及分析" at bounding box center [40, 144] width 75 height 21
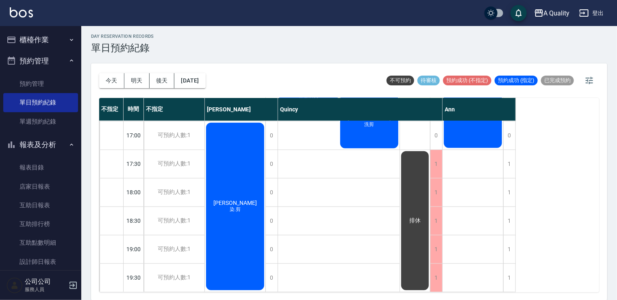
scroll to position [0, 0]
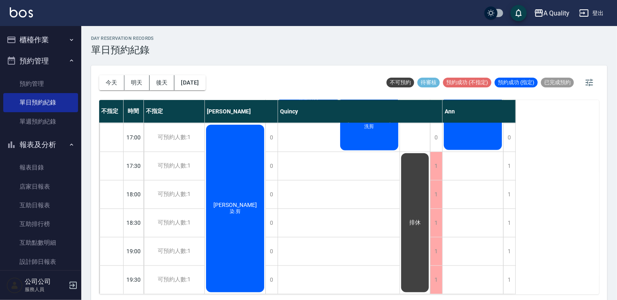
click at [28, 60] on button "預約管理" at bounding box center [40, 60] width 75 height 21
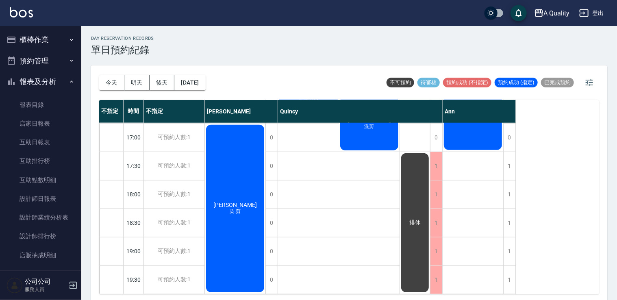
click at [36, 38] on button "櫃檯作業" at bounding box center [40, 39] width 75 height 21
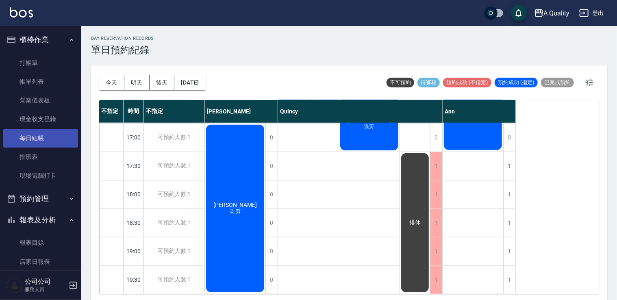
click at [41, 145] on link "每日結帳" at bounding box center [40, 138] width 75 height 19
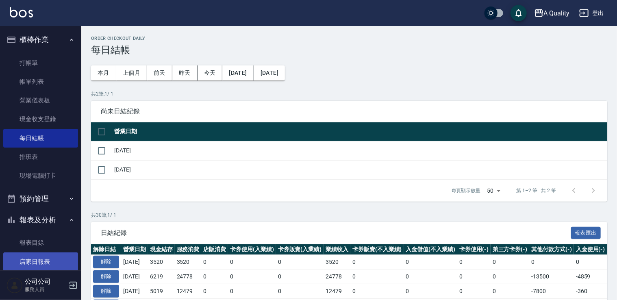
click at [55, 268] on link "店家日報表" at bounding box center [40, 262] width 75 height 19
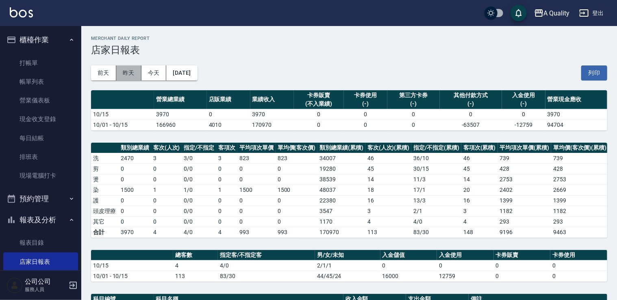
click at [129, 75] on button "昨天" at bounding box center [128, 72] width 25 height 15
click at [107, 76] on button "前天" at bounding box center [103, 72] width 25 height 15
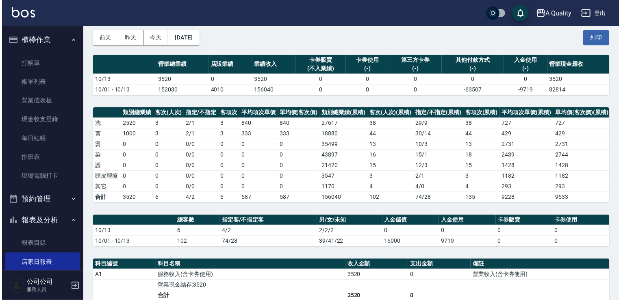
scroll to position [41, 0]
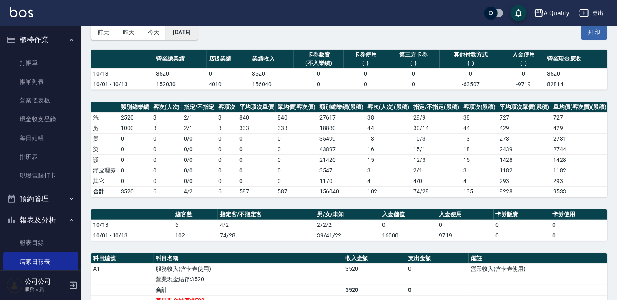
click at [187, 29] on button "[DATE]" at bounding box center [181, 32] width 31 height 15
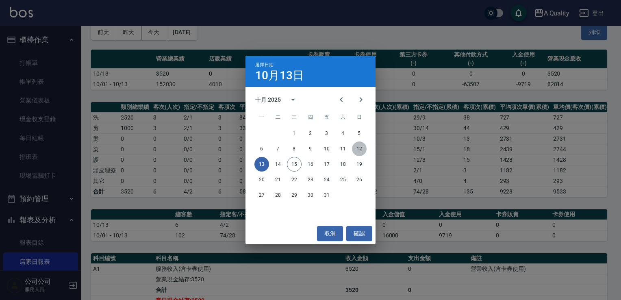
click at [363, 149] on button "12" at bounding box center [359, 149] width 15 height 15
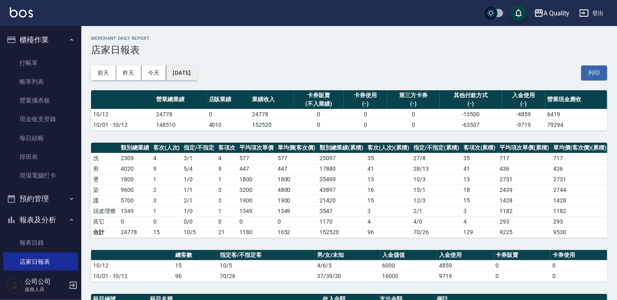
click at [195, 77] on button "[DATE]" at bounding box center [181, 72] width 31 height 15
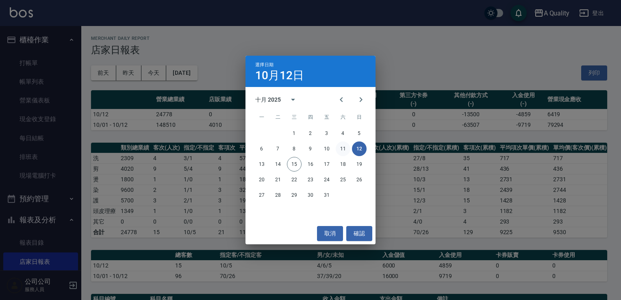
click at [341, 150] on button "11" at bounding box center [343, 149] width 15 height 15
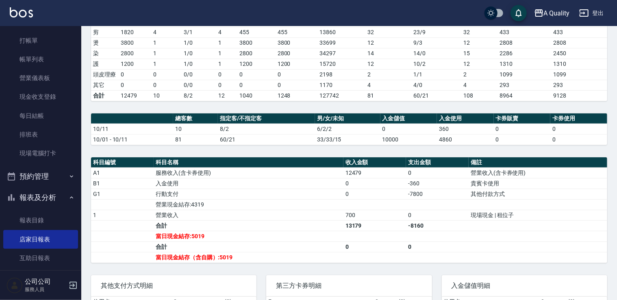
scroll to position [81, 0]
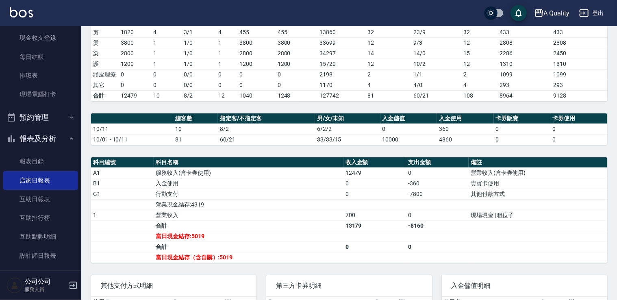
click at [38, 115] on button "預約管理" at bounding box center [40, 117] width 75 height 21
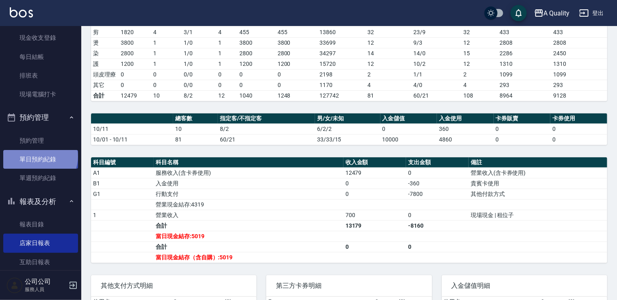
click at [39, 157] on link "單日預約紀錄" at bounding box center [40, 159] width 75 height 19
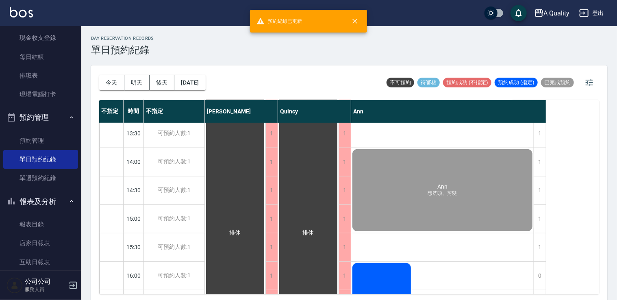
scroll to position [122, 0]
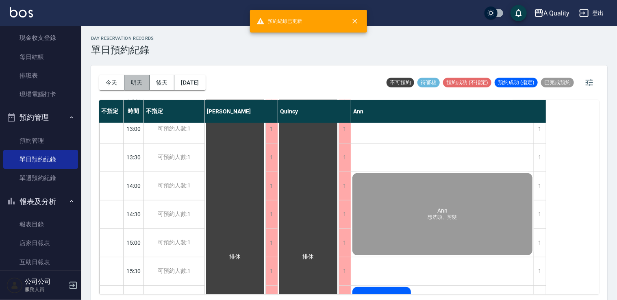
click at [136, 85] on button "明天" at bounding box center [136, 82] width 25 height 15
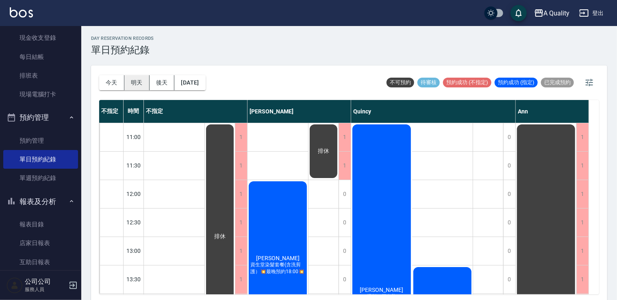
click at [135, 83] on button "明天" at bounding box center [136, 82] width 25 height 15
click at [134, 86] on button "明天" at bounding box center [136, 82] width 25 height 15
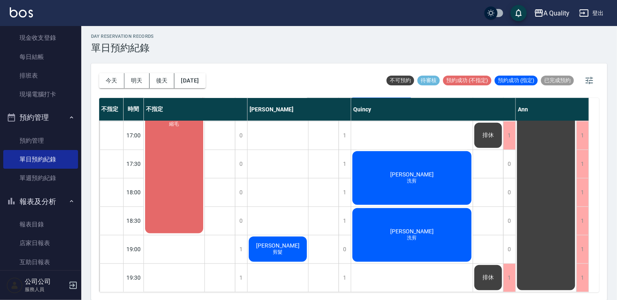
scroll to position [347, 0]
click at [447, 138] on div "劉育君 燙髮、單色染 達晉婷 單色染 翁儷 洗剪 李純 洗剪" at bounding box center [412, 36] width 122 height 512
click at [425, 268] on div "劉育君 燙髮、單色染 達晉婷 單色染 翁儷 洗剪 李純 洗剪" at bounding box center [412, 36] width 122 height 512
click at [409, 211] on div "李純 洗剪" at bounding box center [412, 235] width 122 height 56
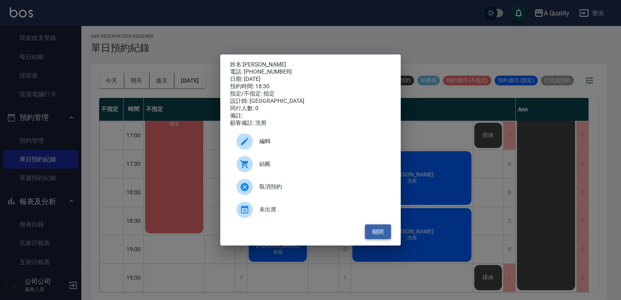
click at [377, 235] on button "關閉" at bounding box center [378, 231] width 26 height 15
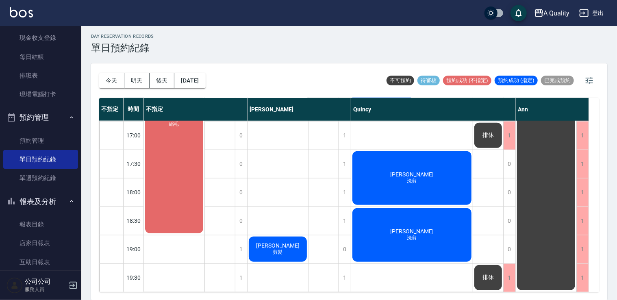
drag, startPoint x: 410, startPoint y: 128, endPoint x: 377, endPoint y: 130, distance: 33.0
click at [410, 129] on div "劉育君 燙髮、單色染 達晉婷 單色染 翁儷 洗剪 李純 洗剪" at bounding box center [412, 36] width 122 height 512
click at [28, 136] on link "預約管理" at bounding box center [40, 140] width 75 height 19
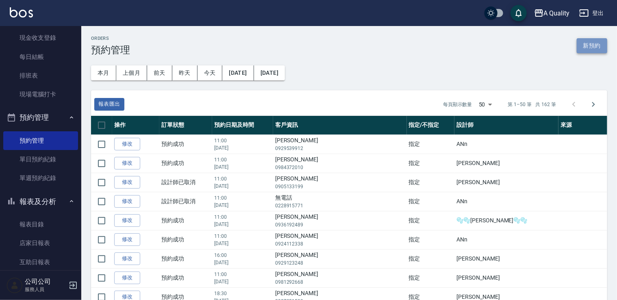
click at [595, 50] on button "新預約" at bounding box center [592, 45] width 31 height 15
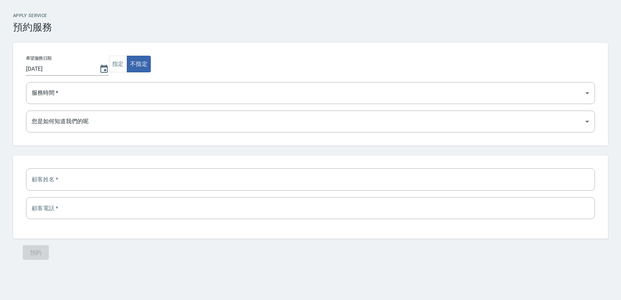
click at [80, 70] on input "[DATE]" at bounding box center [58, 68] width 65 height 13
click at [99, 68] on icon "Choose date, selected date is 2025-10-15" at bounding box center [104, 69] width 10 height 10
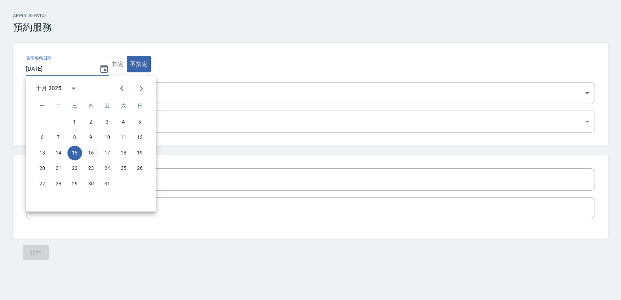
click at [91, 156] on button "16" at bounding box center [91, 153] width 15 height 15
type input "[DATE]"
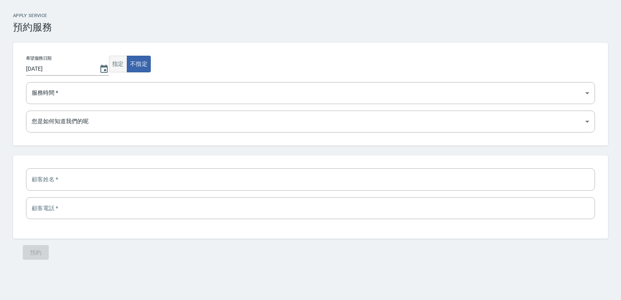
click at [115, 66] on button "指定" at bounding box center [118, 64] width 18 height 17
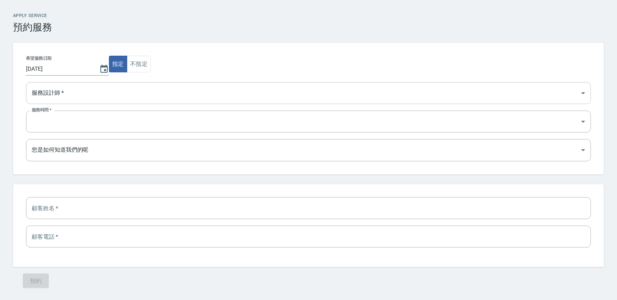
click at [91, 87] on select "Ann 不指定 Quincy Taylor" at bounding box center [308, 93] width 565 height 22
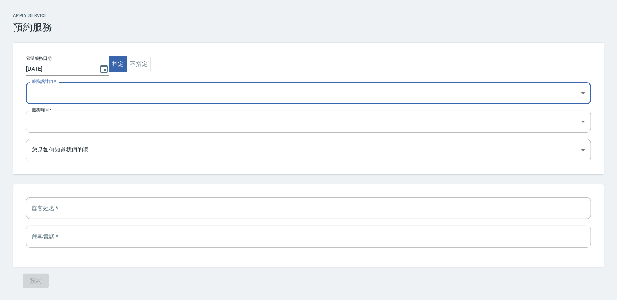
click at [91, 87] on select "Ann 不指定 Quincy Taylor" at bounding box center [308, 93] width 565 height 22
drag, startPoint x: 89, startPoint y: 85, endPoint x: 88, endPoint y: 94, distance: 9.0
click at [89, 87] on select "Ann 不指定 Quincy Taylor" at bounding box center [308, 93] width 565 height 22
click at [26, 82] on select "Ann 不指定 Quincy Taylor" at bounding box center [308, 93] width 565 height 22
click at [68, 92] on select "Ann 不指定 Quincy Taylor" at bounding box center [308, 93] width 565 height 22
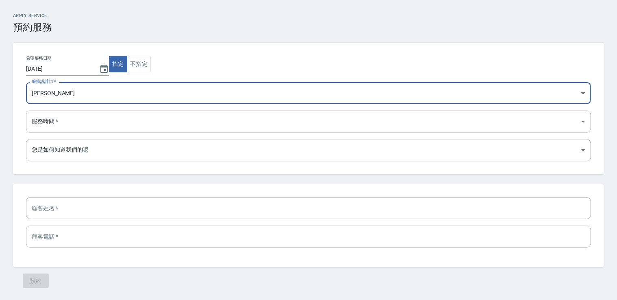
select select "4b3c41aa-97a1-4888-a53f-dbdd38ed5fa3"
click at [26, 82] on select "Ann 不指定 Quincy Taylor" at bounding box center [308, 93] width 565 height 22
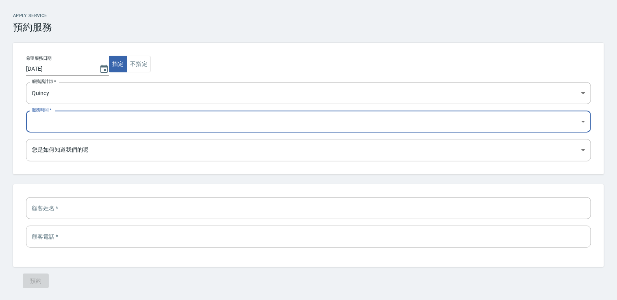
click at [67, 124] on select "11:00 11:30 12:00 12:30 13:00 13:30 14:00 14:30 15:00 15:30 16:00 16:30 17:00 1…" at bounding box center [308, 122] width 565 height 22
select select "1760605200000"
click at [26, 111] on select "11:00 11:30 12:00 12:30 13:00 13:30 14:00 14:30 15:00 15:30 16:00 16:30 17:00 1…" at bounding box center [308, 122] width 565 height 22
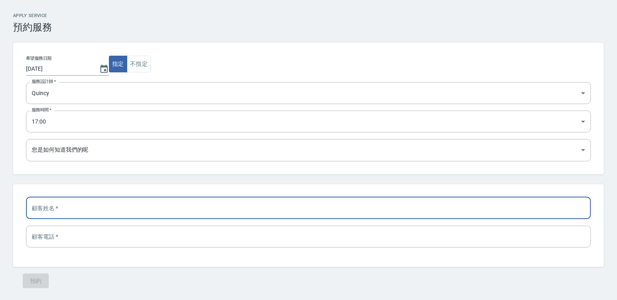
click at [62, 210] on input "text" at bounding box center [308, 208] width 565 height 22
click at [78, 211] on input "d;" at bounding box center [308, 208] width 565 height 22
type input "d"
type input "[PERSON_NAME]"
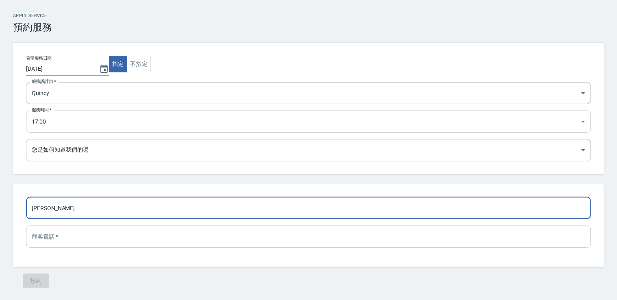
drag, startPoint x: 67, startPoint y: 212, endPoint x: 18, endPoint y: 213, distance: 48.4
click at [18, 213] on div "康孝莊 ​ ​" at bounding box center [308, 225] width 591 height 83
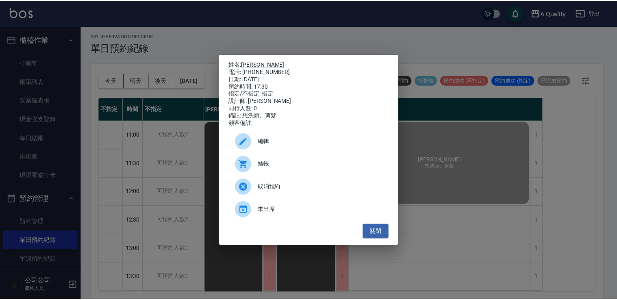
scroll to position [285, 0]
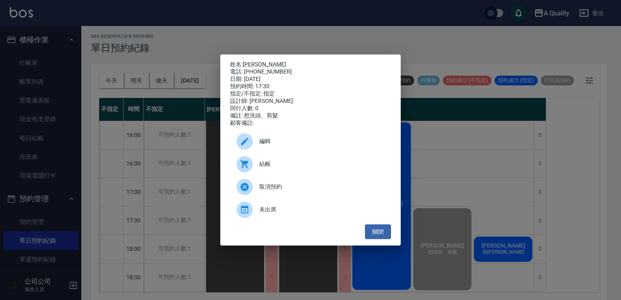
drag, startPoint x: 382, startPoint y: 237, endPoint x: 343, endPoint y: 212, distance: 46.3
click at [382, 237] on button "關閉" at bounding box center [378, 231] width 26 height 15
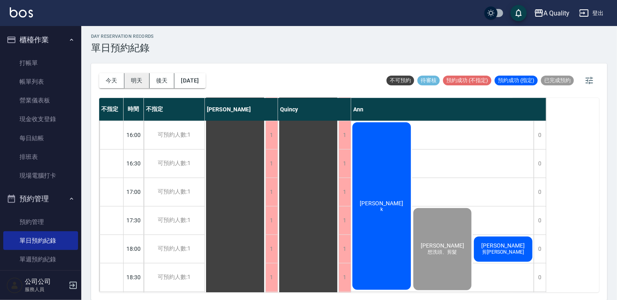
click at [135, 82] on button "明天" at bounding box center [136, 80] width 25 height 15
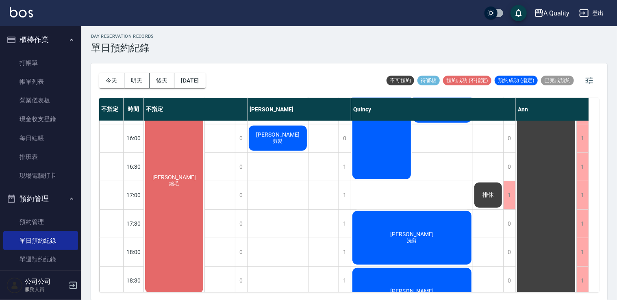
scroll to position [306, 0]
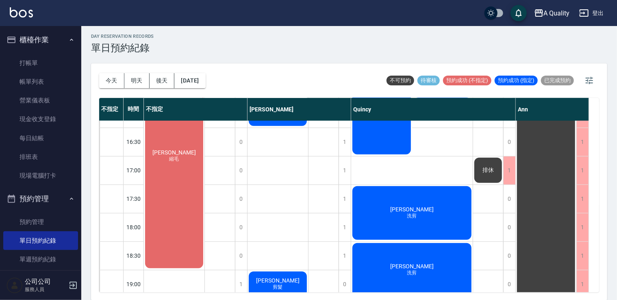
click at [499, 167] on div "排休" at bounding box center [488, 171] width 30 height 28
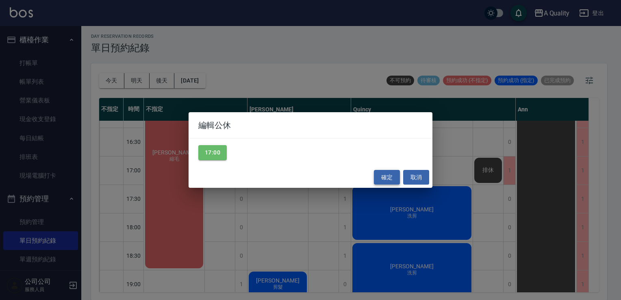
click at [388, 178] on button "確定" at bounding box center [387, 177] width 26 height 15
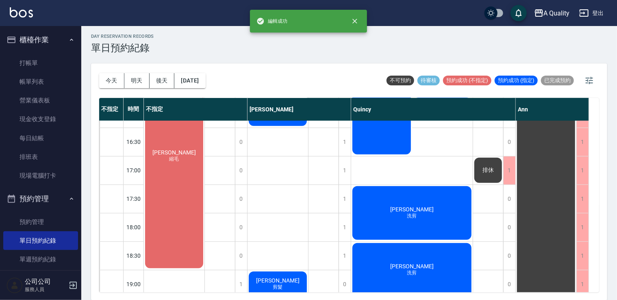
click at [485, 164] on div "排休" at bounding box center [488, 171] width 30 height 28
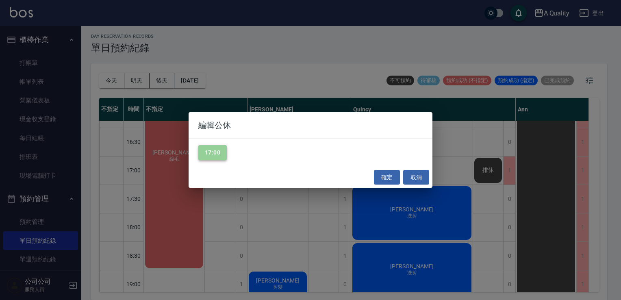
click at [205, 160] on button "17:00" at bounding box center [212, 152] width 28 height 15
click at [216, 153] on button "17:00" at bounding box center [212, 152] width 28 height 15
click at [206, 155] on button "17:00" at bounding box center [212, 152] width 28 height 15
click at [393, 177] on button "確定" at bounding box center [387, 177] width 26 height 15
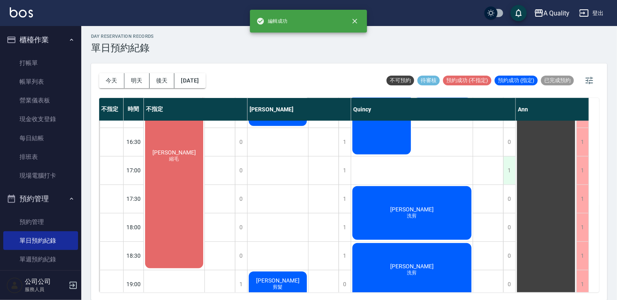
click at [510, 164] on div "1" at bounding box center [509, 171] width 12 height 28
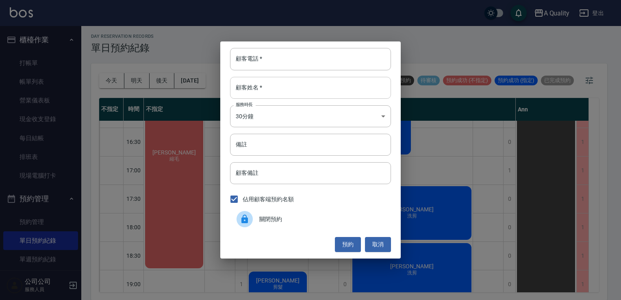
click at [268, 81] on input "顧客姓名   *" at bounding box center [310, 88] width 161 height 22
type input "康孝"
click at [377, 242] on button "取消" at bounding box center [378, 244] width 26 height 15
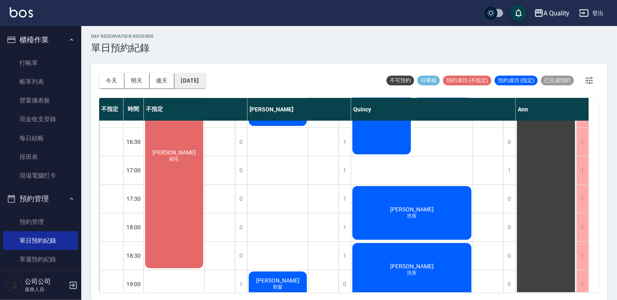
click at [194, 73] on button "[DATE]" at bounding box center [189, 80] width 31 height 15
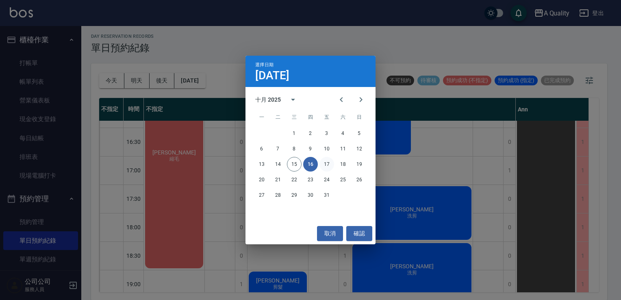
click at [327, 163] on button "17" at bounding box center [327, 164] width 15 height 15
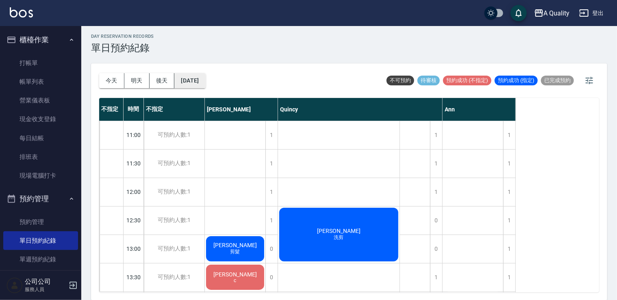
click at [205, 82] on button "[DATE]" at bounding box center [189, 80] width 31 height 15
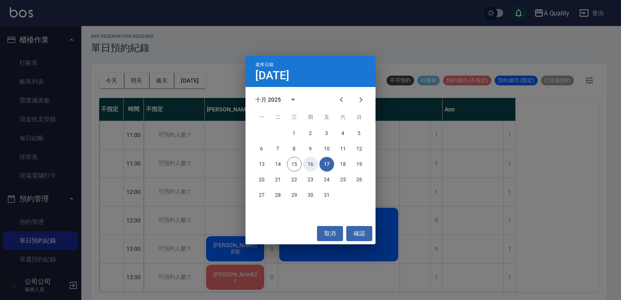
click at [311, 165] on button "16" at bounding box center [310, 164] width 15 height 15
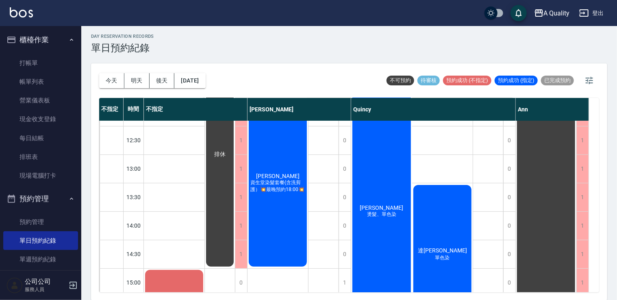
scroll to position [81, 0]
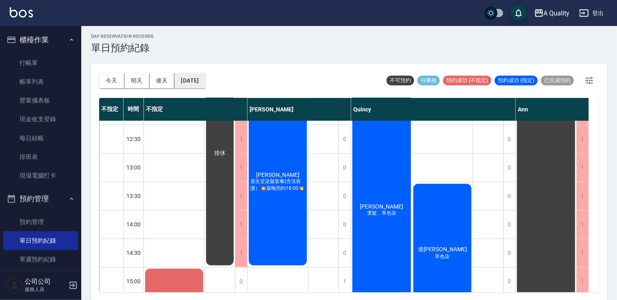
click at [205, 81] on button "[DATE]" at bounding box center [189, 80] width 31 height 15
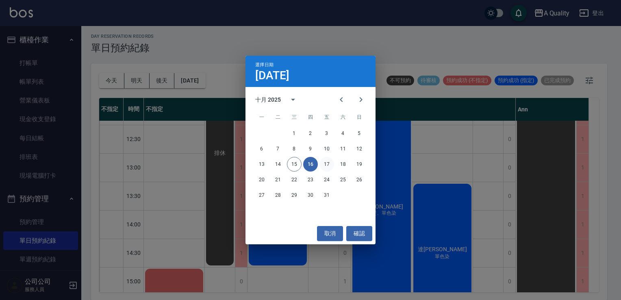
click at [325, 162] on button "17" at bounding box center [327, 164] width 15 height 15
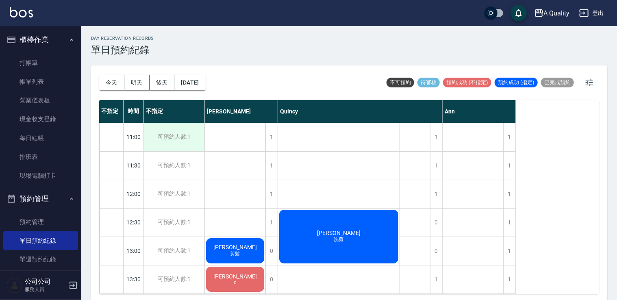
click at [174, 135] on div "可預約人數:1" at bounding box center [174, 137] width 61 height 28
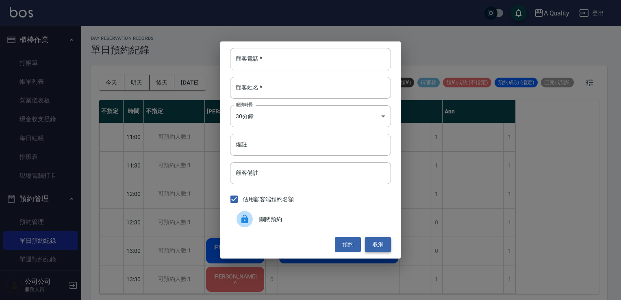
click at [381, 243] on button "取消" at bounding box center [378, 244] width 26 height 15
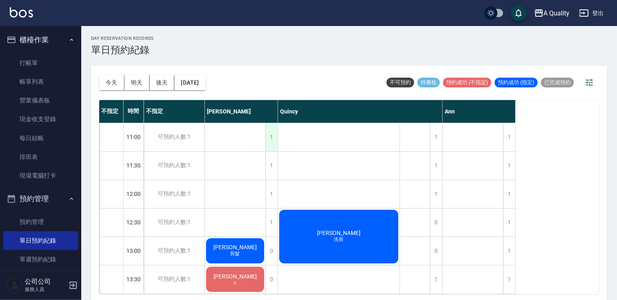
click at [275, 135] on div "1" at bounding box center [272, 137] width 12 height 28
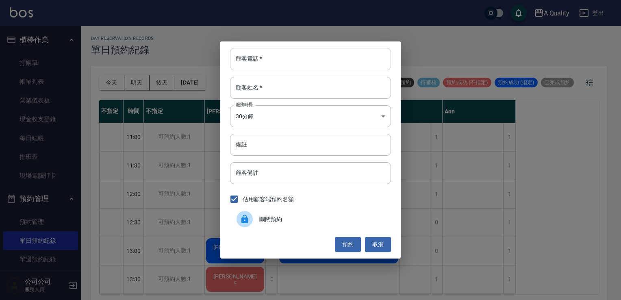
click at [275, 61] on input "顧客電話   *" at bounding box center [310, 59] width 161 height 22
click at [383, 252] on div "顧客電話   * 顧客電話   * 顧客姓名   * 顧客姓名   * 服務時長 30分鐘 1 服務時長 備註 備註 顧客備註 顧客備註 佔用顧客端預約名額 …" at bounding box center [310, 149] width 181 height 217
drag, startPoint x: 384, startPoint y: 246, endPoint x: 312, endPoint y: 221, distance: 75.8
click at [384, 246] on button "取消" at bounding box center [378, 244] width 26 height 15
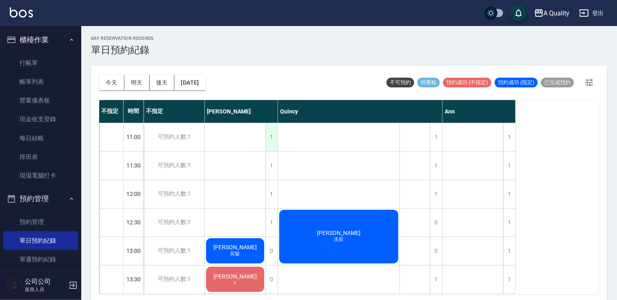
click at [277, 142] on div "1" at bounding box center [272, 137] width 12 height 28
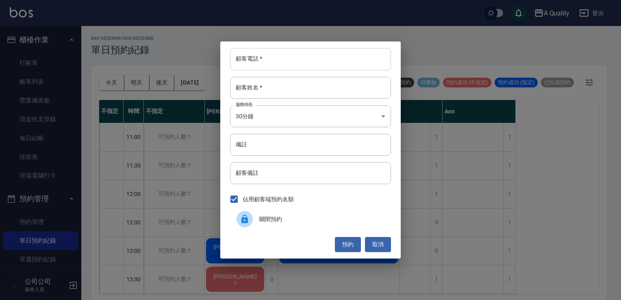
click at [273, 65] on input "顧客電話   *" at bounding box center [310, 59] width 161 height 22
type input "0987143582"
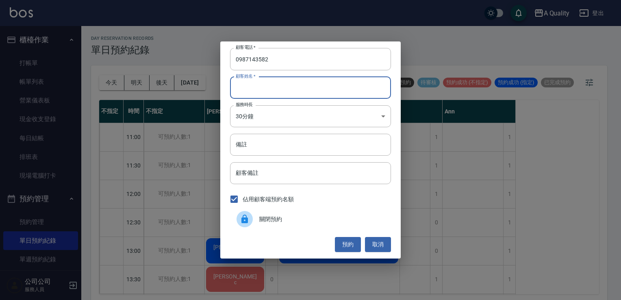
click at [286, 90] on input "顧客姓名   *" at bounding box center [310, 88] width 161 height 22
type input "A"
click at [285, 121] on body "A Quality 登出 櫃檯作業 打帳單 帳單列表 營業儀表板 現金收支登錄 每日結帳 排班表 現場電腦打卡 預約管理 預約管理 單日預約紀錄 單週預約紀錄…" at bounding box center [310, 151] width 621 height 303
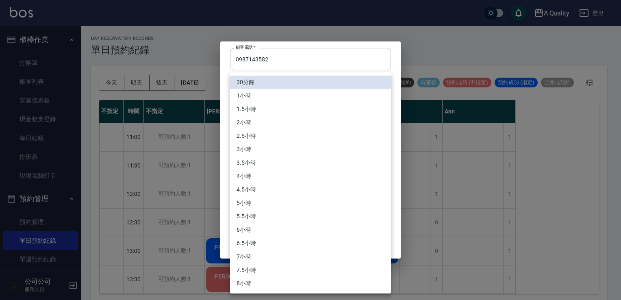
click at [224, 117] on div at bounding box center [310, 150] width 621 height 300
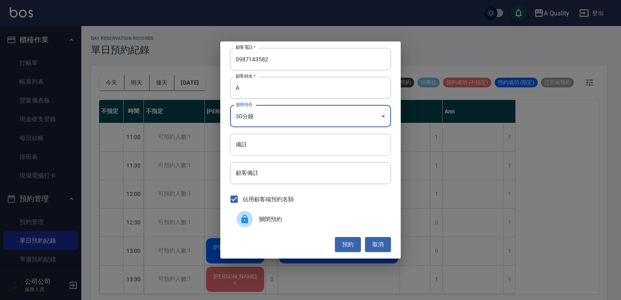
click at [265, 147] on input "備註" at bounding box center [310, 145] width 161 height 22
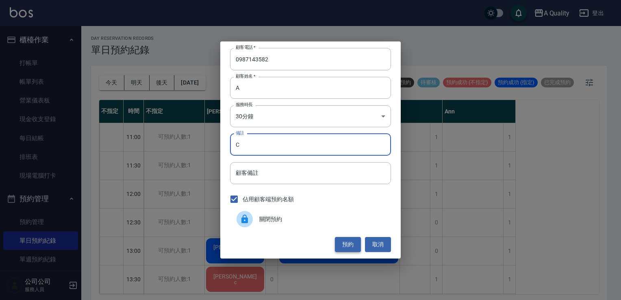
type input "C"
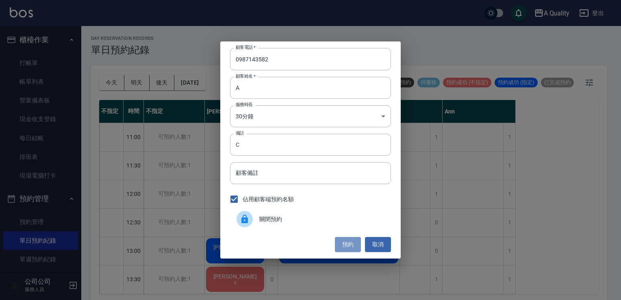
drag, startPoint x: 355, startPoint y: 248, endPoint x: 349, endPoint y: 247, distance: 6.6
click at [355, 248] on button "預約" at bounding box center [348, 244] width 26 height 15
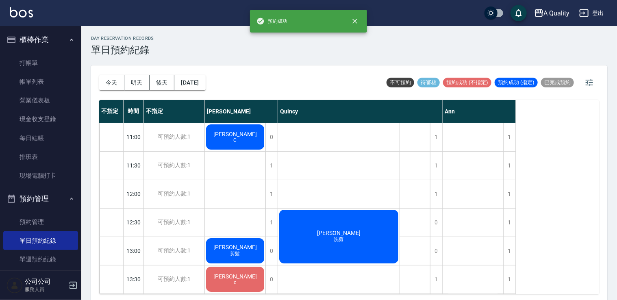
click at [231, 144] on div "[PERSON_NAME]" at bounding box center [235, 137] width 61 height 28
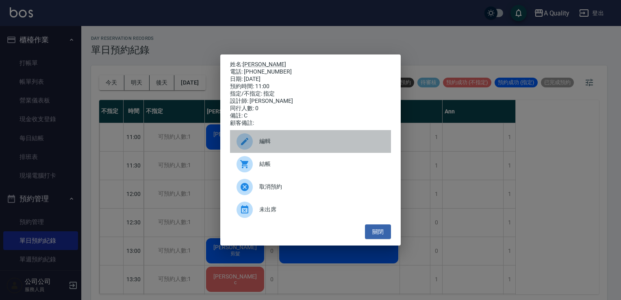
click at [265, 144] on span "編輯" at bounding box center [321, 141] width 125 height 9
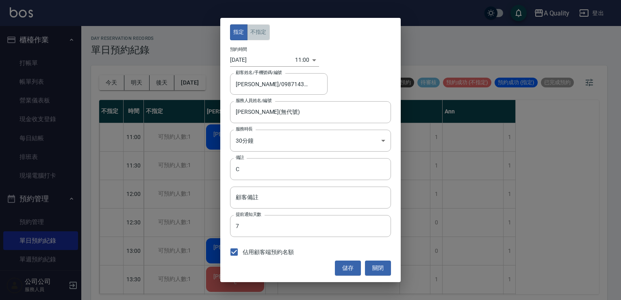
drag, startPoint x: 255, startPoint y: 32, endPoint x: 295, endPoint y: 110, distance: 87.1
click at [255, 32] on button "不指定" at bounding box center [258, 32] width 23 height 16
drag, startPoint x: 353, startPoint y: 270, endPoint x: 364, endPoint y: 269, distance: 11.0
click at [353, 270] on button "儲存" at bounding box center [348, 268] width 26 height 15
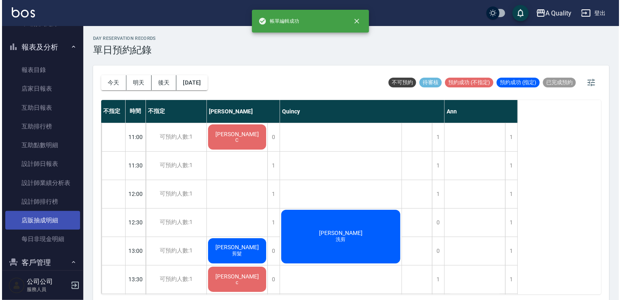
scroll to position [285, 0]
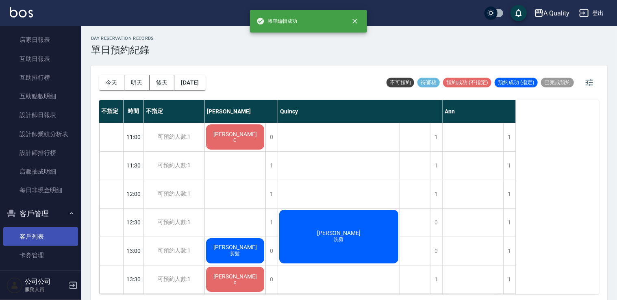
click at [38, 239] on link "客戶列表" at bounding box center [40, 236] width 75 height 19
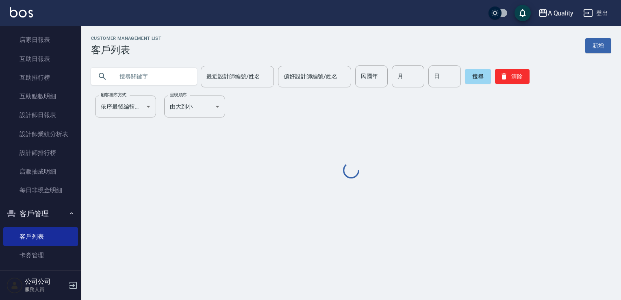
click at [165, 71] on input "text" at bounding box center [152, 76] width 76 height 22
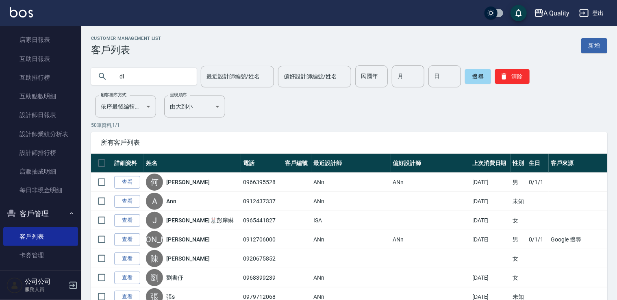
type input "d"
type input "ㄎ"
type input "康孝"
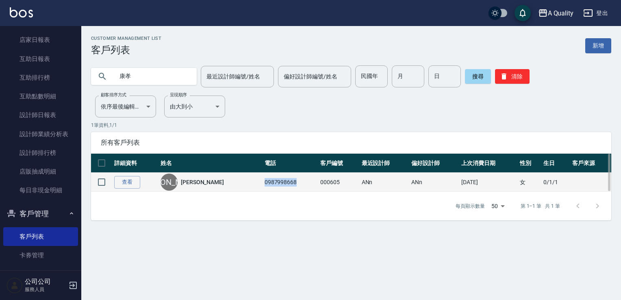
drag, startPoint x: 234, startPoint y: 181, endPoint x: 269, endPoint y: 184, distance: 35.5
click at [269, 184] on td "0987998668" at bounding box center [291, 182] width 56 height 19
drag, startPoint x: 269, startPoint y: 184, endPoint x: 258, endPoint y: 183, distance: 11.5
copy td "0987998668"
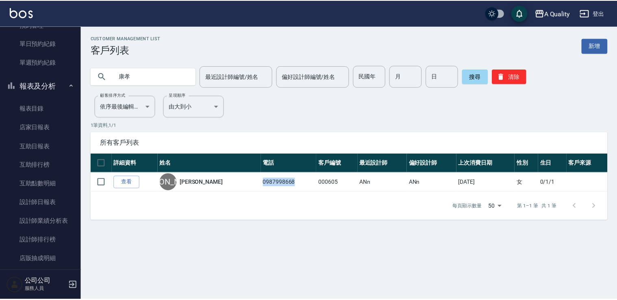
scroll to position [148, 0]
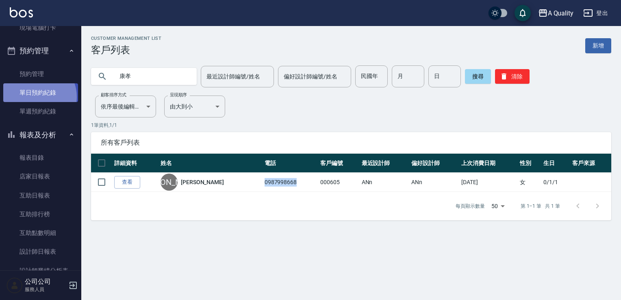
click at [36, 97] on link "單日預約紀錄" at bounding box center [40, 92] width 75 height 19
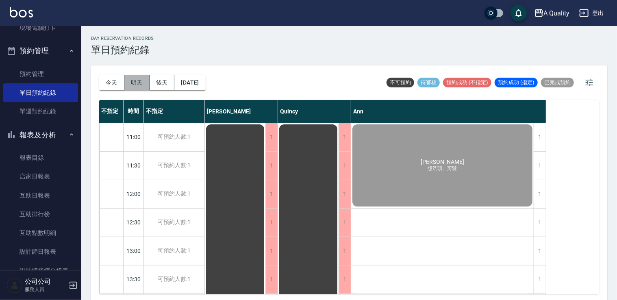
drag, startPoint x: 144, startPoint y: 78, endPoint x: 262, endPoint y: 116, distance: 124.1
click at [144, 78] on button "明天" at bounding box center [136, 82] width 25 height 15
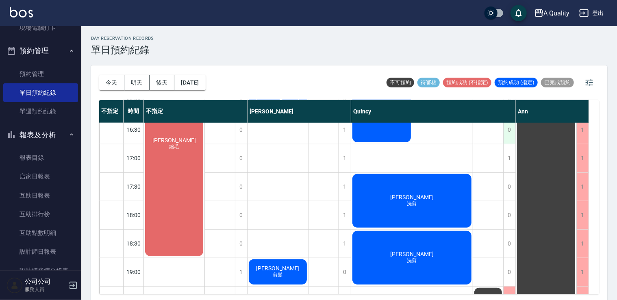
scroll to position [266, 0]
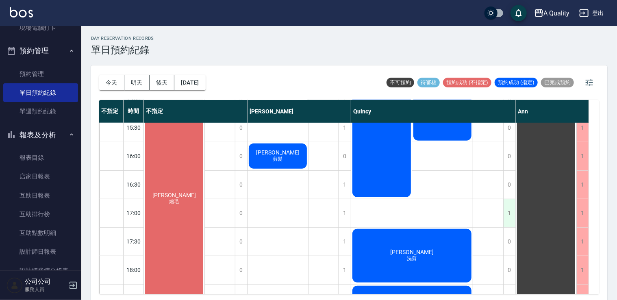
click at [511, 211] on div "1" at bounding box center [509, 213] width 12 height 28
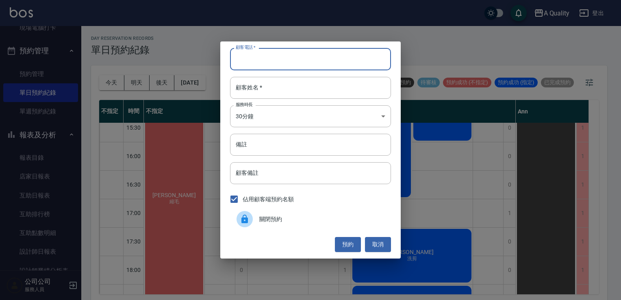
paste input "0987998668"
type input "0987998668"
click at [260, 144] on input "備註" at bounding box center [310, 145] width 161 height 22
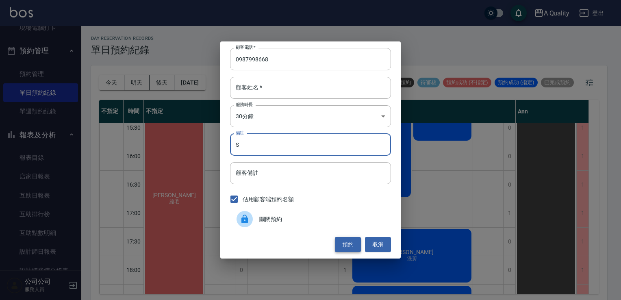
type input "S"
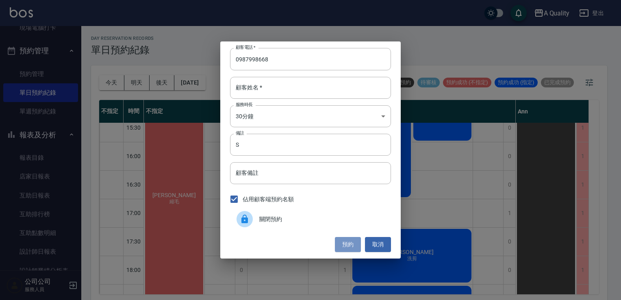
drag, startPoint x: 349, startPoint y: 244, endPoint x: 365, endPoint y: 227, distance: 22.7
click at [349, 245] on button "預約" at bounding box center [348, 244] width 26 height 15
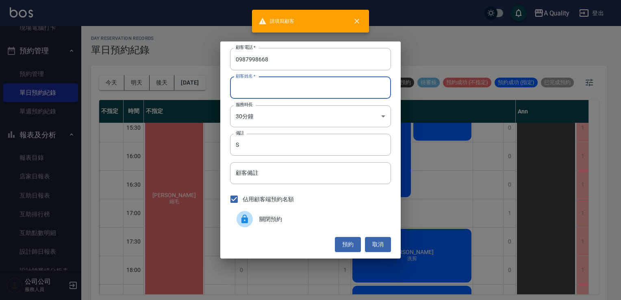
click at [277, 89] on input "顧客姓名   *" at bounding box center [310, 88] width 161 height 22
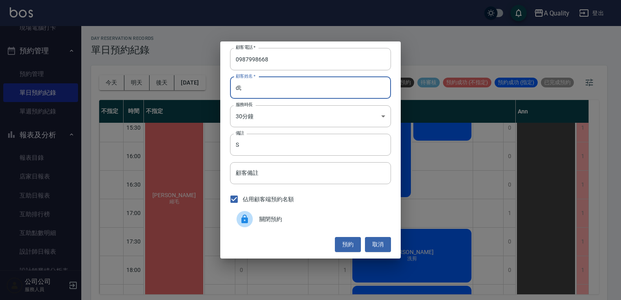
type input "dl;"
drag, startPoint x: 358, startPoint y: 234, endPoint x: 354, endPoint y: 242, distance: 8.4
click at [356, 236] on div "顧客電話   * [PHONE_NUMBER] 顧客電話   * 顧客姓名   * dl; 顧客姓名   * 服務時長 30分鐘 1 服務時長 備註 S 備註…" at bounding box center [310, 149] width 181 height 217
click at [354, 242] on button "預約" at bounding box center [348, 244] width 26 height 15
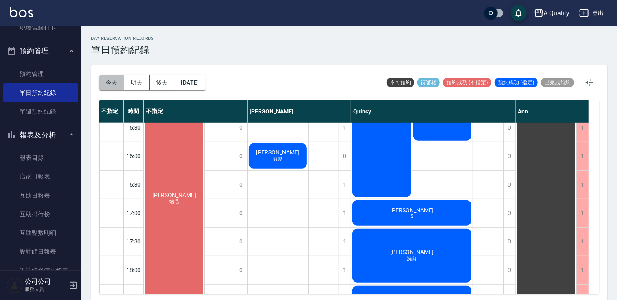
click at [112, 80] on button "今天" at bounding box center [111, 82] width 25 height 15
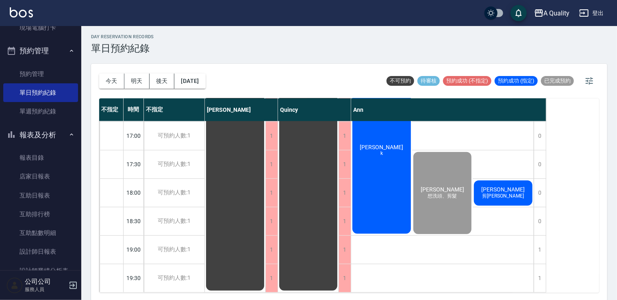
scroll to position [2, 0]
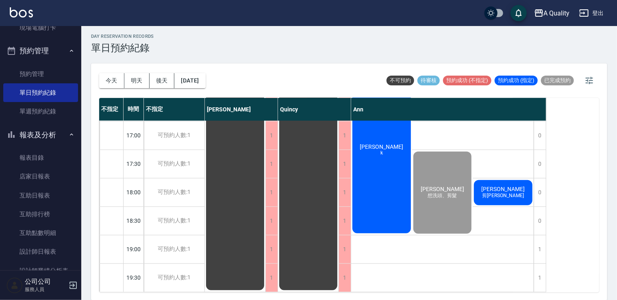
click at [357, 179] on div "[PERSON_NAME]" at bounding box center [381, 150] width 61 height 170
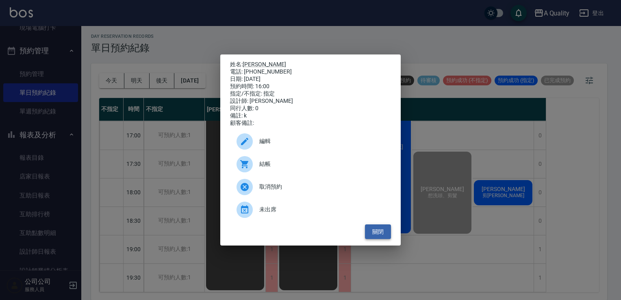
drag, startPoint x: 372, startPoint y: 236, endPoint x: 391, endPoint y: 240, distance: 19.1
click at [369, 236] on button "關閉" at bounding box center [378, 231] width 26 height 15
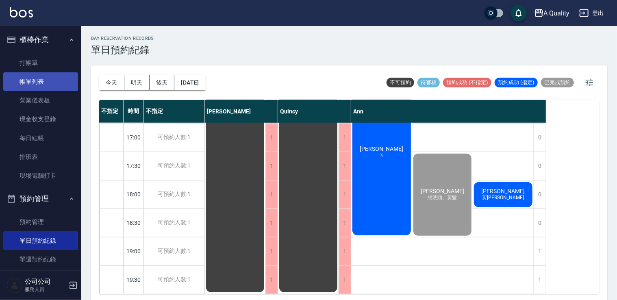
scroll to position [0, 0]
click at [28, 76] on link "帳單列表" at bounding box center [40, 81] width 75 height 19
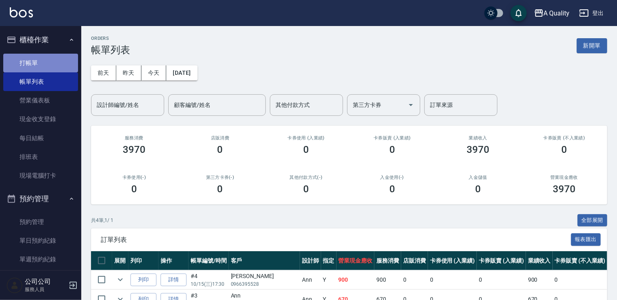
click at [45, 71] on link "打帳單" at bounding box center [40, 63] width 75 height 19
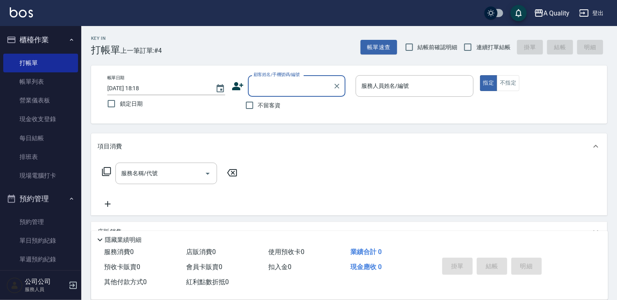
click at [294, 89] on input "顧客姓名/手機號碼/編號" at bounding box center [291, 86] width 78 height 14
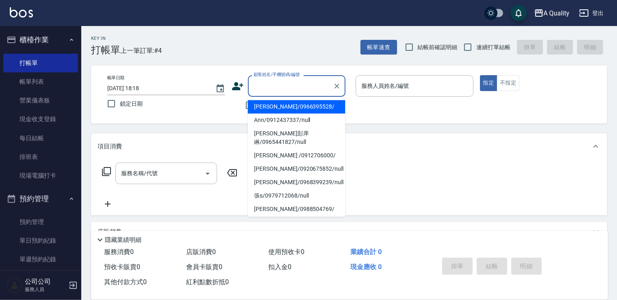
click at [280, 112] on li "[PERSON_NAME]/0966395528/" at bounding box center [297, 106] width 98 height 13
type input "[PERSON_NAME]/0966395528/"
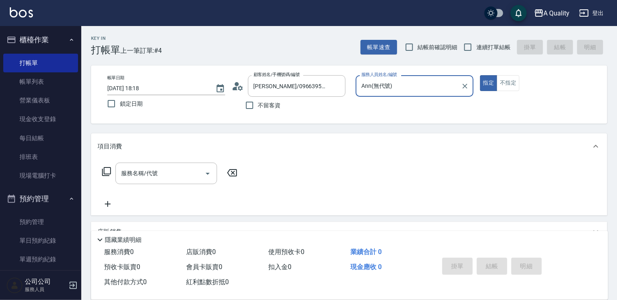
click at [442, 89] on input "Ann(無代號)" at bounding box center [409, 86] width 98 height 14
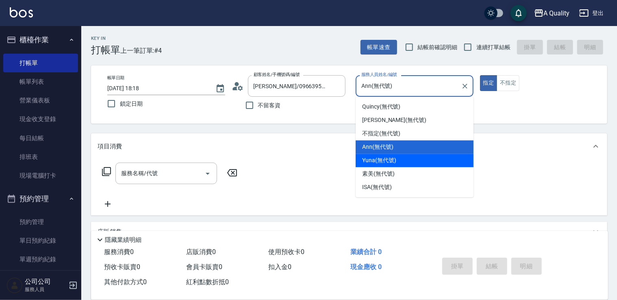
click at [386, 162] on span "Yuna (無代號)" at bounding box center [379, 160] width 34 height 9
type input "Yuna(無代號)"
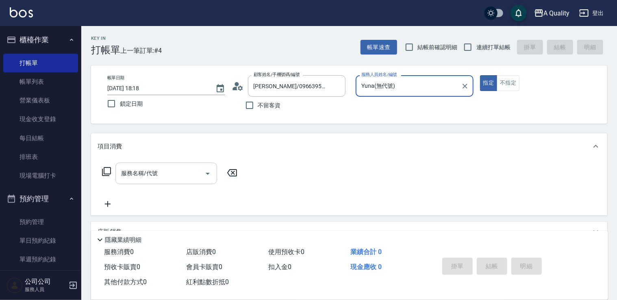
click at [166, 168] on input "服務名稱/代號" at bounding box center [160, 173] width 82 height 14
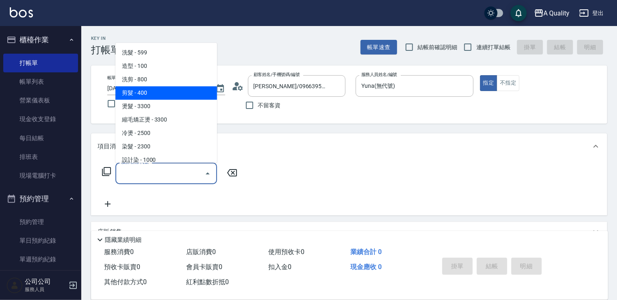
click at [155, 89] on span "剪髮 - 400" at bounding box center [166, 92] width 102 height 13
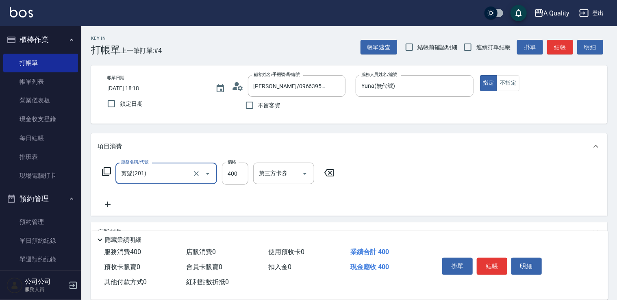
drag, startPoint x: 190, startPoint y: 172, endPoint x: 184, endPoint y: 165, distance: 9.2
click at [189, 172] on div "剪髮(201) 服務名稱/代號" at bounding box center [166, 174] width 102 height 22
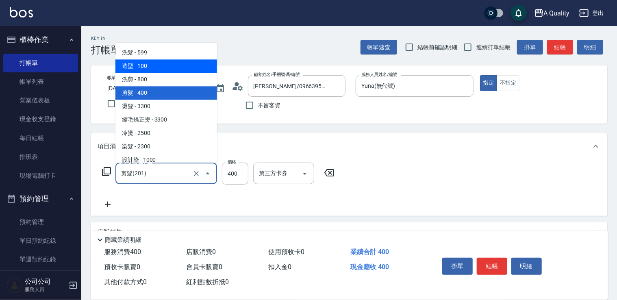
click at [160, 55] on span "洗髮 - 599" at bounding box center [166, 52] width 102 height 13
type input "洗髮(101)"
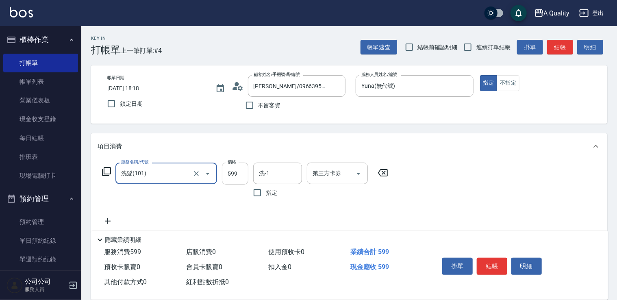
drag, startPoint x: 226, startPoint y: 163, endPoint x: 230, endPoint y: 171, distance: 8.7
click at [226, 163] on input "599" at bounding box center [235, 174] width 26 height 22
type input "400"
click at [489, 258] on button "結帳" at bounding box center [492, 266] width 31 height 17
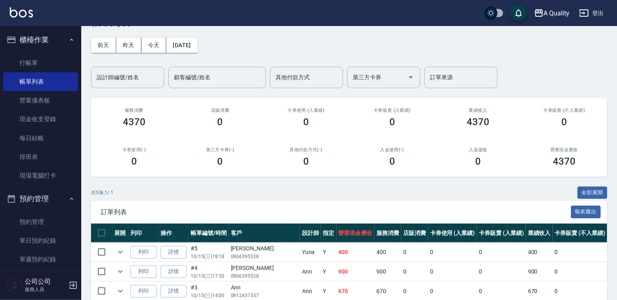
scroll to position [81, 0]
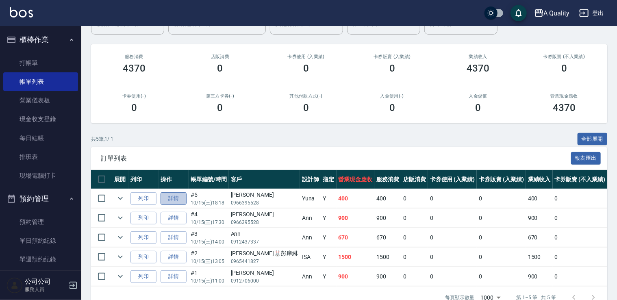
click at [176, 203] on link "詳情" at bounding box center [174, 198] width 26 height 13
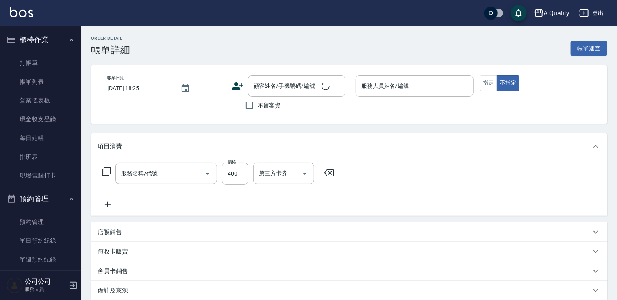
type input "[DATE] 18:18"
type input "Yuna(無代號)"
type input "洗髮(101)"
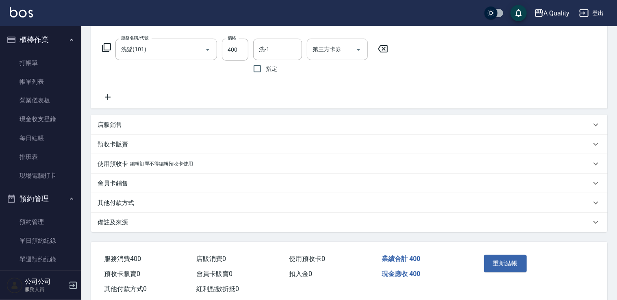
type input "[PERSON_NAME]/0966395528/"
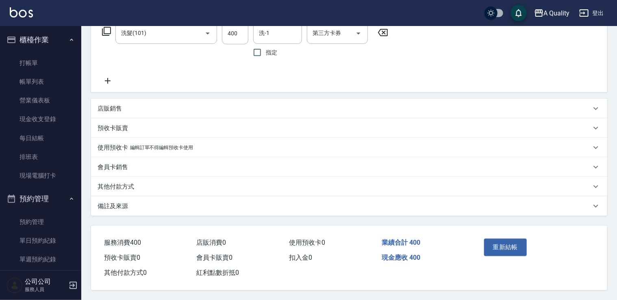
click at [134, 183] on div "其他付款方式" at bounding box center [345, 187] width 494 height 9
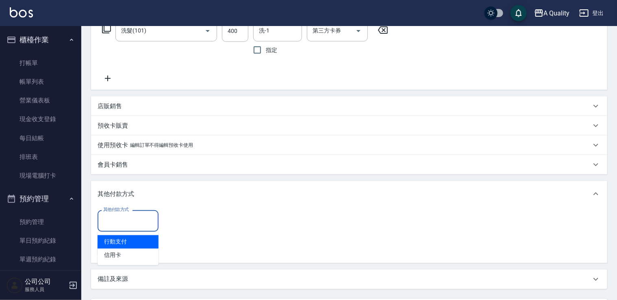
click at [139, 220] on input "其他付款方式" at bounding box center [128, 221] width 54 height 14
click at [127, 236] on span "行動支付" at bounding box center [128, 241] width 61 height 13
type input "行動支付"
click at [189, 216] on input "0" at bounding box center [193, 221] width 61 height 22
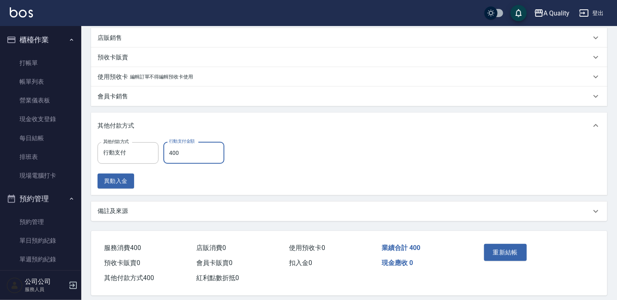
scroll to position [219, 0]
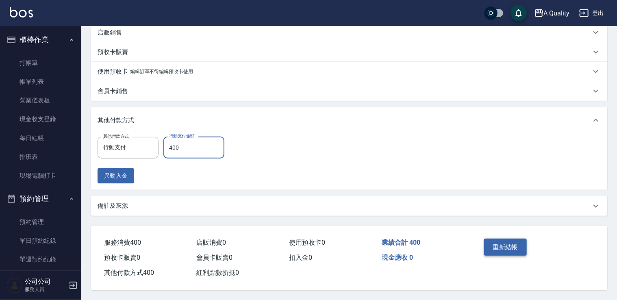
type input "400"
click at [514, 251] on button "重新結帳" at bounding box center [505, 247] width 43 height 17
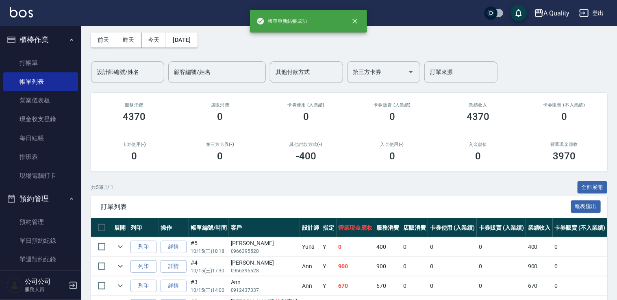
scroll to position [105, 0]
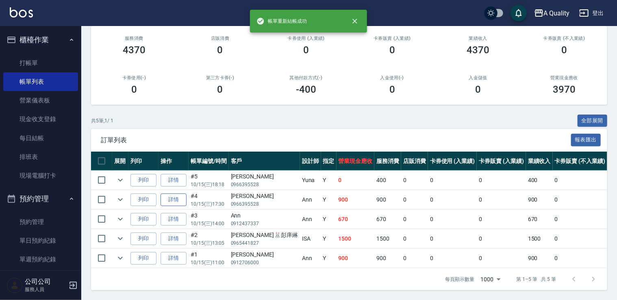
click at [163, 194] on link "詳情" at bounding box center [174, 200] width 26 height 13
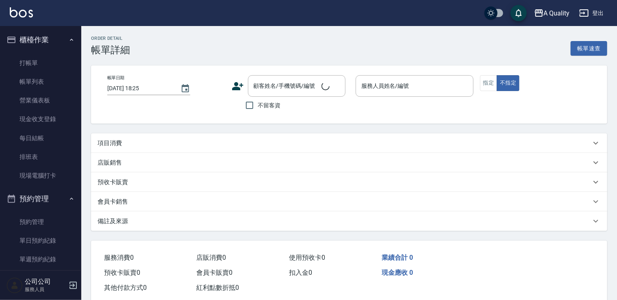
type input "[DATE] 17:30"
type input "Ann(無代號)"
type input "想洗頭、剪髮"
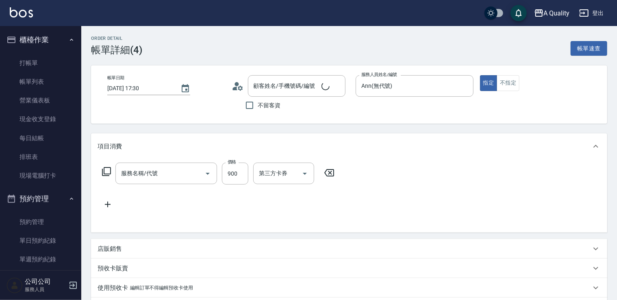
type input "[PERSON_NAME]/0966395528/"
type input "洗剪(103)"
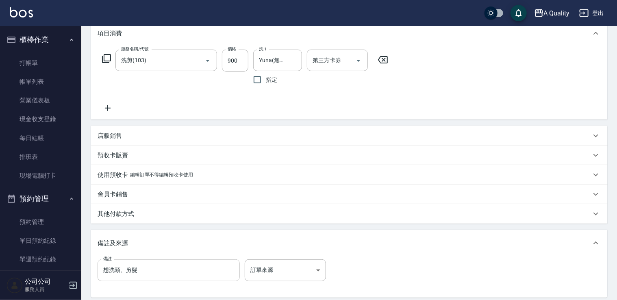
scroll to position [197, 0]
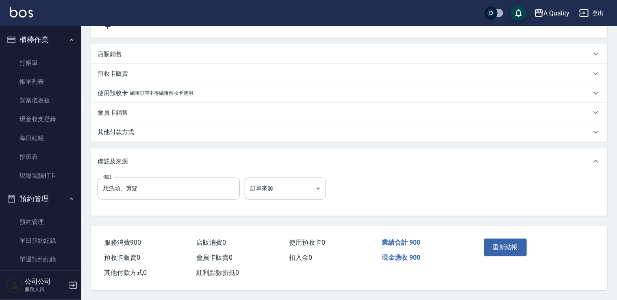
click at [124, 131] on p "其他付款方式" at bounding box center [116, 132] width 37 height 9
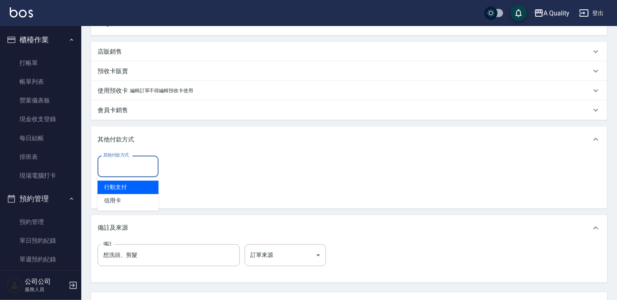
drag, startPoint x: 130, startPoint y: 166, endPoint x: 133, endPoint y: 178, distance: 12.5
click at [130, 166] on input "其他付款方式" at bounding box center [128, 166] width 54 height 14
click at [129, 187] on span "行動支付" at bounding box center [128, 187] width 61 height 13
type input "行動支付"
click at [172, 156] on label "行動支付金額" at bounding box center [182, 155] width 26 height 6
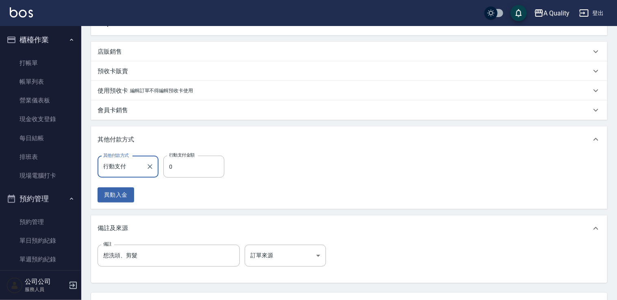
click at [172, 156] on input "0" at bounding box center [193, 167] width 61 height 22
click at [177, 158] on label "行動支付金額" at bounding box center [182, 155] width 26 height 6
click at [177, 158] on input "0" at bounding box center [193, 167] width 61 height 22
click at [179, 169] on input "0" at bounding box center [193, 167] width 61 height 22
drag, startPoint x: 191, startPoint y: 172, endPoint x: 153, endPoint y: 161, distance: 39.4
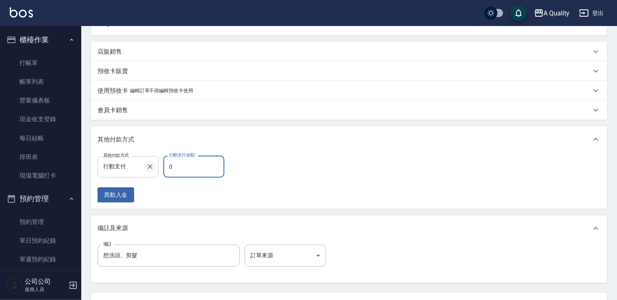
click at [153, 161] on div "其他付款方式 行動支付 其他付款方式 行動支付金額 0 行動支付金額" at bounding box center [164, 167] width 132 height 22
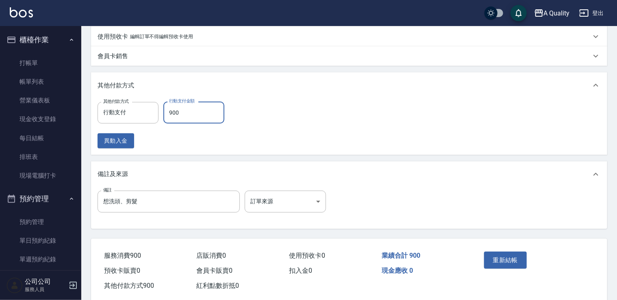
scroll to position [267, 0]
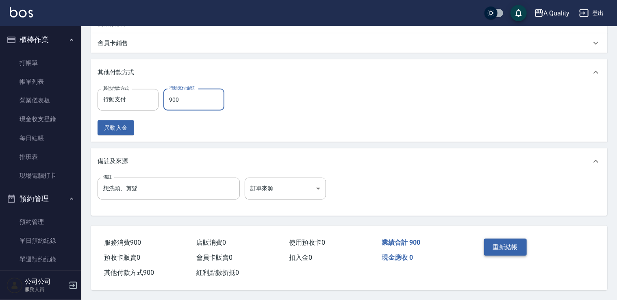
type input "900"
click at [504, 241] on button "重新結帳" at bounding box center [505, 247] width 43 height 17
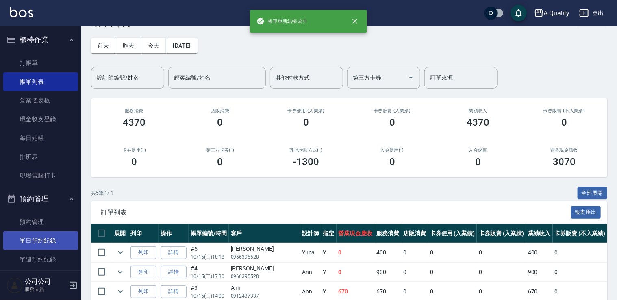
scroll to position [41, 0]
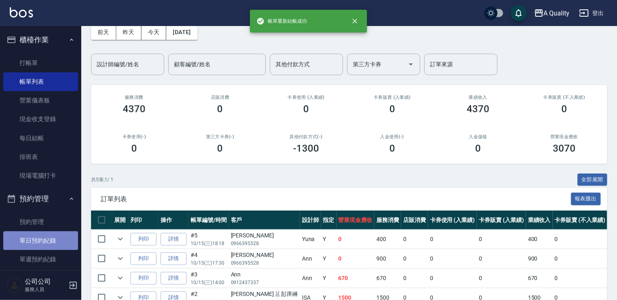
click at [49, 240] on link "單日預約紀錄" at bounding box center [40, 240] width 75 height 19
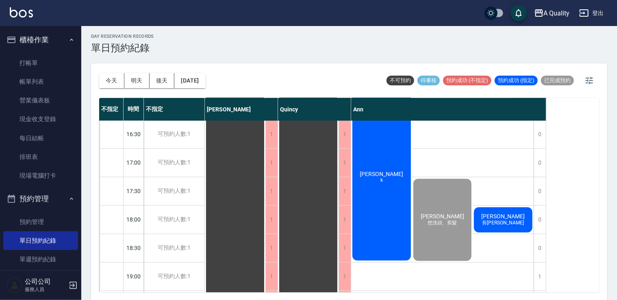
scroll to position [347, 0]
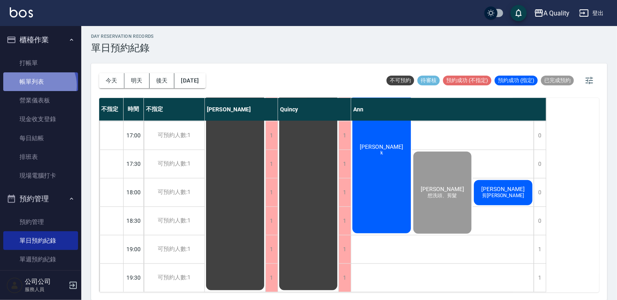
click at [38, 85] on link "帳單列表" at bounding box center [40, 81] width 75 height 19
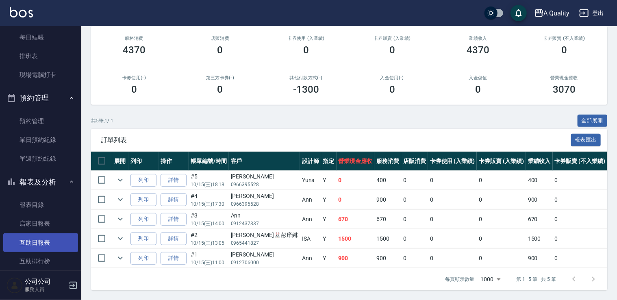
scroll to position [203, 0]
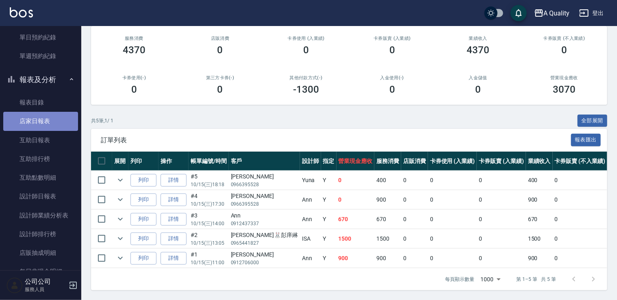
click at [49, 124] on link "店家日報表" at bounding box center [40, 121] width 75 height 19
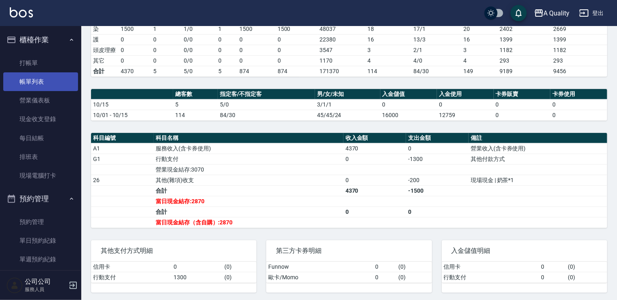
click at [41, 78] on link "帳單列表" at bounding box center [40, 81] width 75 height 19
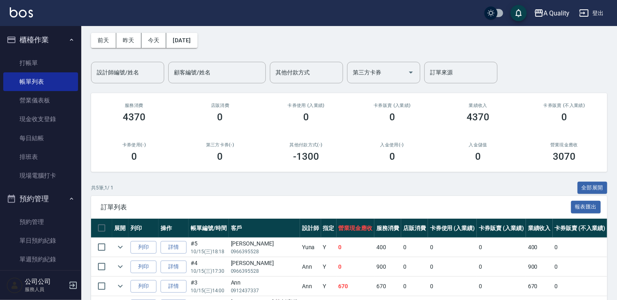
scroll to position [41, 0]
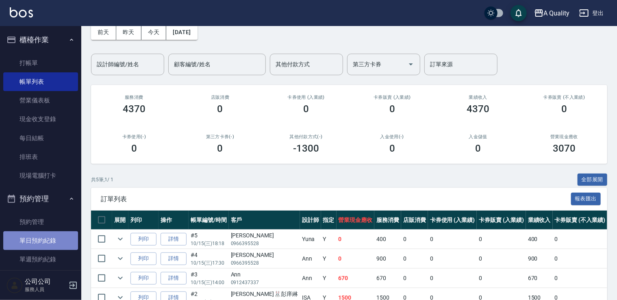
click at [50, 244] on link "單日預約紀錄" at bounding box center [40, 240] width 75 height 19
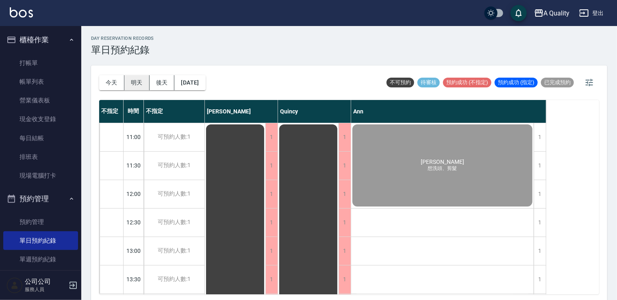
click at [138, 83] on button "明天" at bounding box center [136, 82] width 25 height 15
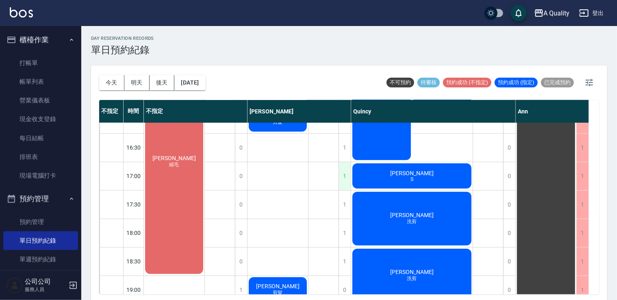
scroll to position [347, 0]
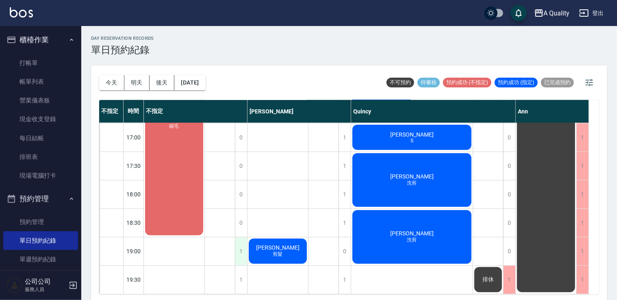
click at [237, 246] on div "1" at bounding box center [241, 251] width 12 height 28
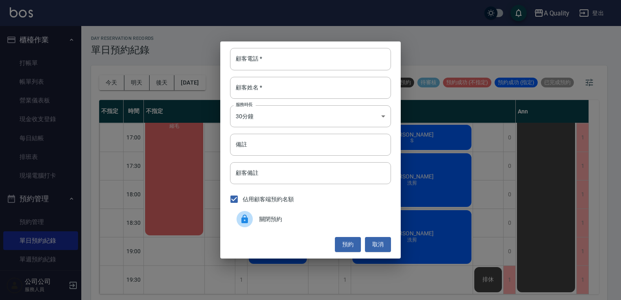
click at [268, 216] on span "關閉預約" at bounding box center [321, 219] width 125 height 9
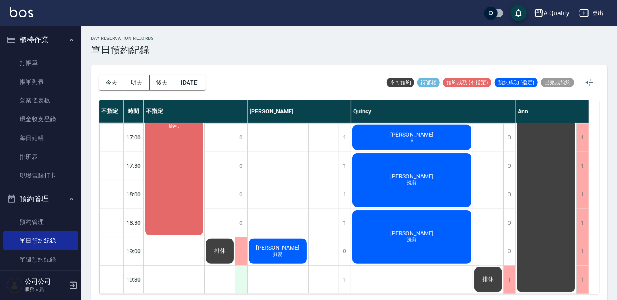
click at [240, 276] on div "1" at bounding box center [241, 280] width 12 height 28
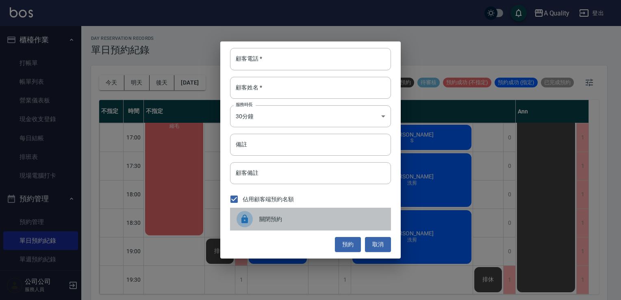
click at [252, 212] on div at bounding box center [248, 219] width 23 height 16
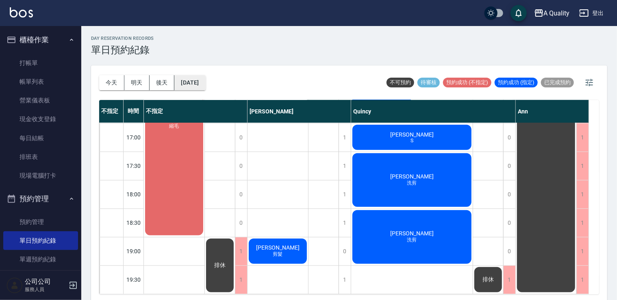
drag, startPoint x: 210, startPoint y: 74, endPoint x: 208, endPoint y: 82, distance: 8.3
click at [206, 74] on div "[DATE] [DATE] [DATE] [DATE]" at bounding box center [152, 82] width 107 height 35
click at [205, 82] on button "[DATE]" at bounding box center [189, 82] width 31 height 15
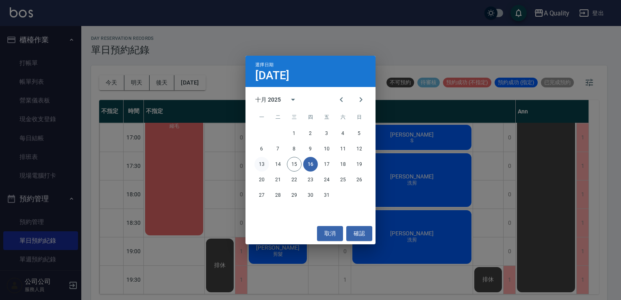
click at [259, 168] on button "13" at bounding box center [262, 164] width 15 height 15
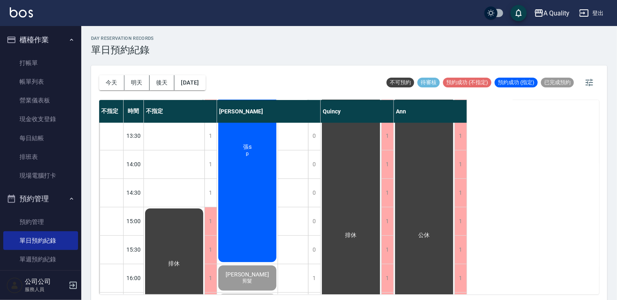
scroll to position [103, 0]
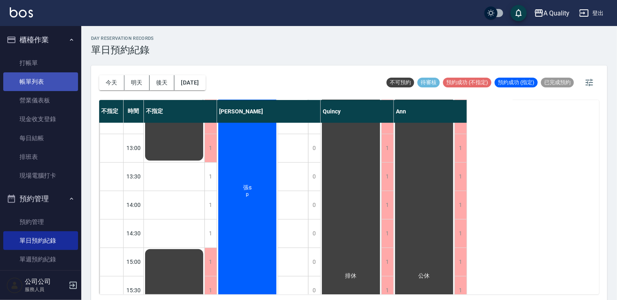
click at [43, 78] on link "帳單列表" at bounding box center [40, 81] width 75 height 19
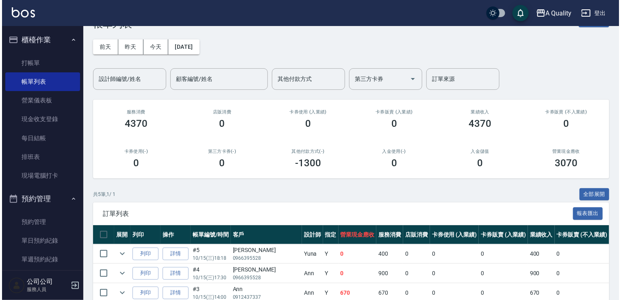
scroll to position [41, 0]
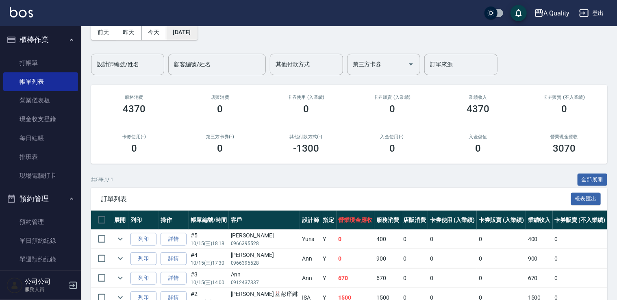
click at [196, 30] on button "[DATE]" at bounding box center [181, 32] width 31 height 15
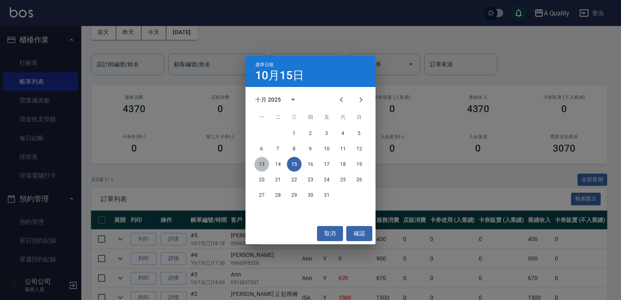
click at [260, 164] on button "13" at bounding box center [262, 164] width 15 height 15
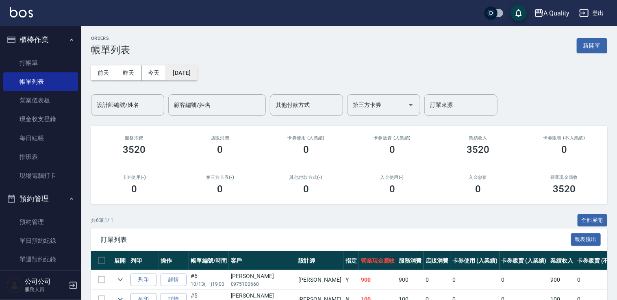
click at [174, 79] on button "[DATE]" at bounding box center [181, 72] width 31 height 15
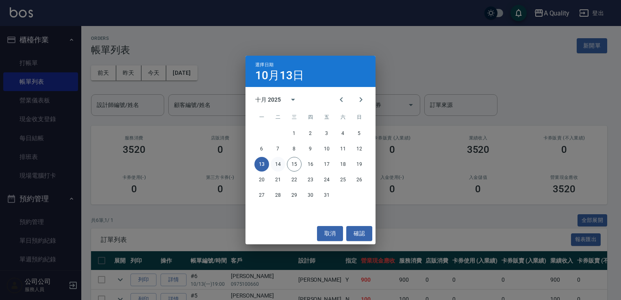
click at [281, 162] on button "14" at bounding box center [278, 164] width 15 height 15
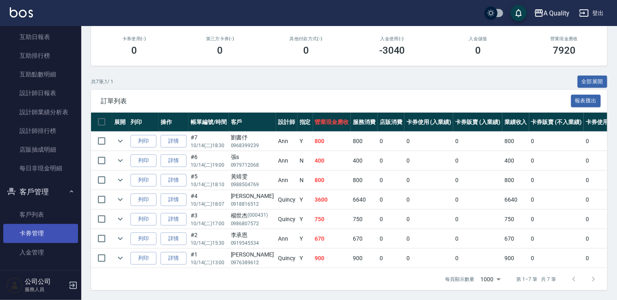
scroll to position [311, 0]
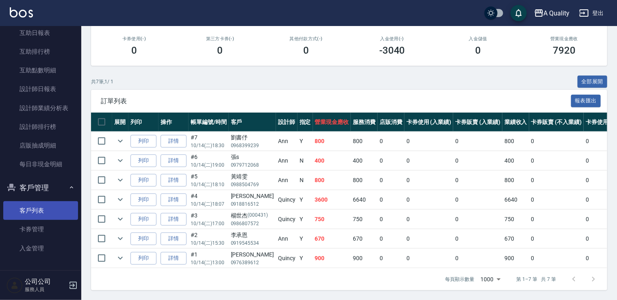
click at [54, 214] on link "客戶列表" at bounding box center [40, 210] width 75 height 19
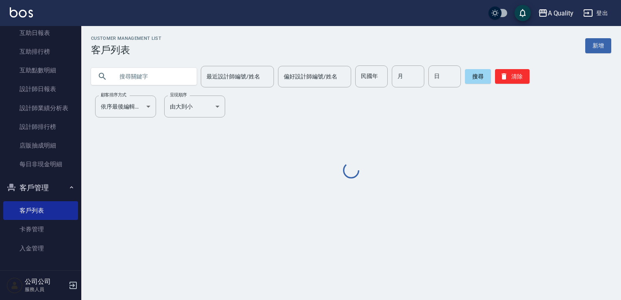
click at [168, 77] on input "text" at bounding box center [152, 76] width 76 height 22
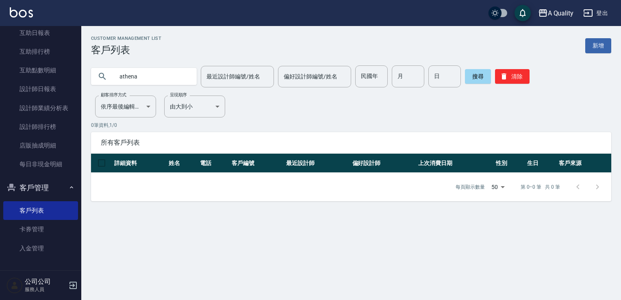
drag, startPoint x: 150, startPoint y: 77, endPoint x: 82, endPoint y: 77, distance: 67.9
click at [82, 77] on div "athena 最近設計師編號/姓名 最近設計師編號/姓名 偏好設計師編號/姓名 偏好設計師編號/姓名 民國年 民國年 月 月 日 日 搜尋 清除" at bounding box center [346, 72] width 530 height 32
drag, startPoint x: 167, startPoint y: 75, endPoint x: 148, endPoint y: 75, distance: 19.1
click at [146, 79] on input "athena" at bounding box center [152, 76] width 76 height 22
paste input "hsu"
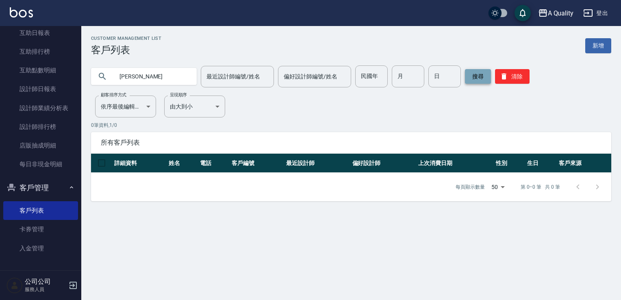
click at [474, 75] on button "搜尋" at bounding box center [478, 76] width 26 height 15
drag, startPoint x: 139, startPoint y: 77, endPoint x: 115, endPoint y: 77, distance: 23.6
click at [115, 77] on input "[PERSON_NAME]" at bounding box center [152, 76] width 76 height 22
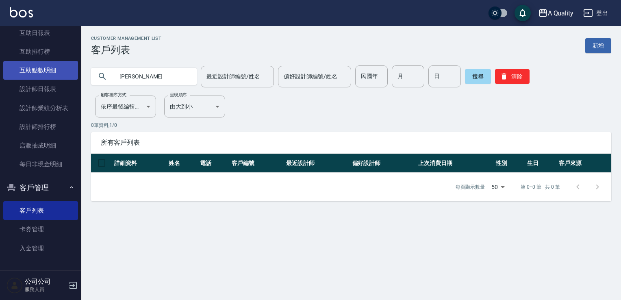
drag, startPoint x: 159, startPoint y: 74, endPoint x: 70, endPoint y: 76, distance: 88.7
click at [71, 76] on div "A Quality 登出 櫃檯作業 打帳單 帳單列表 營業儀表板 現金收支登錄 每日結帳 排班表 現場電腦打卡 預約管理 預約管理 單日預約紀錄 單週預約紀錄…" at bounding box center [310, 150] width 621 height 300
type input "v"
type input "除"
type input "徐"
